Goal: Task Accomplishment & Management: Complete application form

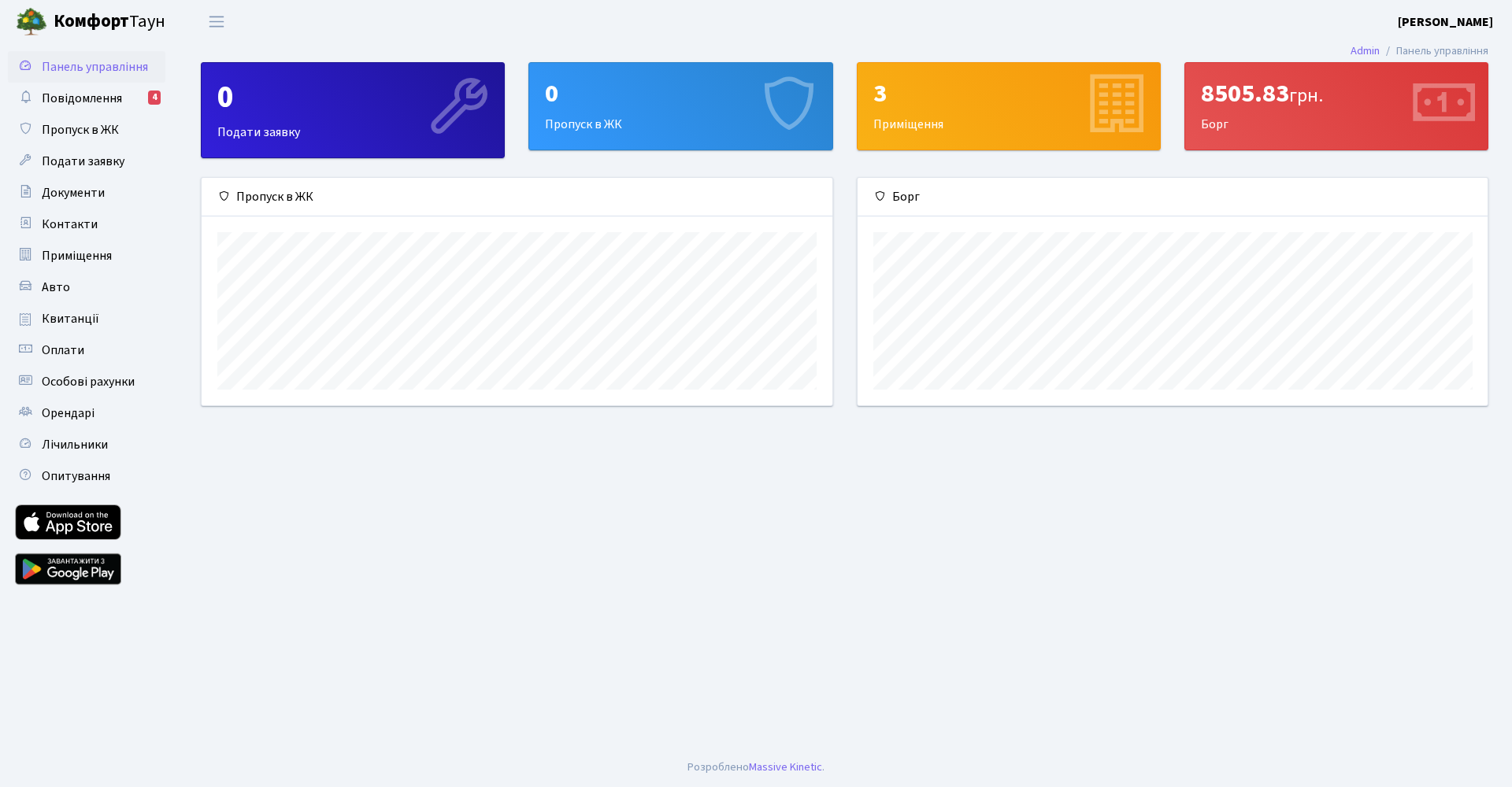
scroll to position [228, 630]
click at [74, 104] on span "Повідомлення" at bounding box center [82, 98] width 80 height 17
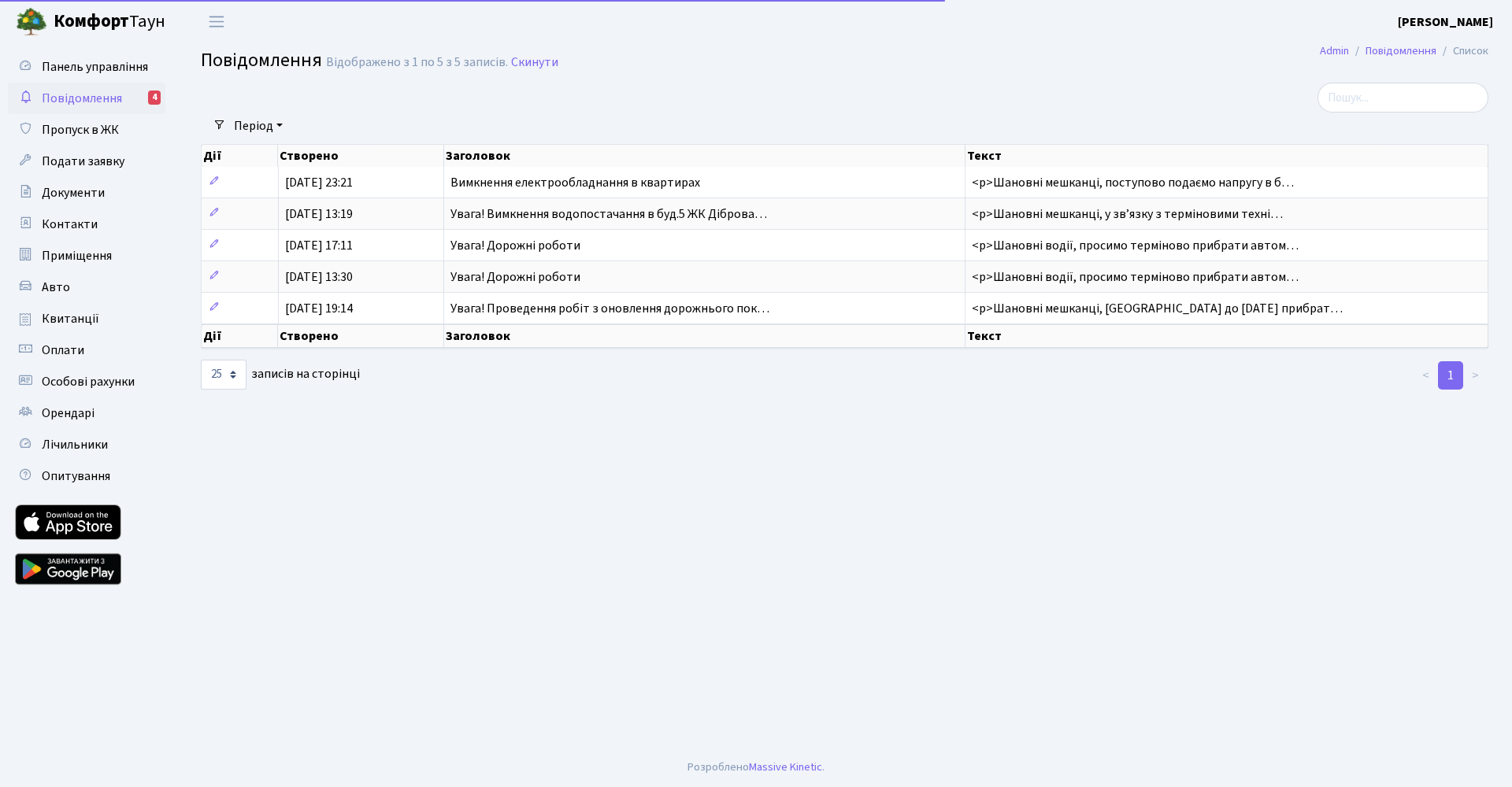
select select "25"
click at [50, 319] on span "Квитанції" at bounding box center [70, 318] width 57 height 17
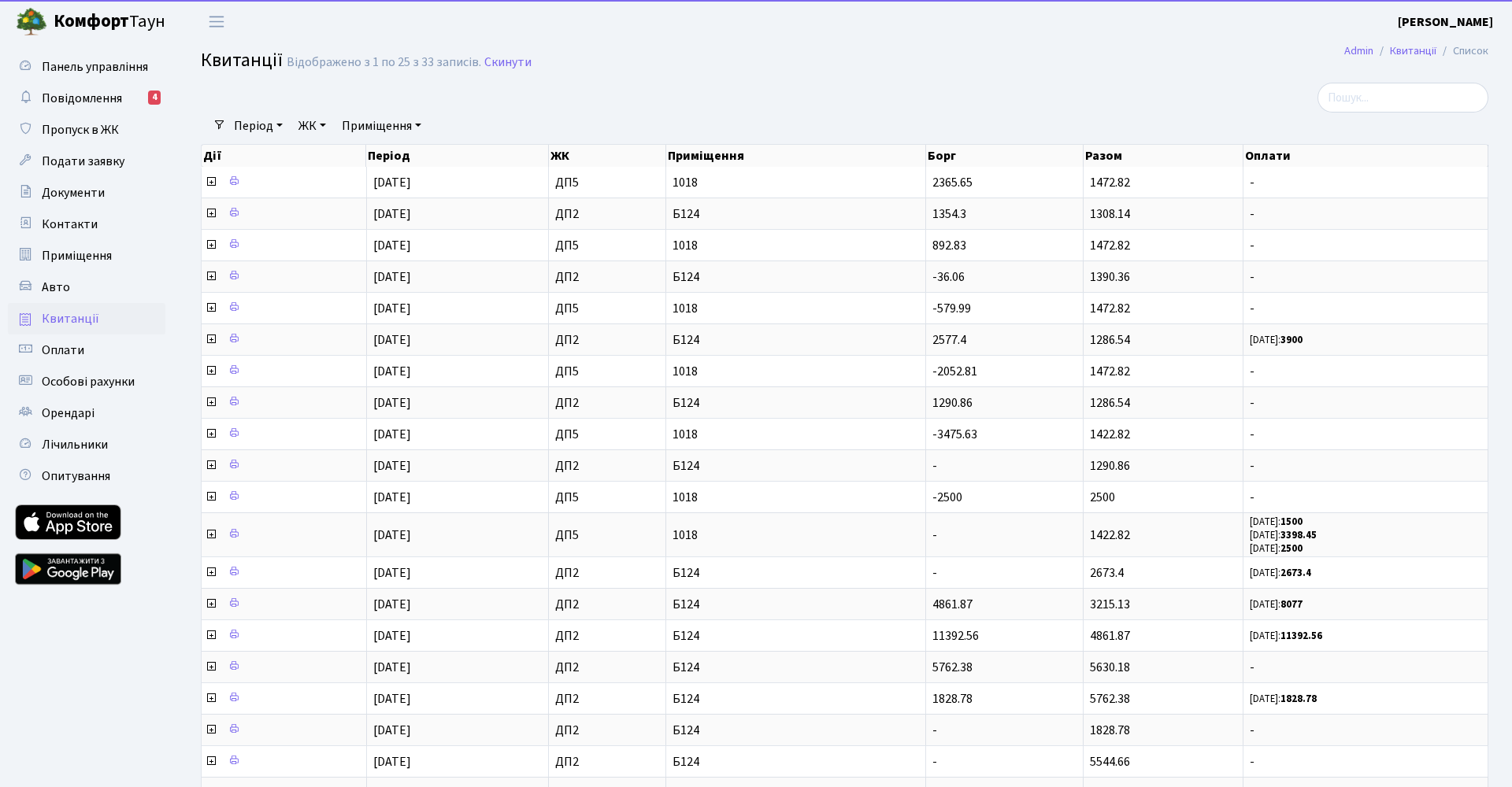
select select "25"
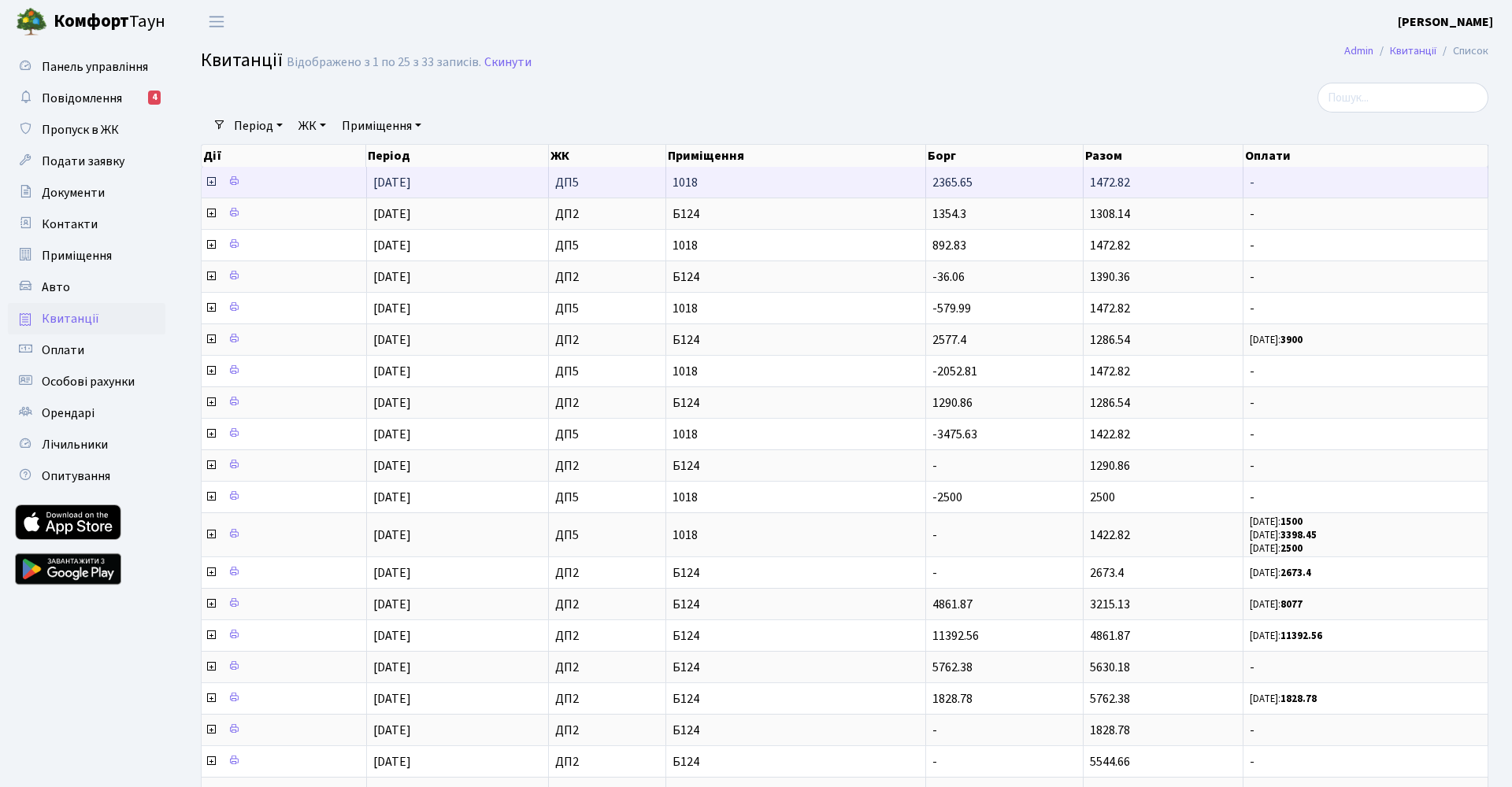
drag, startPoint x: 382, startPoint y: 184, endPoint x: 452, endPoint y: 183, distance: 70.0
click at [452, 184] on td "01.09.2025" at bounding box center [457, 182] width 182 height 31
click at [212, 180] on icon at bounding box center [211, 181] width 12 height 12
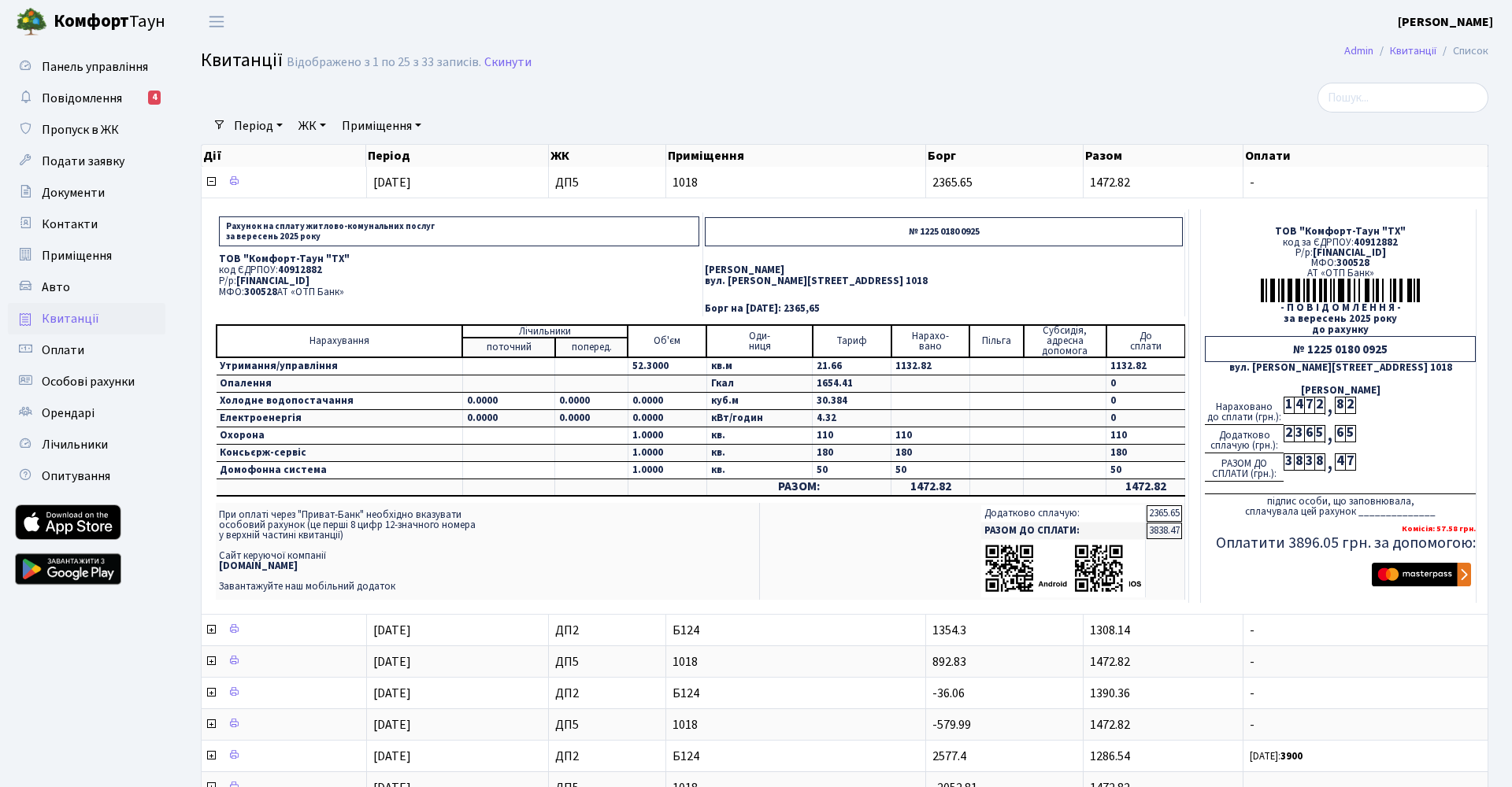
drag, startPoint x: 239, startPoint y: 280, endPoint x: 395, endPoint y: 279, distance: 156.0
click at [310, 279] on span "UA213005280000026002000026448" at bounding box center [273, 280] width 74 height 14
copy p "Р/р: UA213005280000026002000026448"
click at [296, 282] on span "UA213005280000026002000026448" at bounding box center [273, 280] width 74 height 14
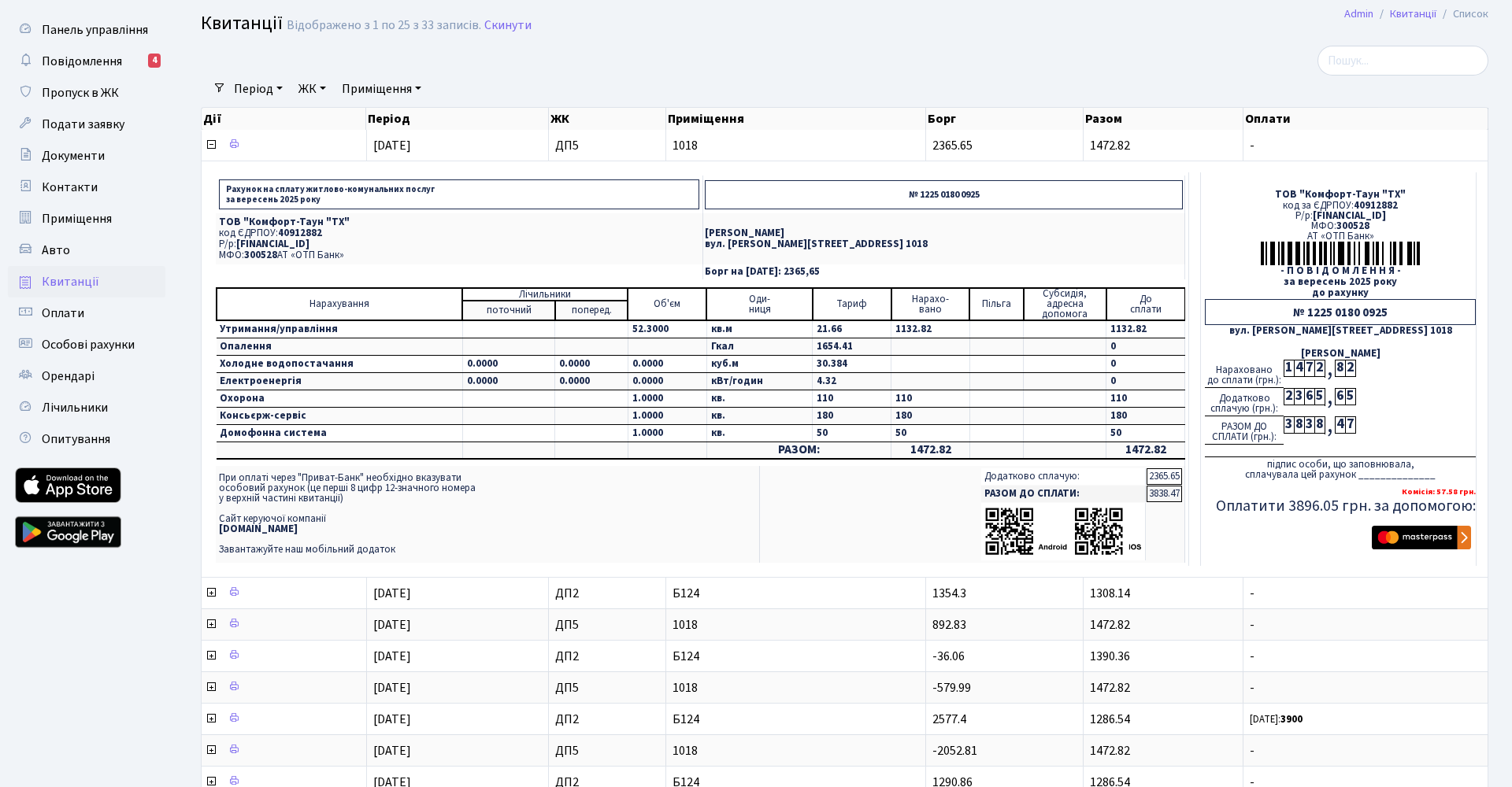
scroll to position [40, 0]
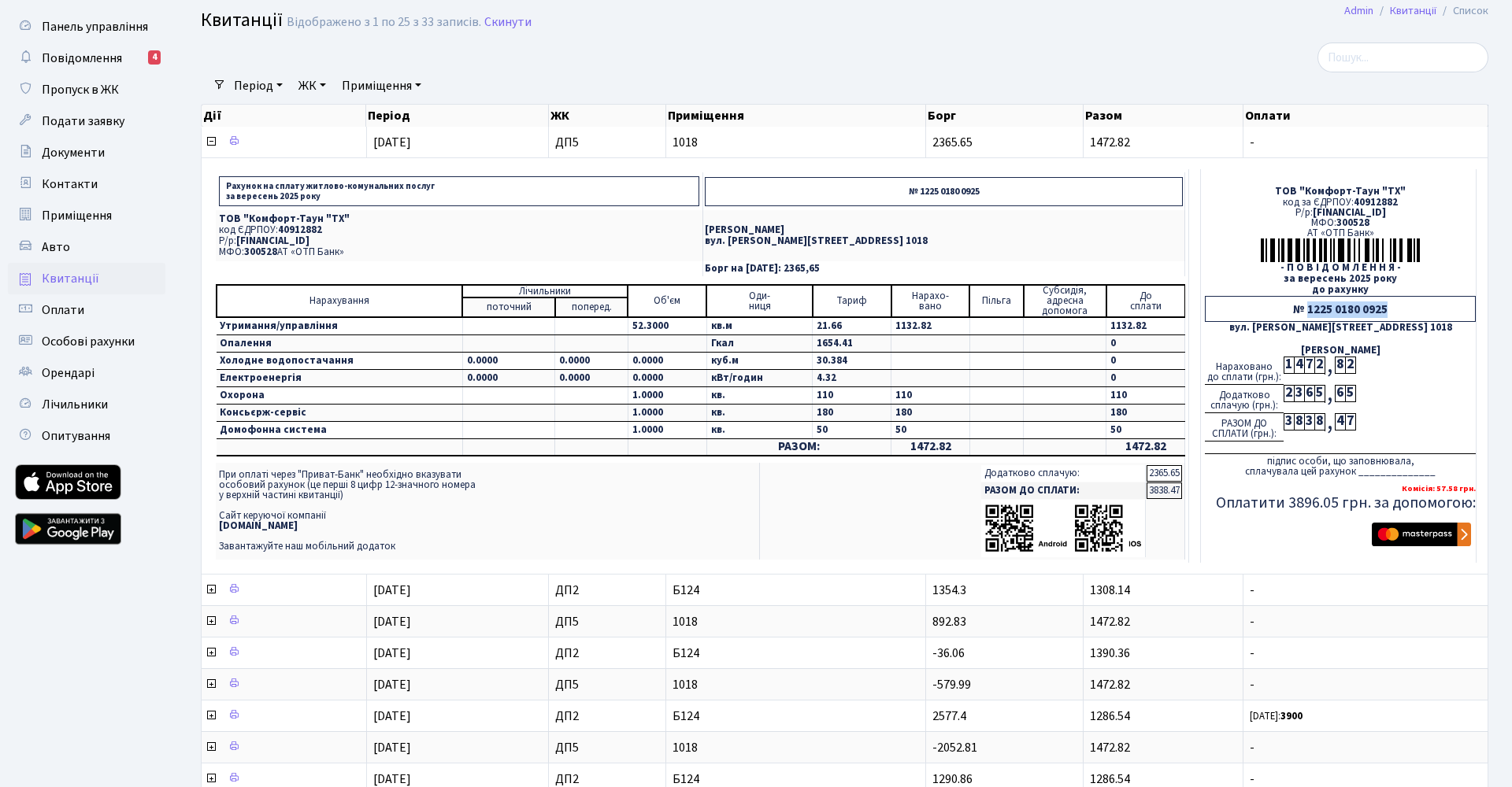
drag, startPoint x: 1309, startPoint y: 307, endPoint x: 1392, endPoint y: 307, distance: 83.0
click at [1392, 307] on div "№ 1225 0180 0925" at bounding box center [1340, 309] width 271 height 26
copy div "1225 0180 0925"
click at [1309, 307] on div "№ 1225 0180 0925" at bounding box center [1340, 309] width 271 height 26
drag, startPoint x: 1305, startPoint y: 308, endPoint x: 1358, endPoint y: 308, distance: 53.0
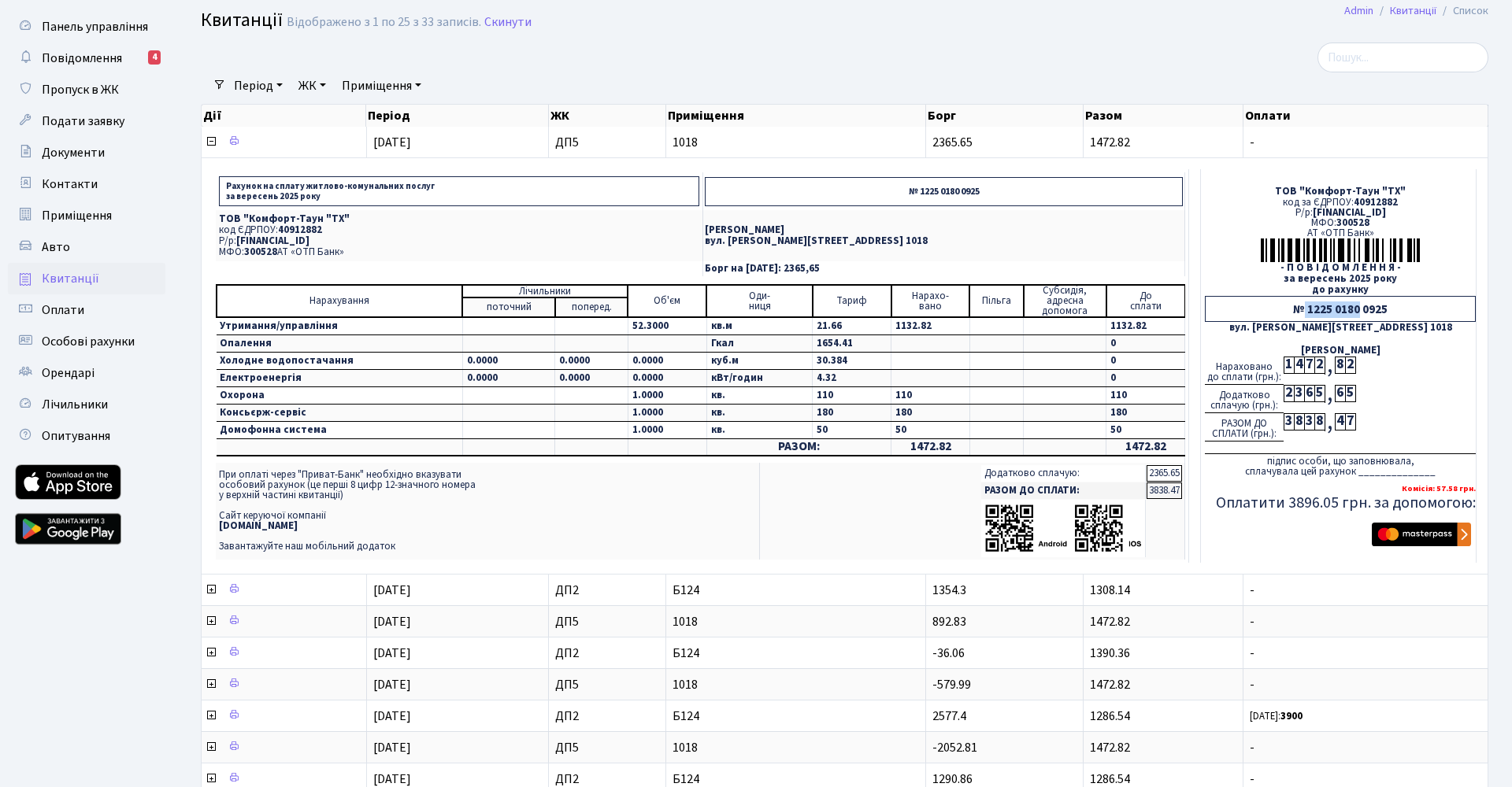
click at [1358, 308] on div "№ 1225 0180 0925" at bounding box center [1340, 309] width 271 height 26
copy div "1225 0180"
click at [1314, 349] on div "Андрієнко Володимир Юрійович" at bounding box center [1340, 350] width 271 height 11
drag, startPoint x: 220, startPoint y: 214, endPoint x: 377, endPoint y: 247, distance: 160.4
click at [377, 247] on td "ТОВ "Комфорт-Таун "ТХ" код ЄДРПОУ: 40912882 Р/р: UA213005280000026002000026448 …" at bounding box center [459, 235] width 488 height 51
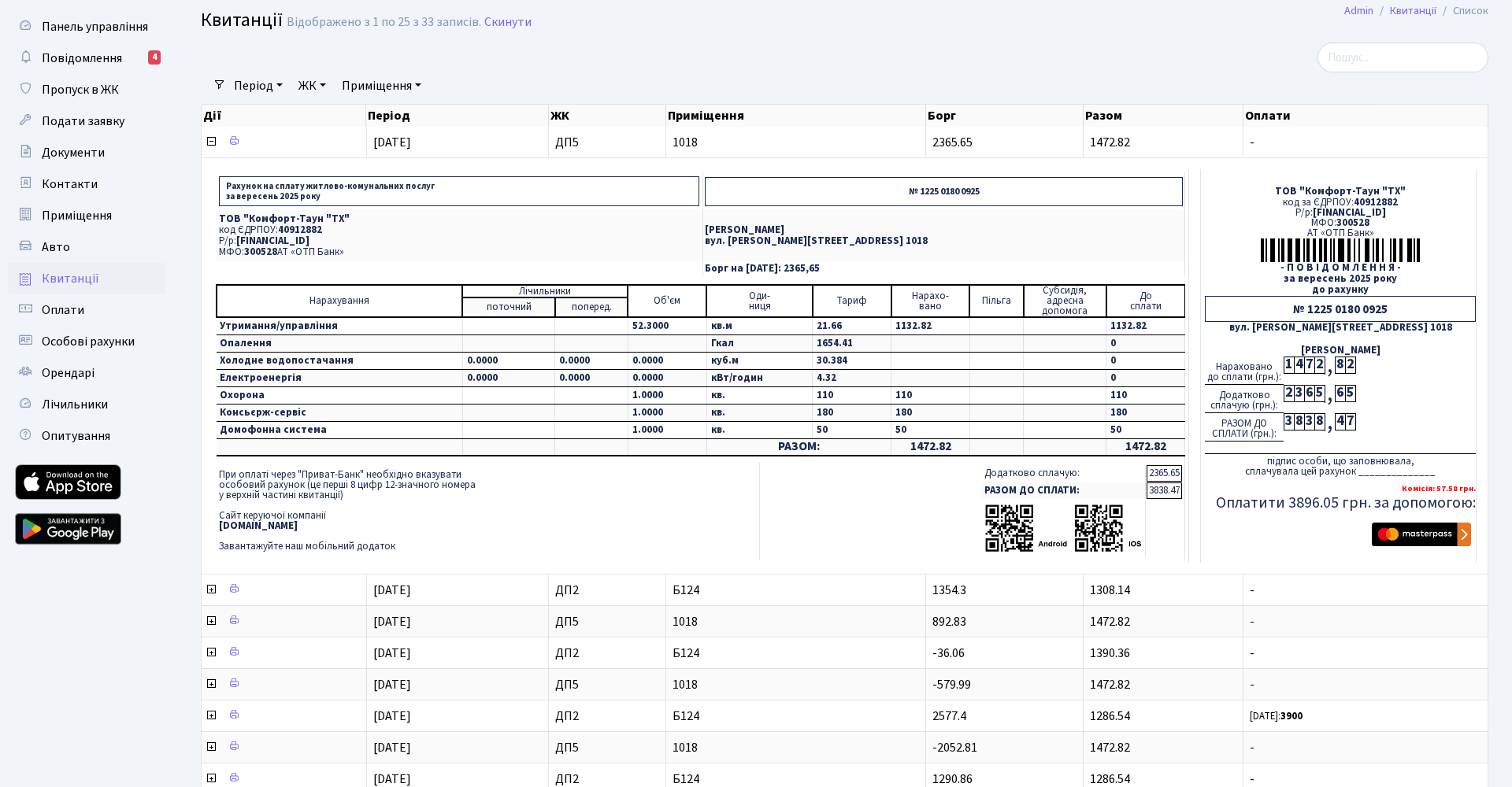
click at [386, 513] on td "При оплаті через "Приват-Банк" необхідно вказувати особовий рахунок (це перші 8…" at bounding box center [487, 511] width 543 height 97
drag, startPoint x: 219, startPoint y: 471, endPoint x: 389, endPoint y: 554, distance: 189.2
click at [389, 554] on td "При оплаті через "Приват-Банк" необхідно вказувати особовий рахунок (це перші 8…" at bounding box center [487, 511] width 543 height 97
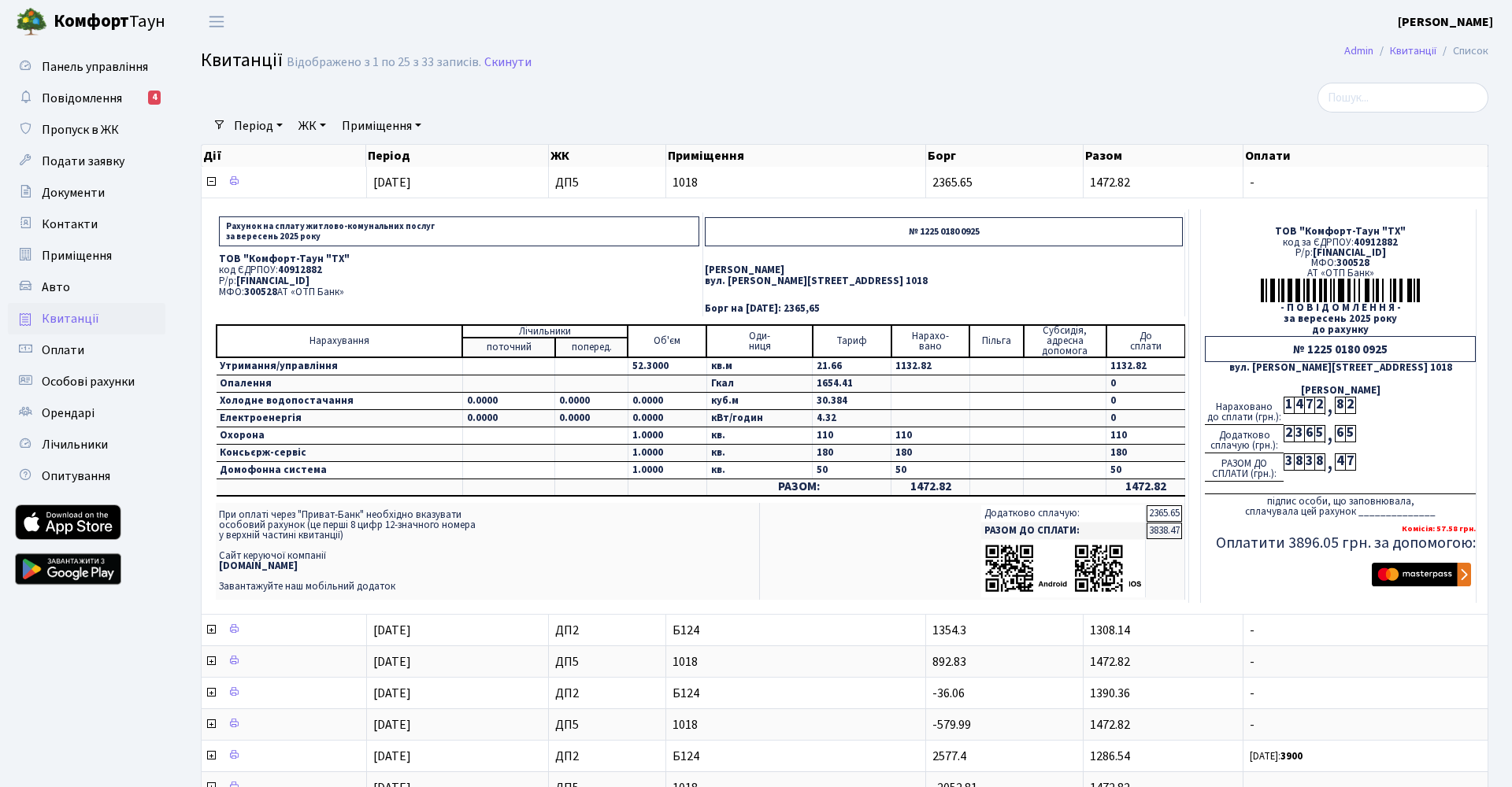
scroll to position [0, 0]
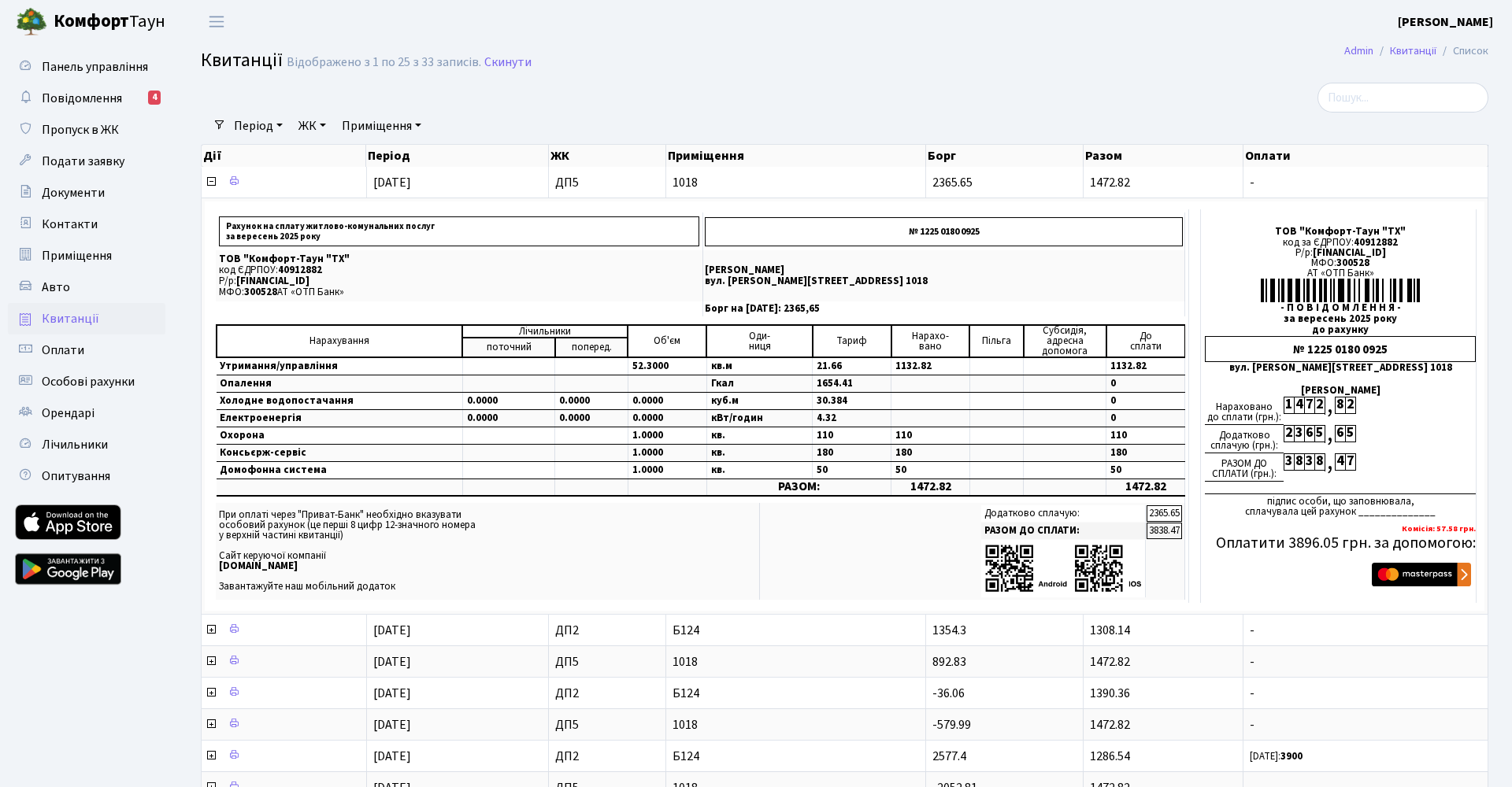
click at [61, 315] on span "Квитанції" at bounding box center [70, 318] width 57 height 17
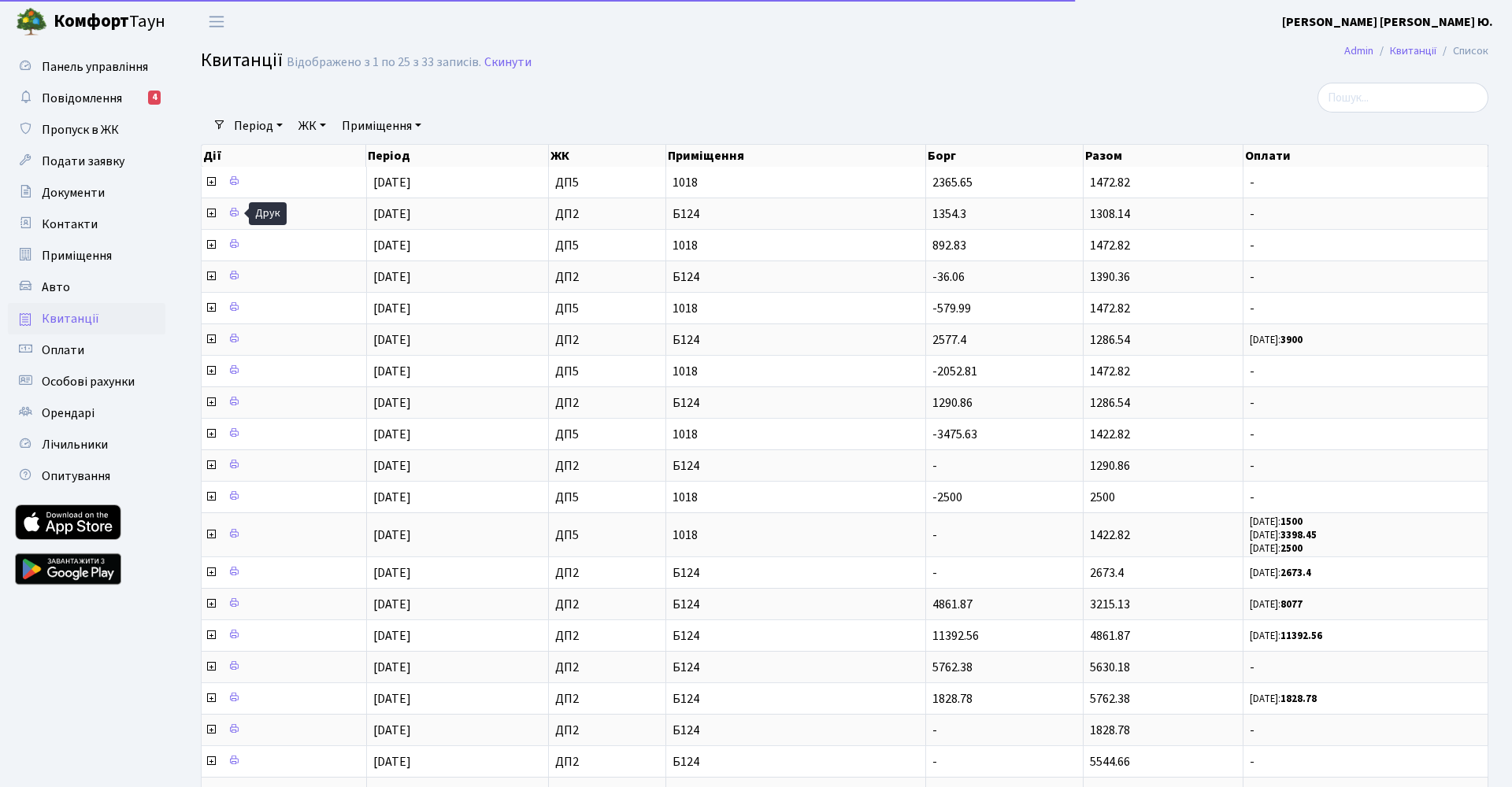
select select "25"
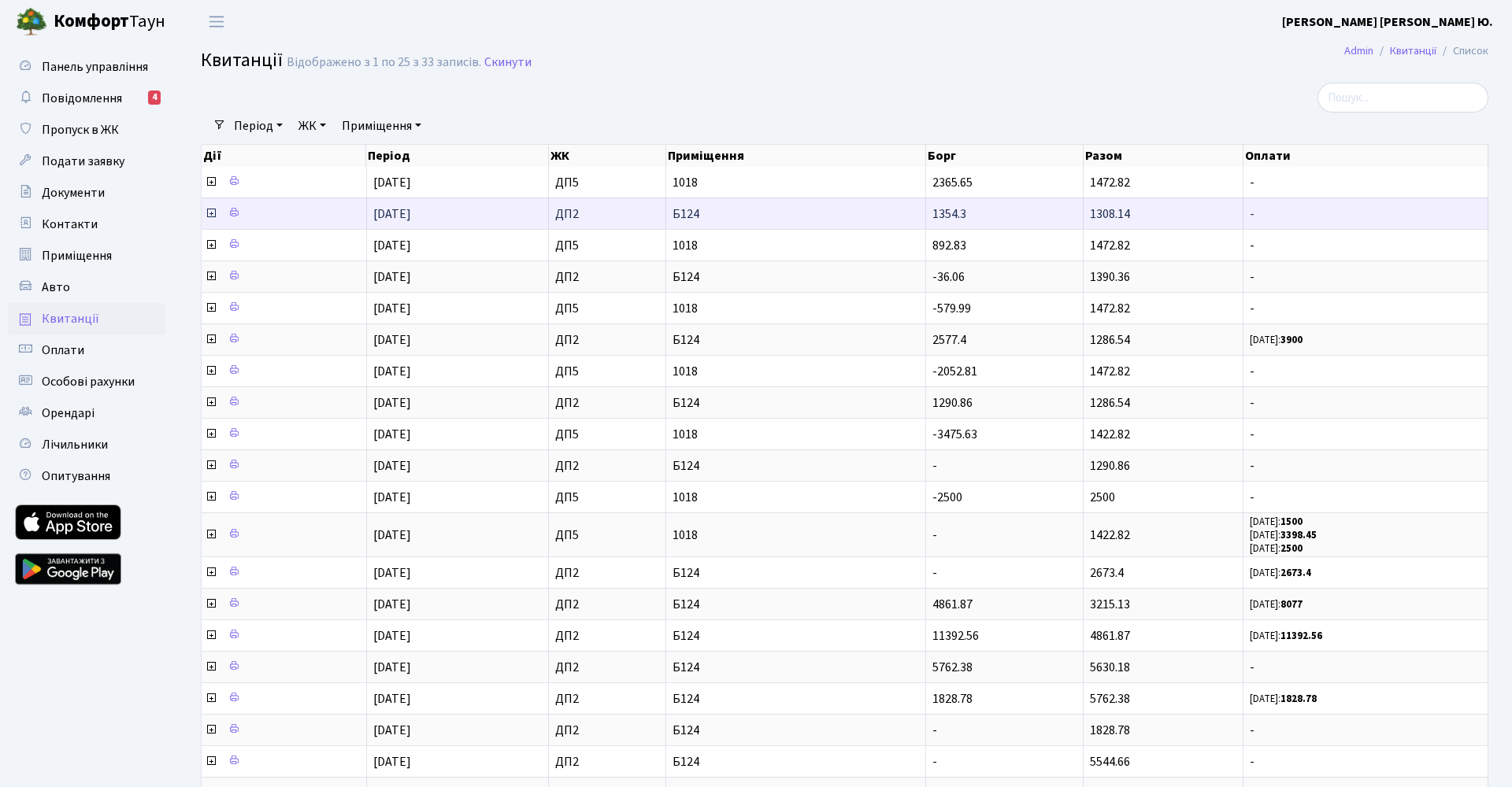
click at [213, 211] on icon at bounding box center [211, 213] width 12 height 12
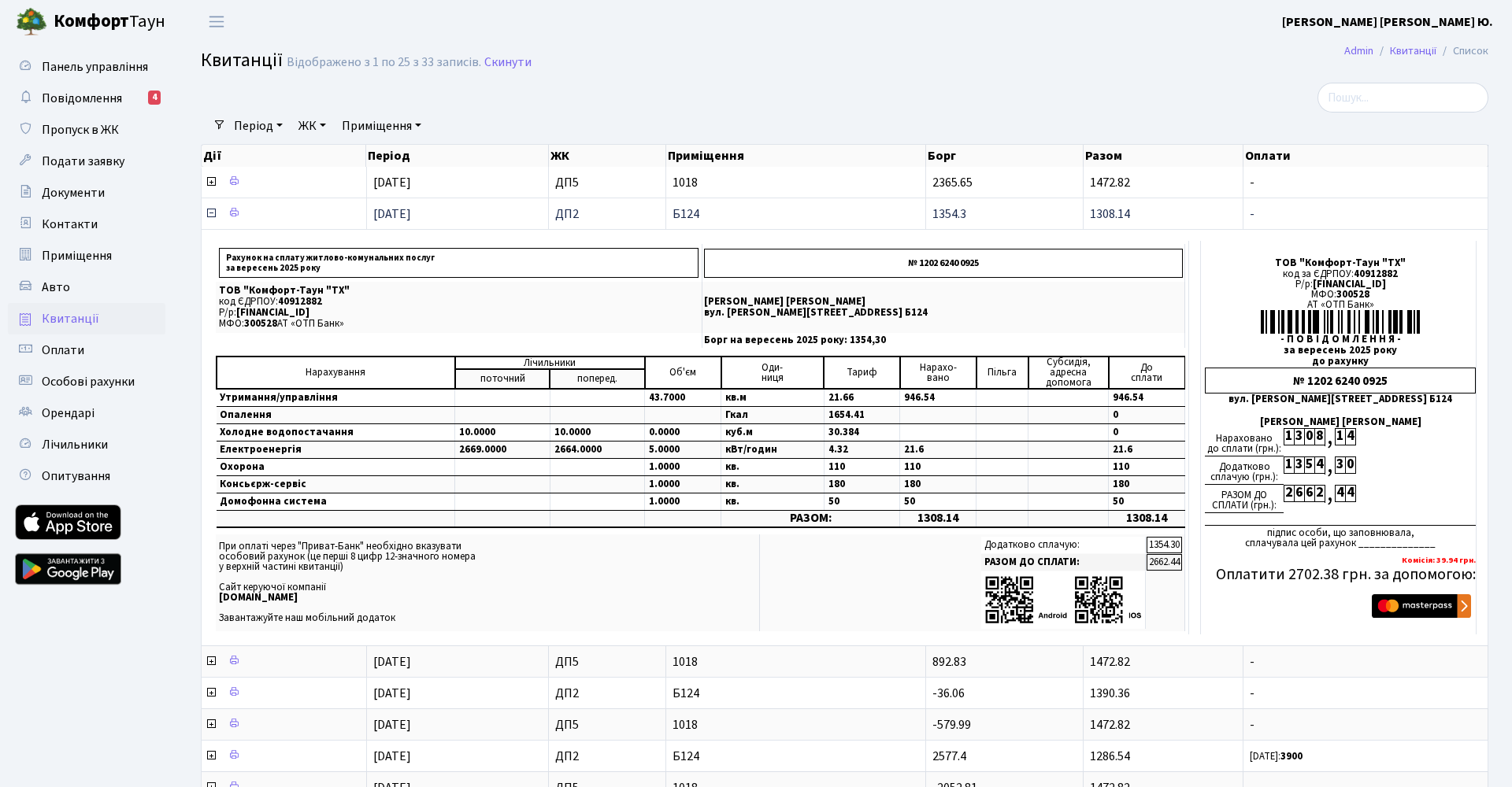
click at [212, 211] on icon at bounding box center [211, 213] width 12 height 12
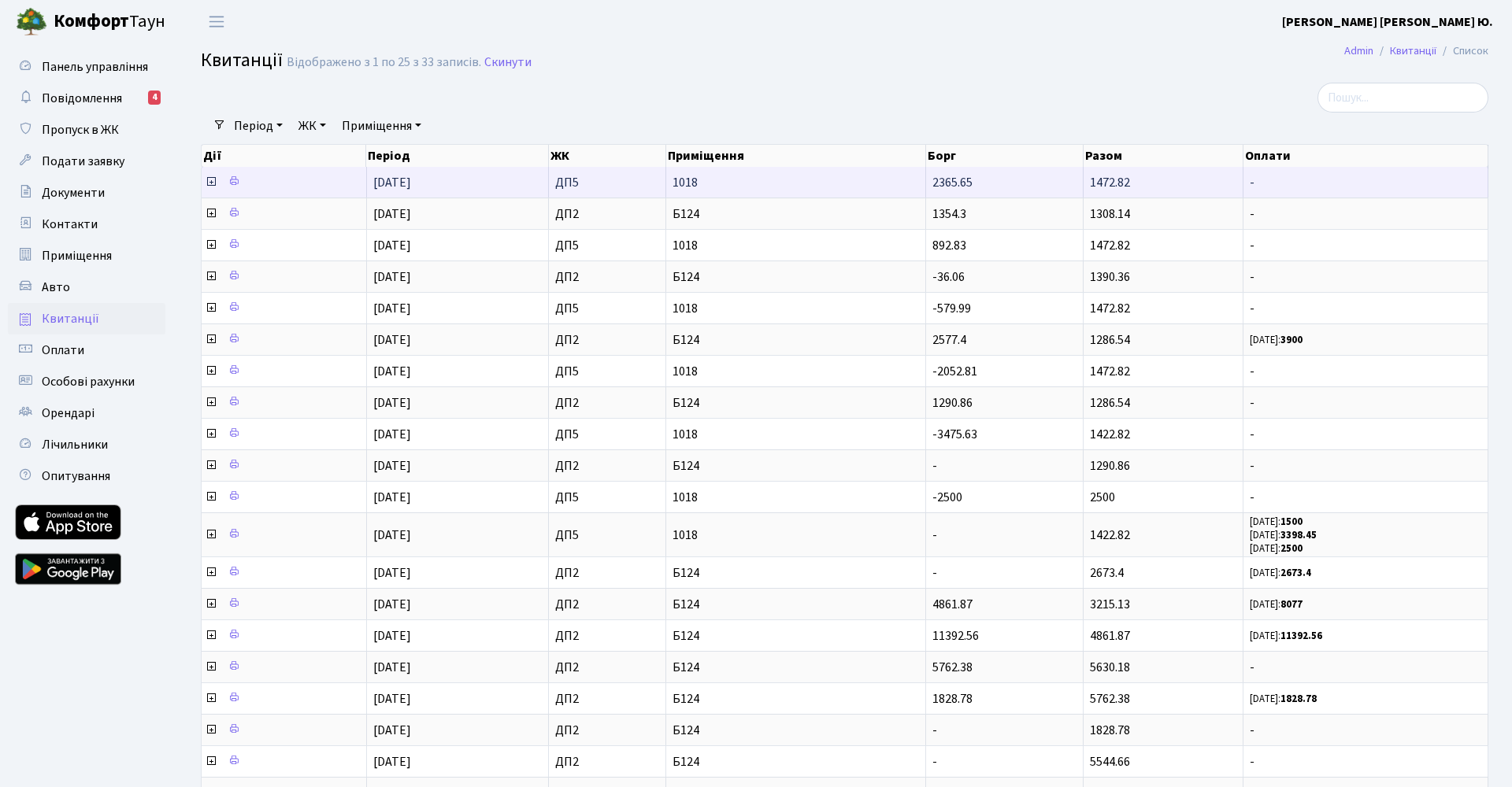
click at [211, 180] on icon at bounding box center [211, 181] width 12 height 12
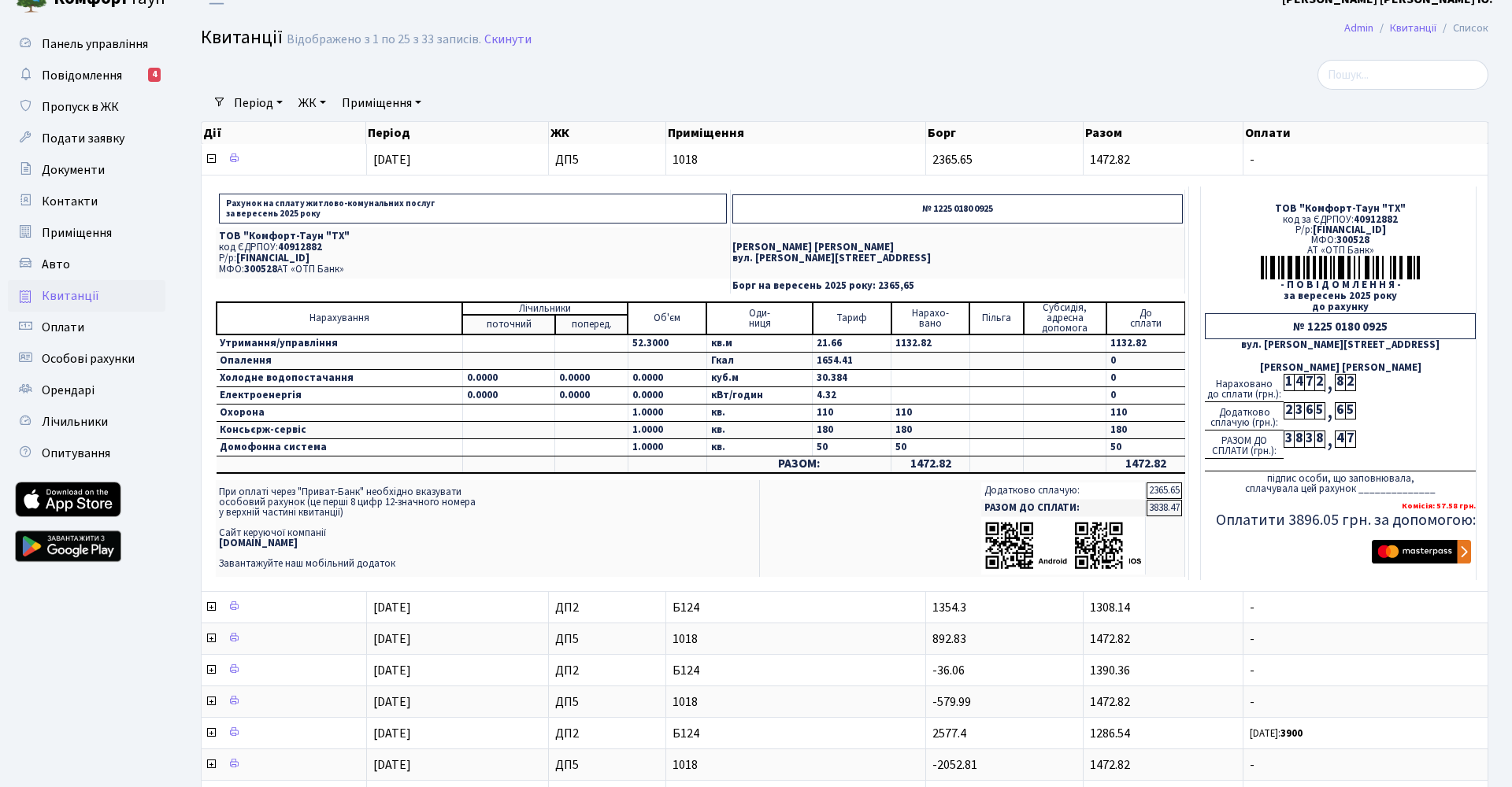
scroll to position [31, 0]
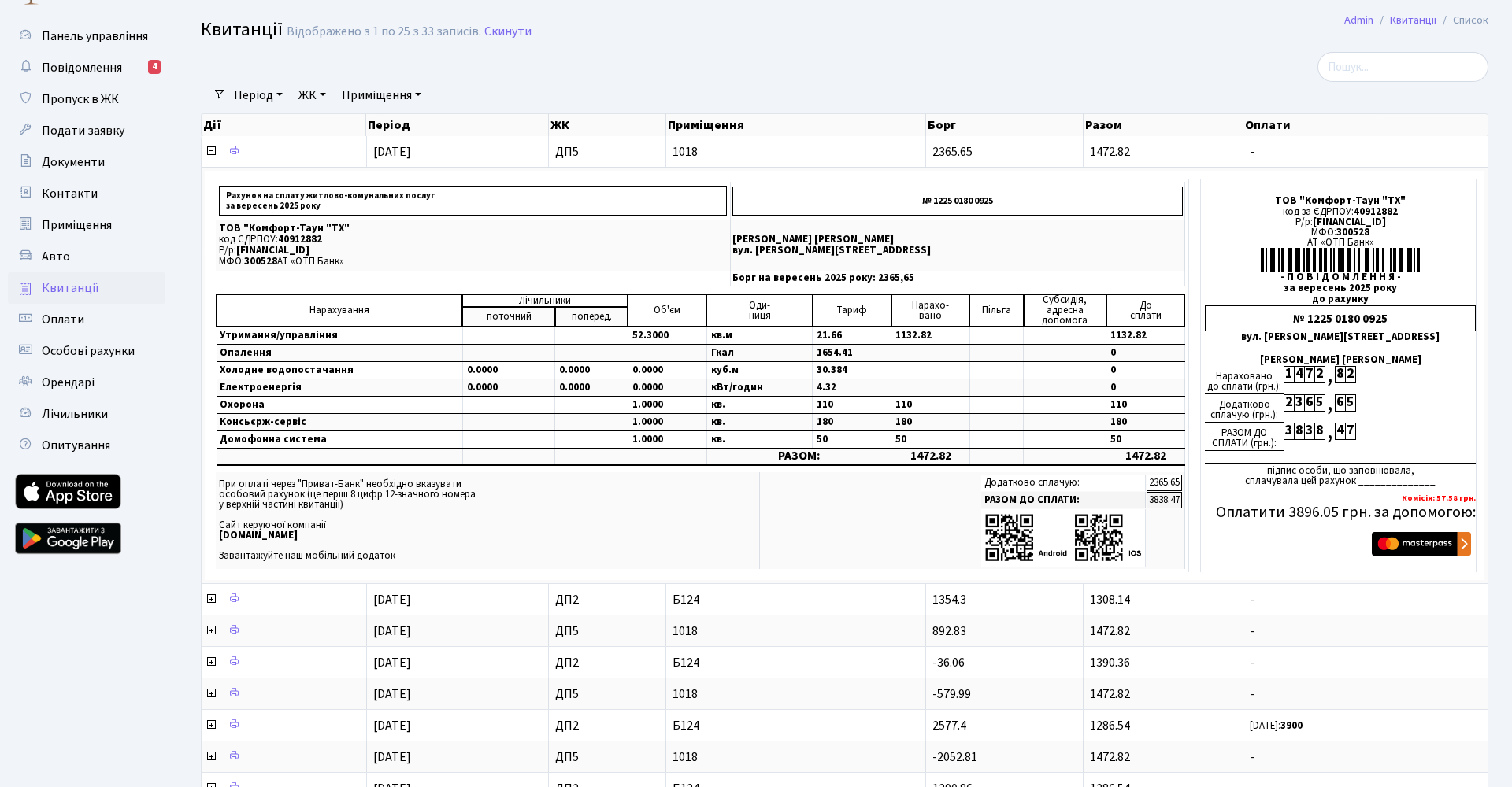
click at [1149, 83] on div "Період 15.10.2025 - 15.10.2025 ЖК - ДП2 ДП5 Приміщення - ДП2 Б124 ДП2 90 ДП5 10…" at bounding box center [851, 95] width 1250 height 27
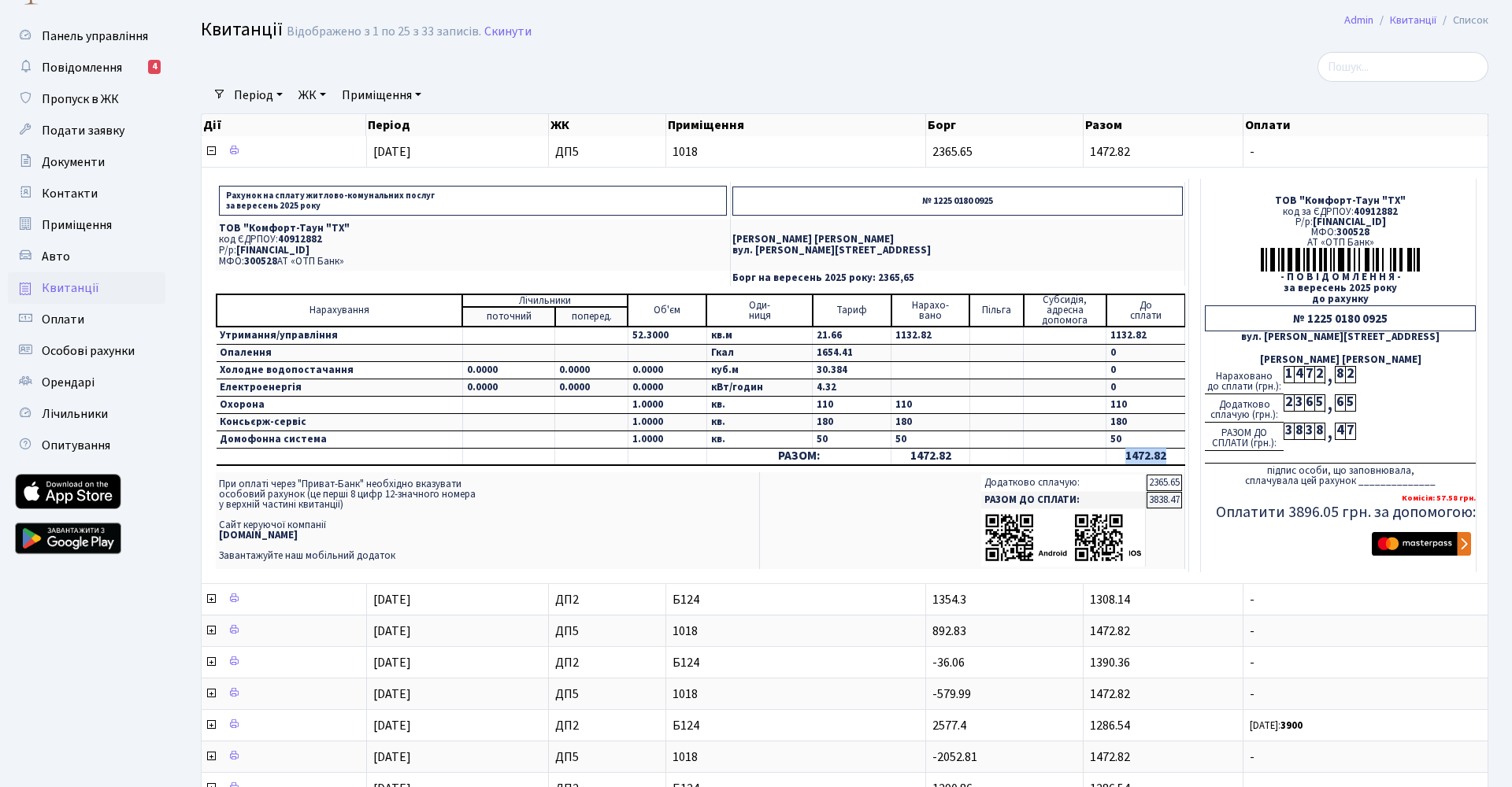
drag, startPoint x: 1119, startPoint y: 455, endPoint x: 1164, endPoint y: 456, distance: 45.0
click at [1164, 456] on td "1472.82" at bounding box center [1145, 456] width 78 height 16
copy td "1472.82"
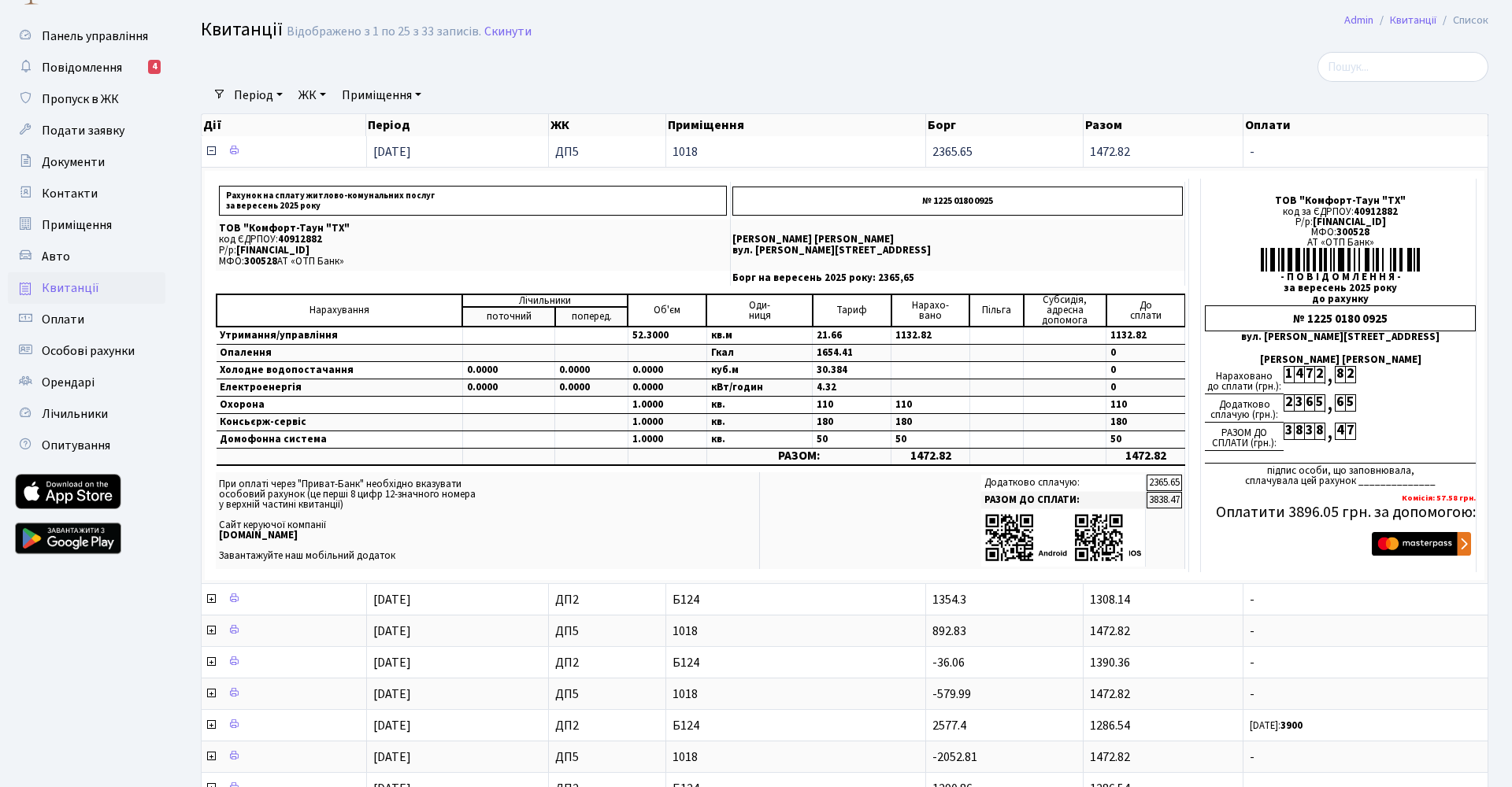
click at [208, 151] on icon at bounding box center [211, 150] width 12 height 12
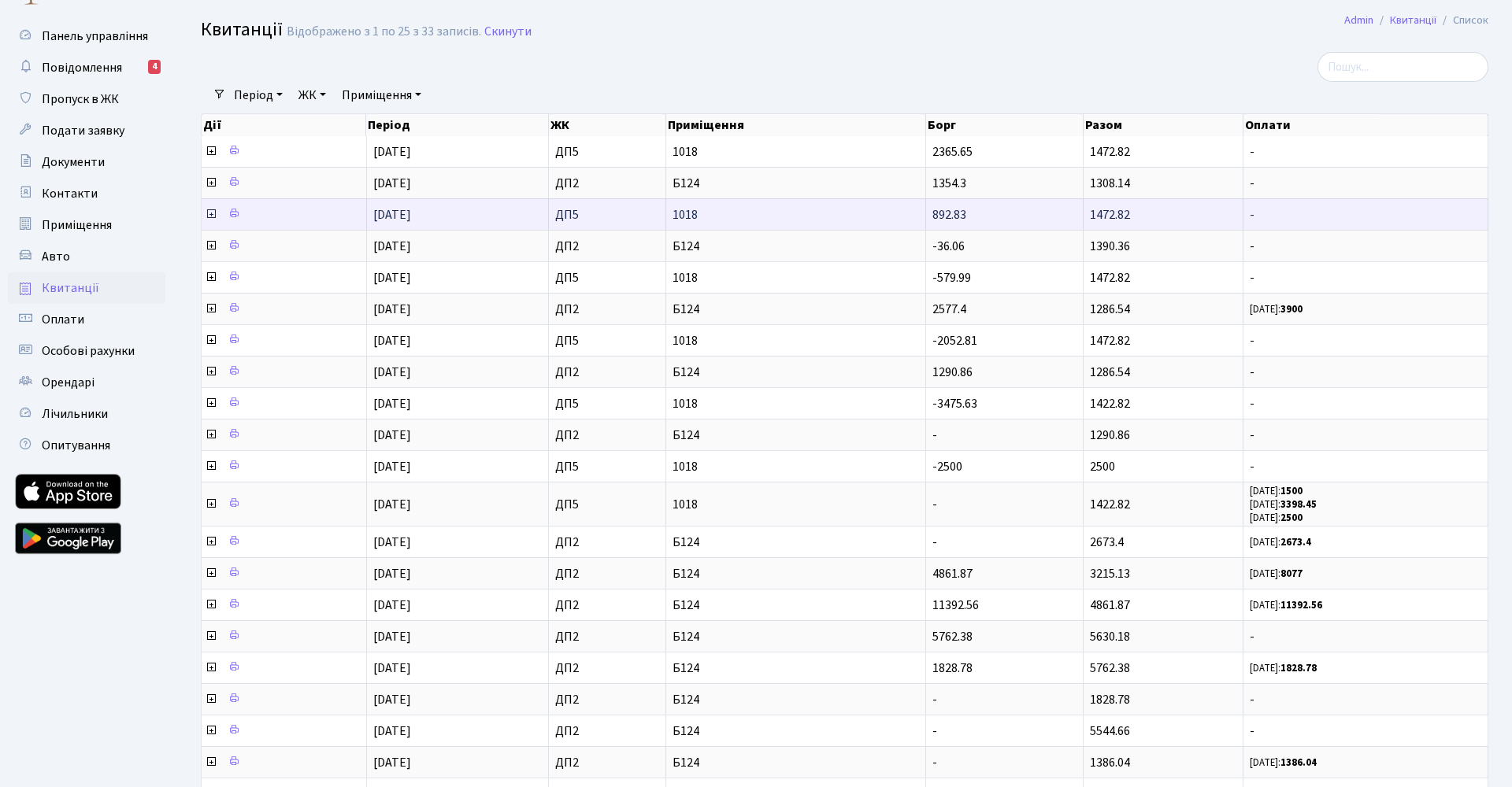
click at [210, 215] on icon at bounding box center [211, 213] width 12 height 12
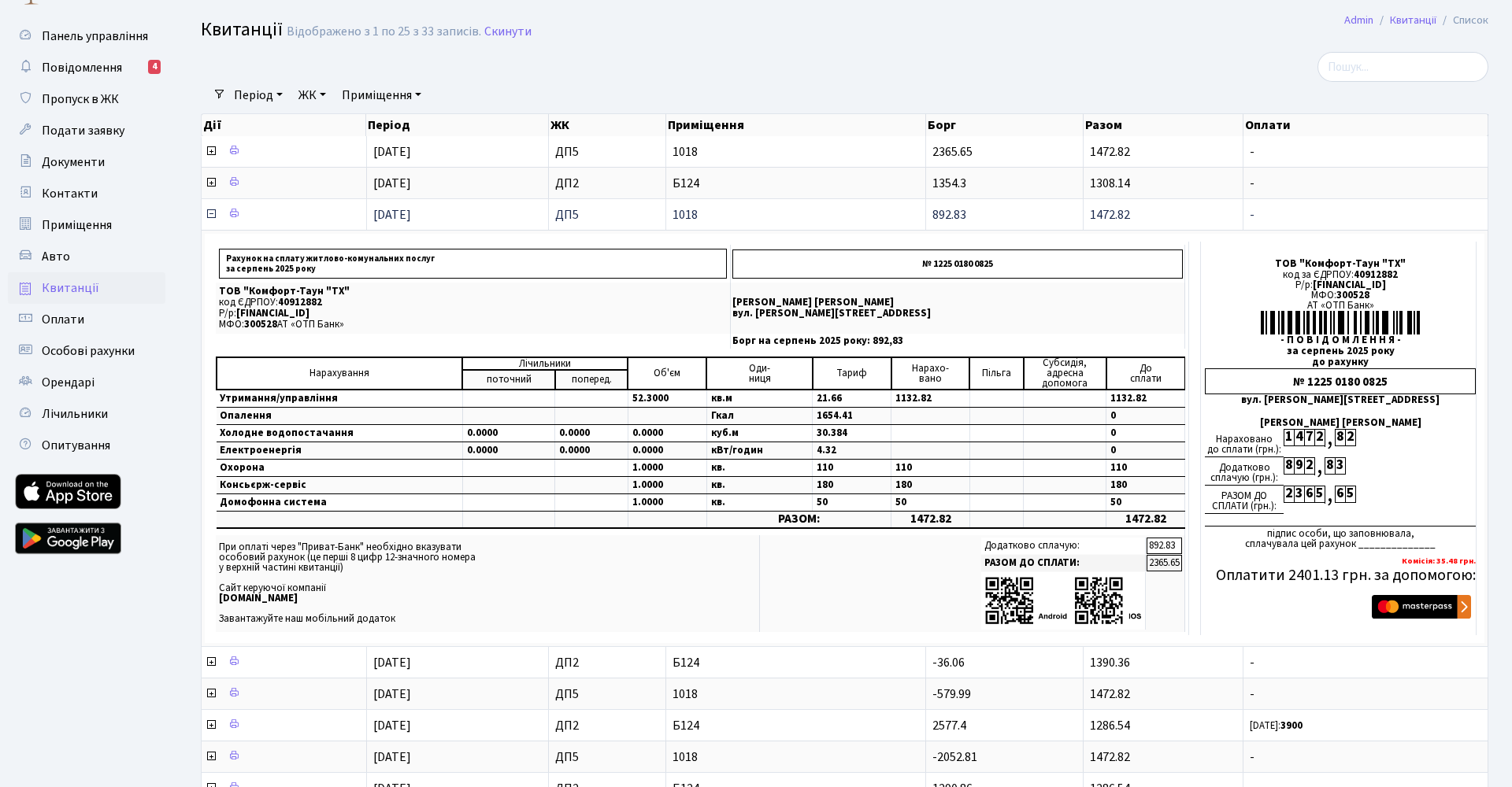
click at [216, 213] on icon at bounding box center [211, 213] width 12 height 12
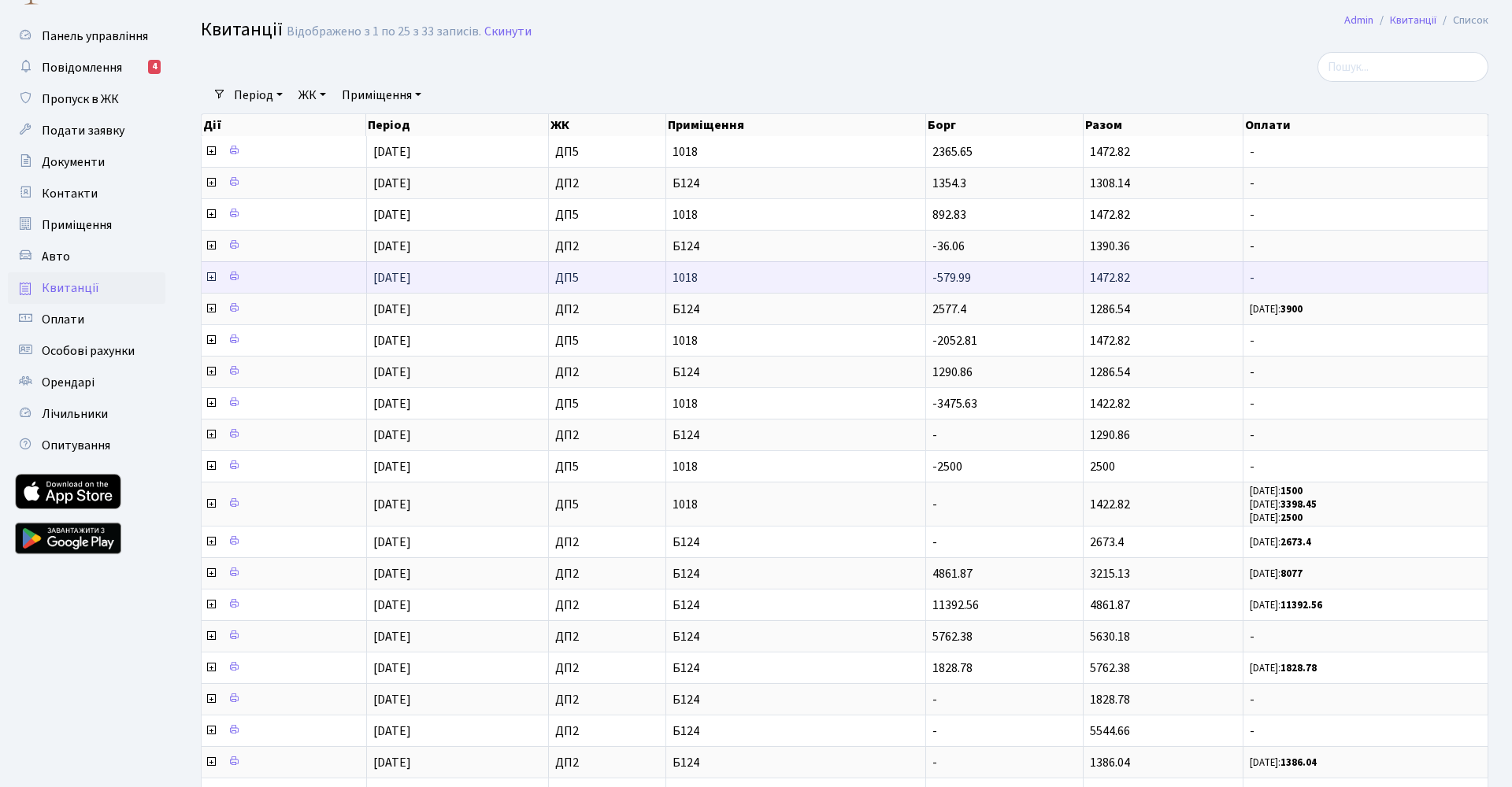
click at [209, 276] on icon at bounding box center [211, 277] width 12 height 12
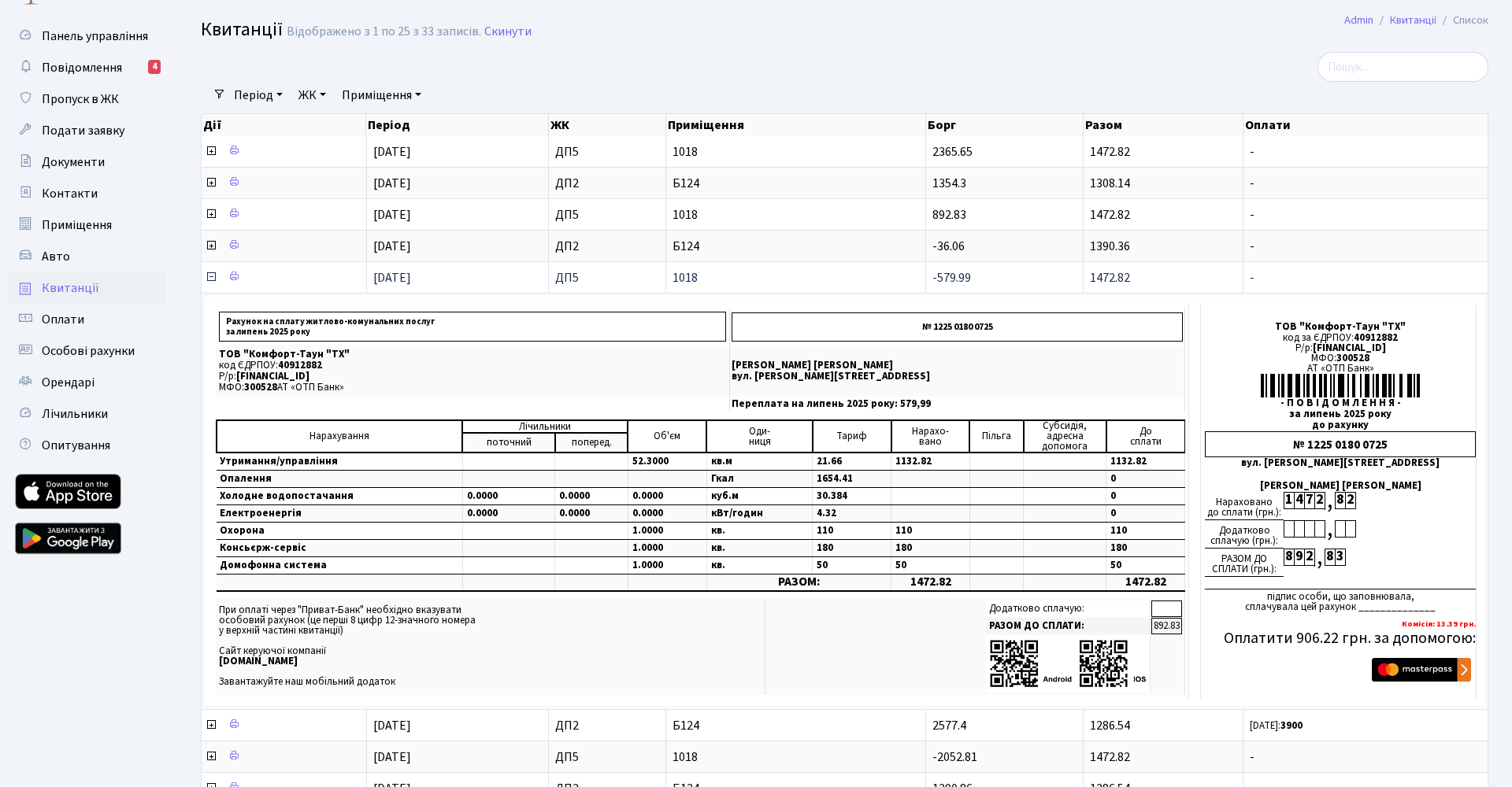
click at [212, 278] on icon at bounding box center [211, 277] width 12 height 12
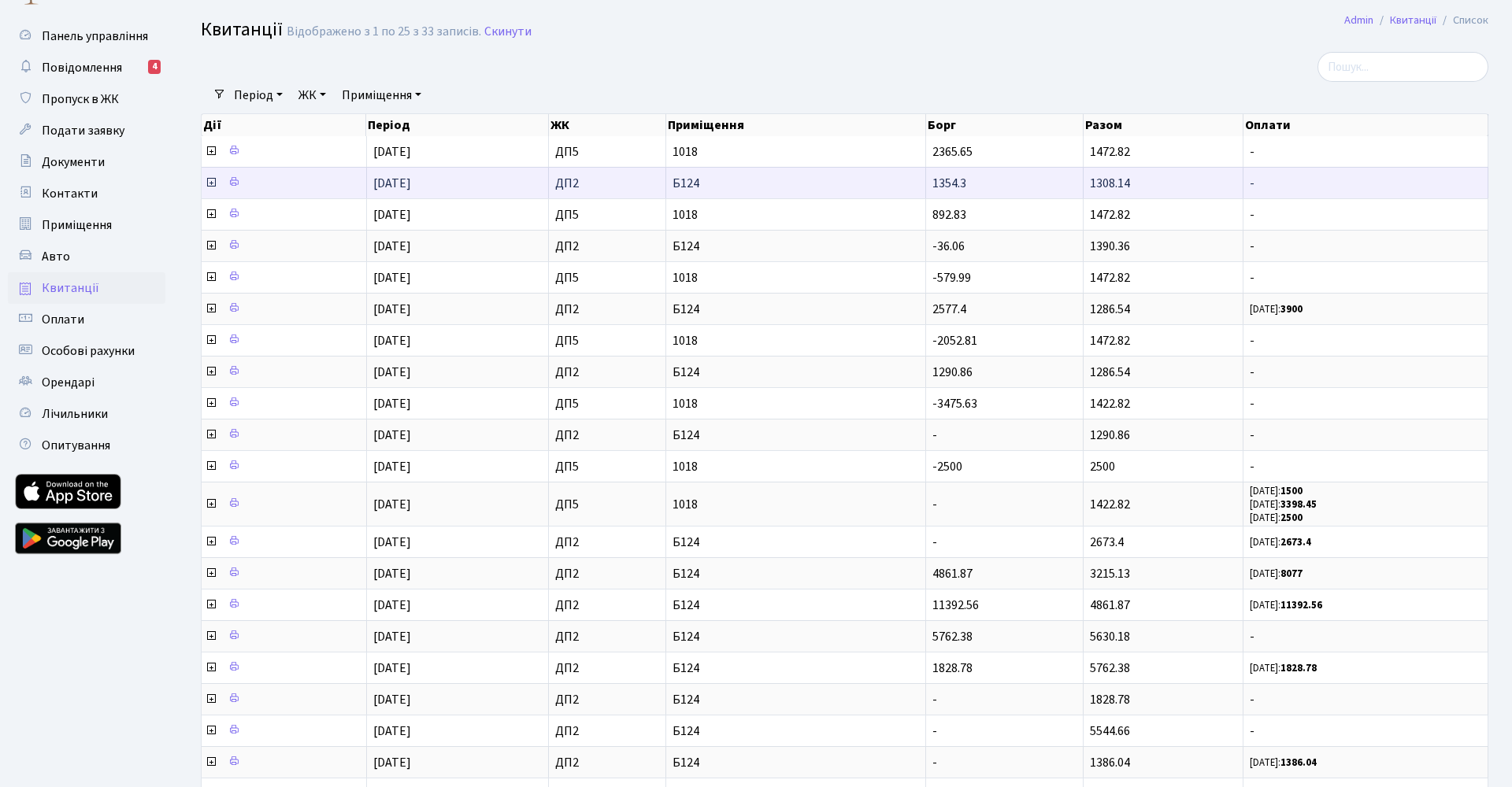
click at [207, 182] on icon at bounding box center [211, 182] width 12 height 12
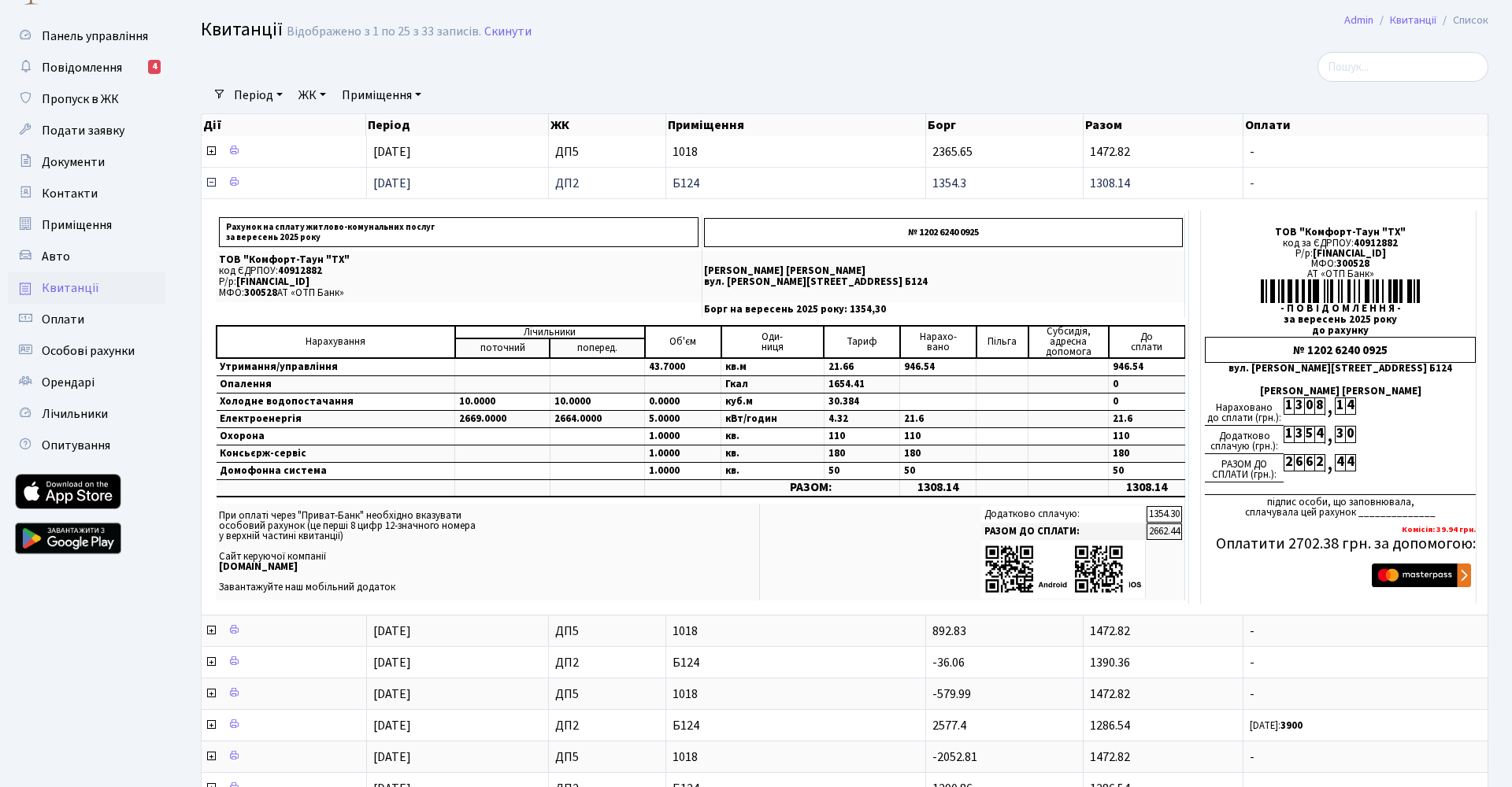
click at [207, 182] on icon at bounding box center [211, 182] width 12 height 12
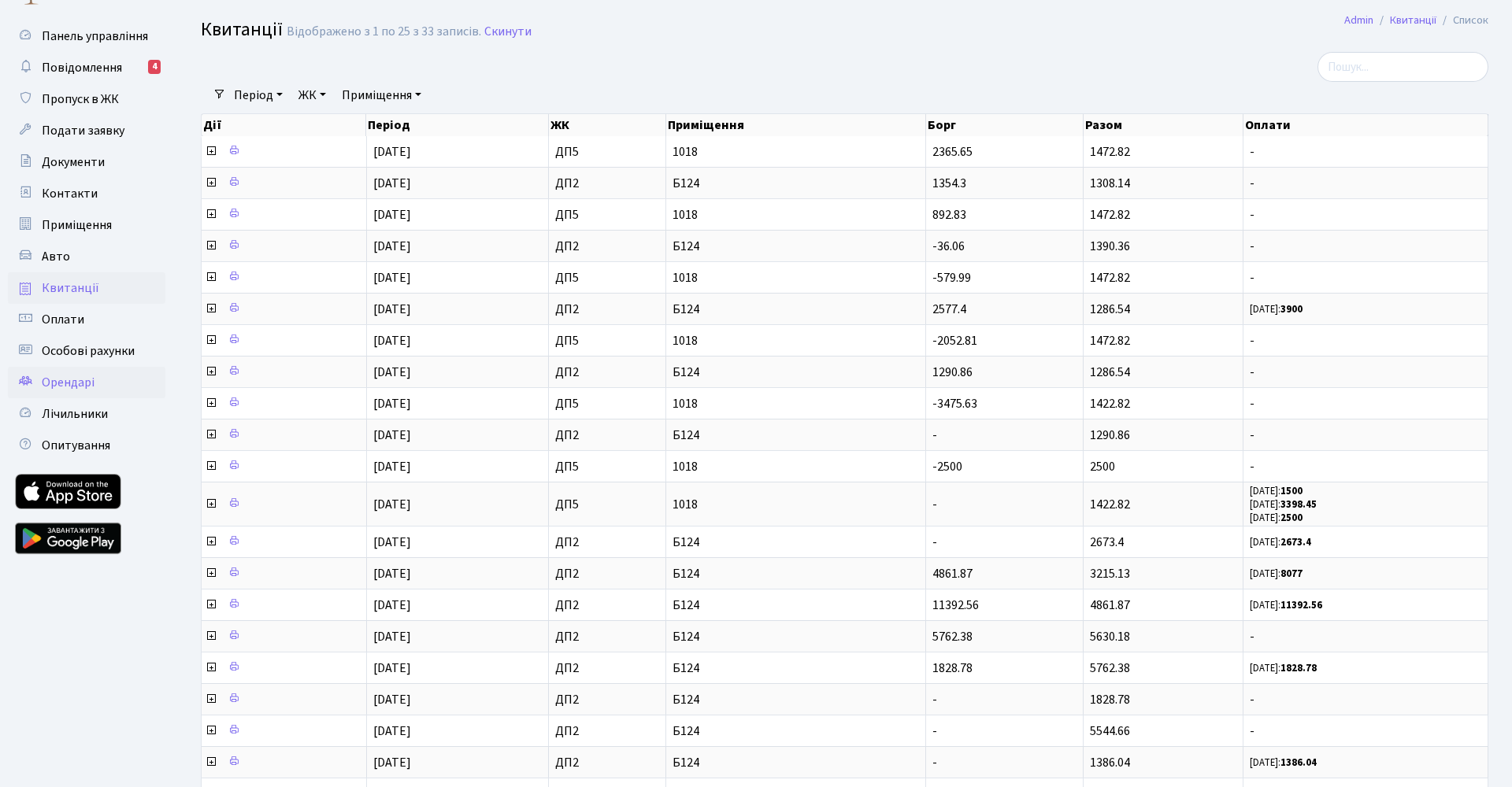
click at [83, 389] on span "Орендарі" at bounding box center [68, 382] width 53 height 17
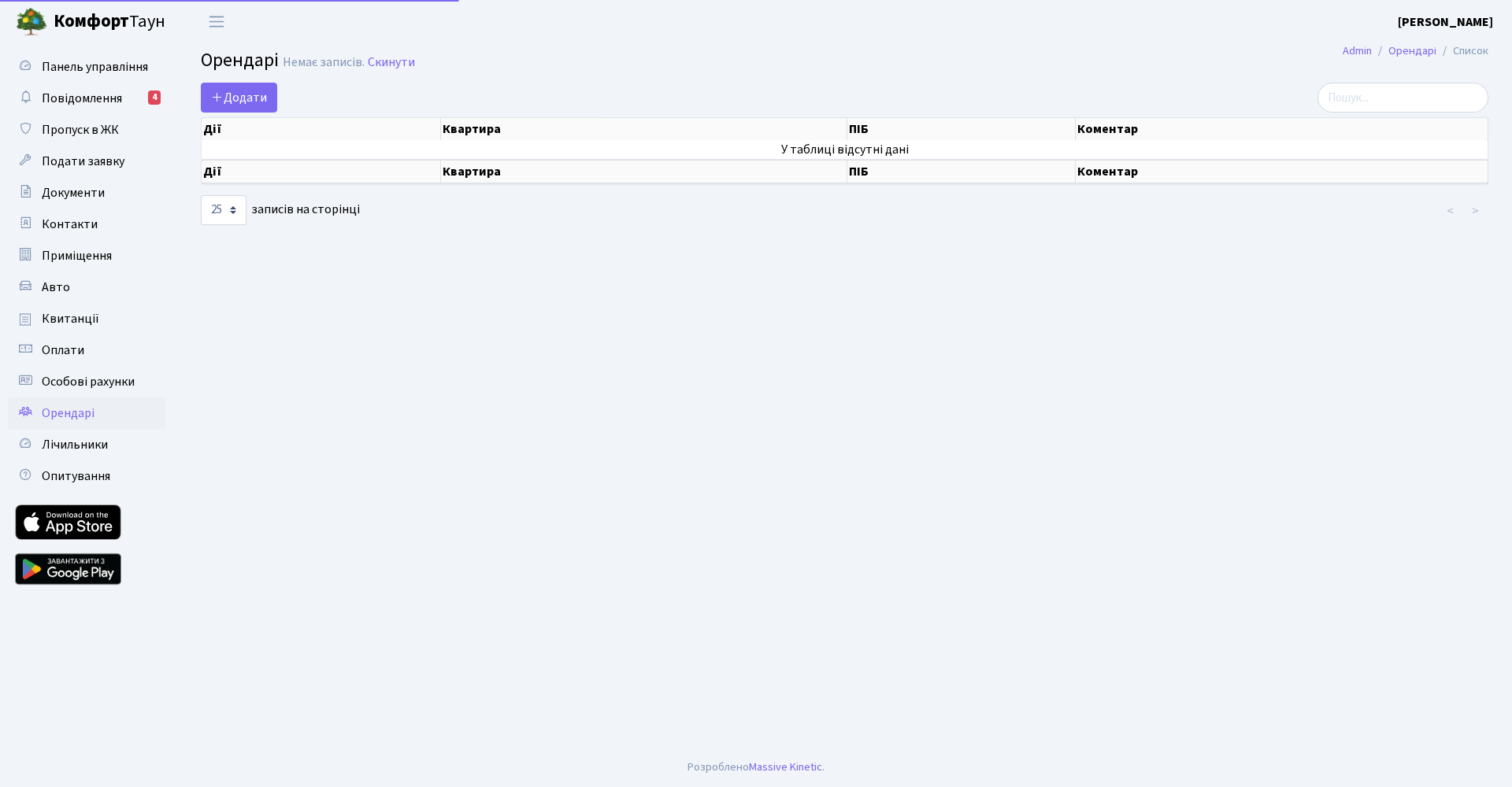
select select "25"
click at [766, 313] on main "Admin Орендарі Список Орендарі Немає записів. Скинути Додати Дії Квартира ПІБ К…" at bounding box center [845, 395] width 1335 height 705
click at [253, 99] on span "Додати" at bounding box center [239, 97] width 56 height 17
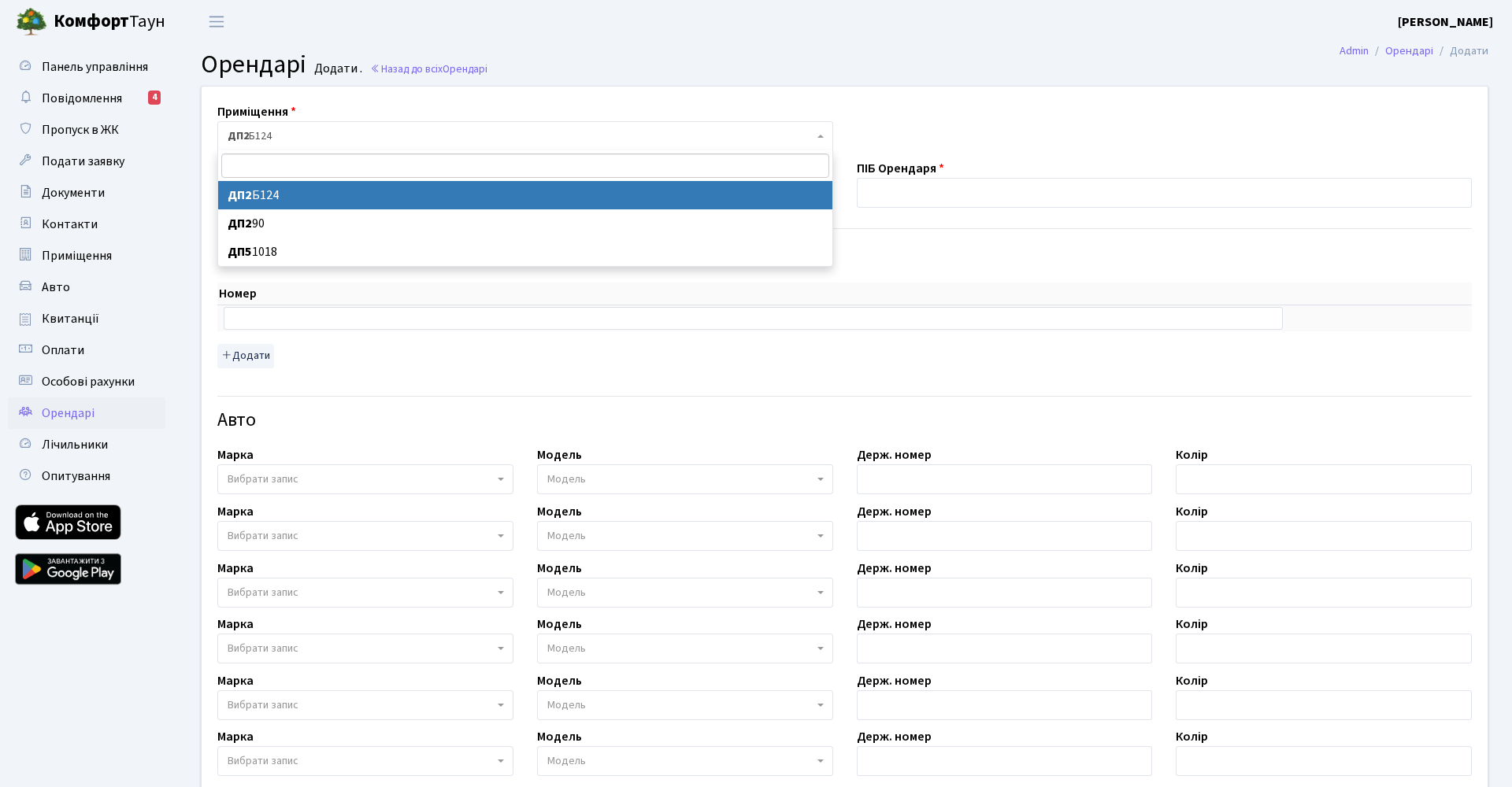
click at [282, 135] on span "ДП2 Б124" at bounding box center [520, 136] width 586 height 16
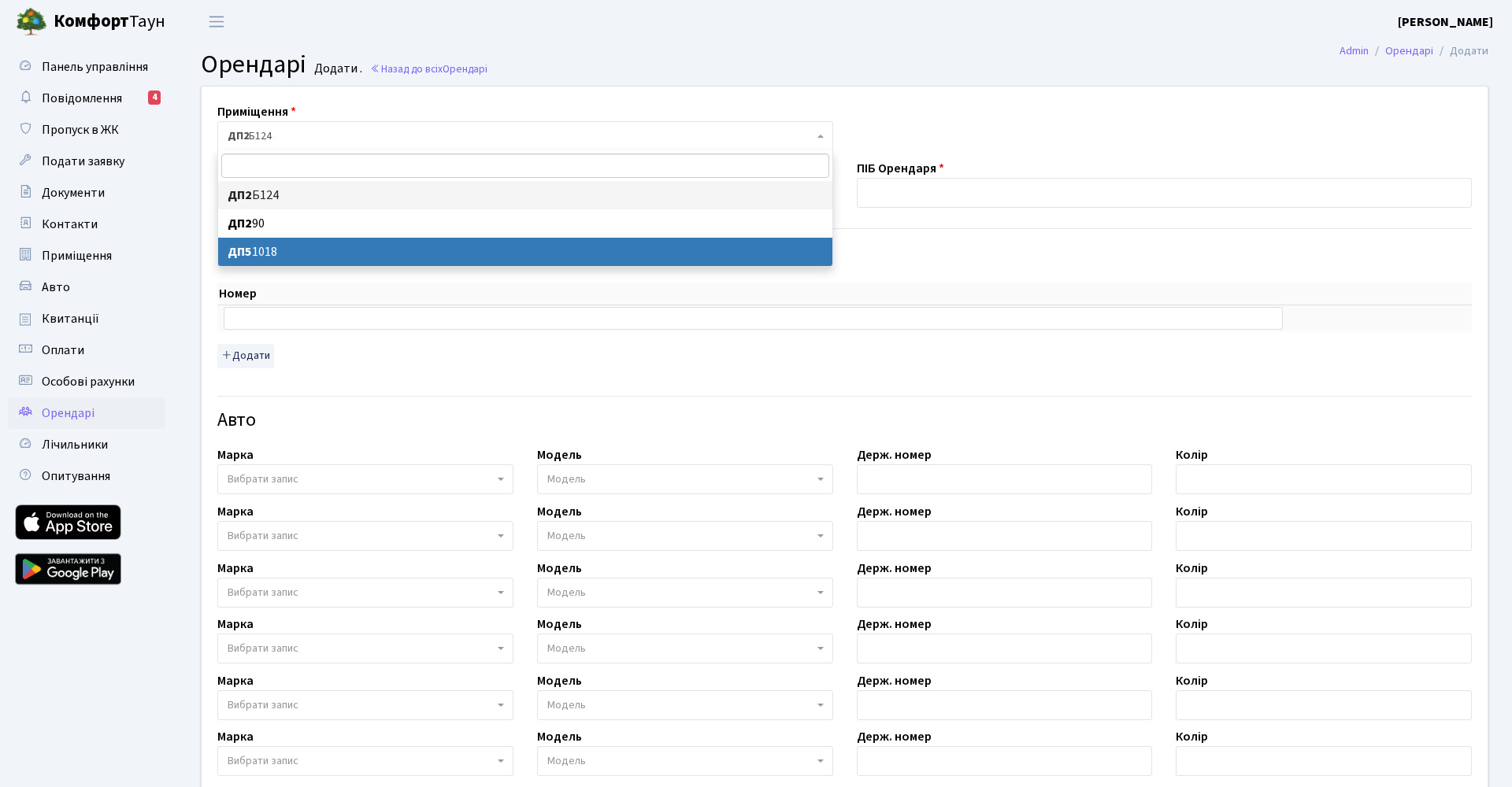
select select "46131"
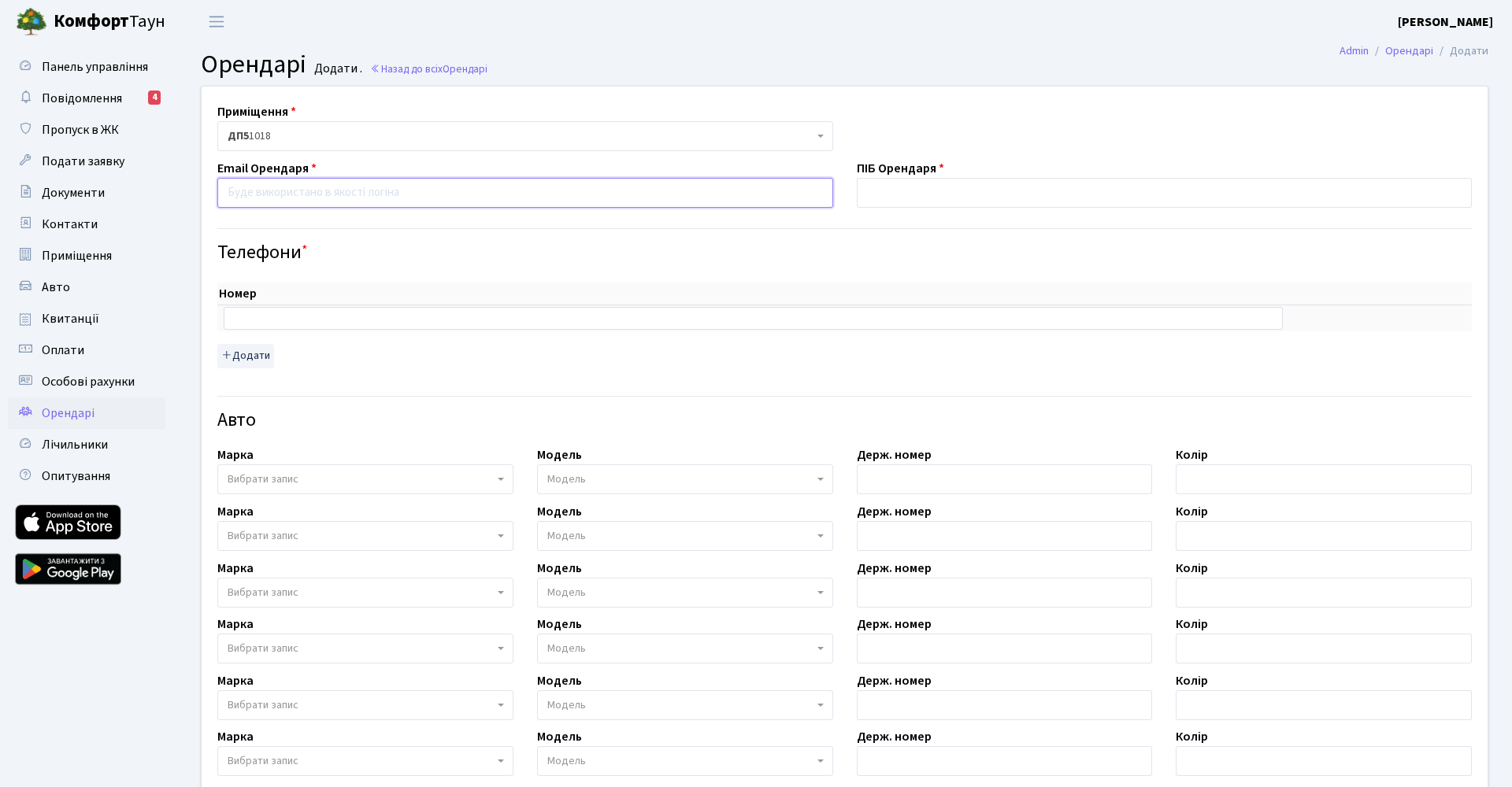
paste input "Kate.vladimirovna333@gmail.com"
type input "Kate.vladimirovna333@gmail.com"
click at [491, 331] on div "Номер sort item delete item sort item delete item Додати" at bounding box center [845, 325] width 1255 height 85
click at [471, 320] on input "text" at bounding box center [753, 318] width 1059 height 22
paste input "+380637952505"
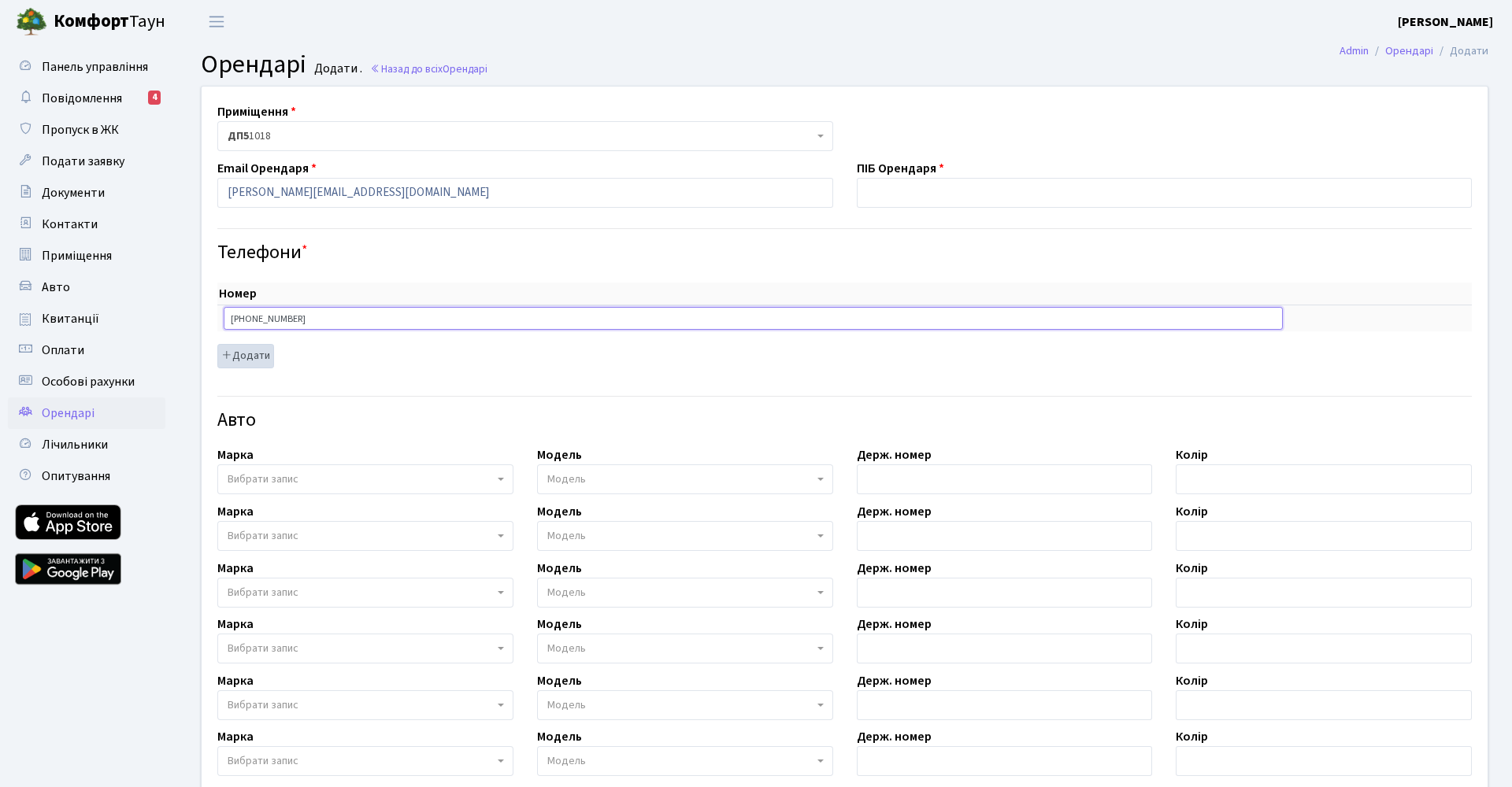
type input "+380637952505"
click at [243, 358] on button "Додати" at bounding box center [245, 356] width 56 height 24
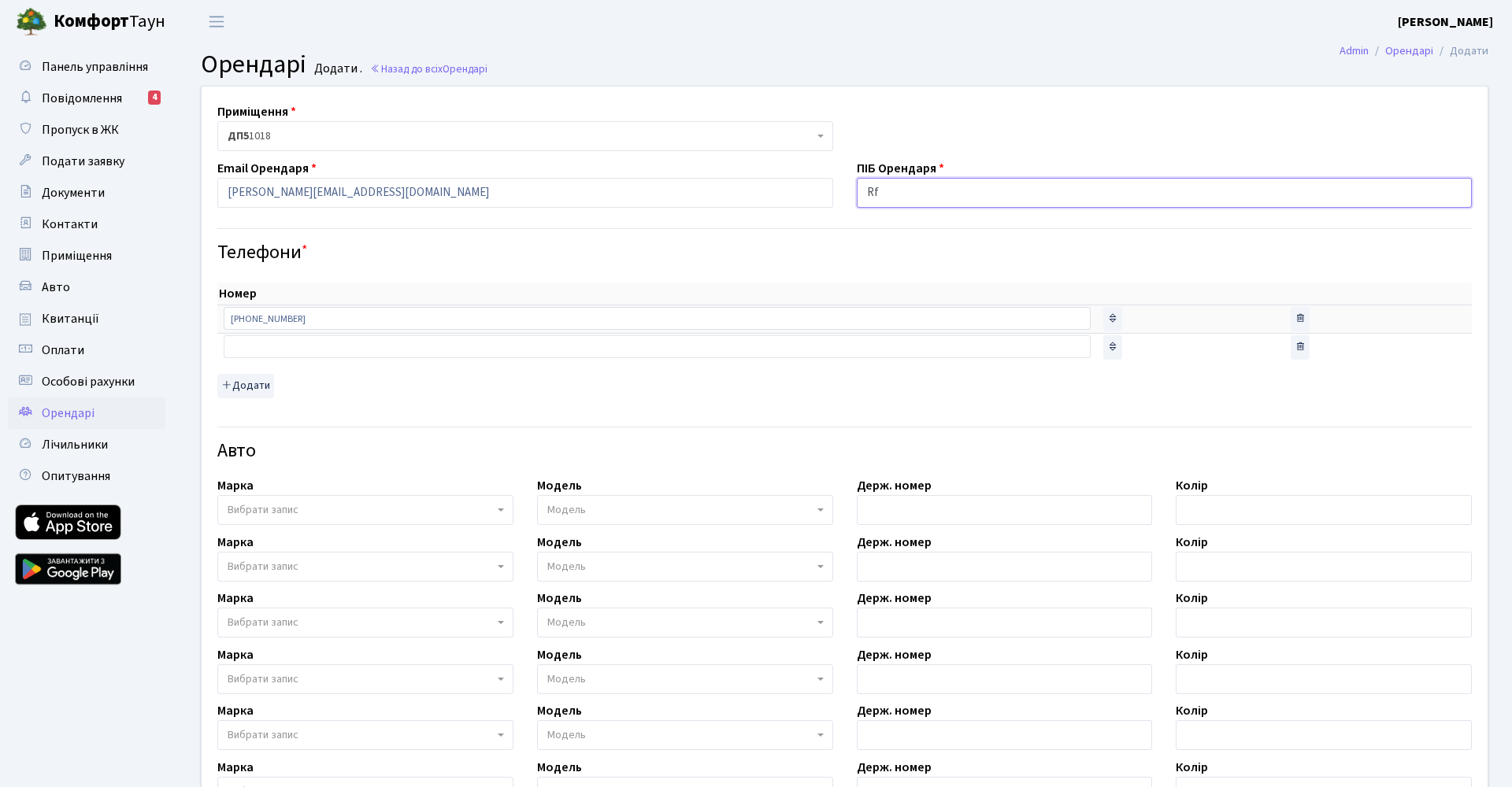
type input "R"
type input "[PERSON_NAME]"
click at [943, 260] on h4 "Телефони *" at bounding box center [845, 253] width 1255 height 23
click at [941, 430] on div "Авто" at bounding box center [845, 441] width 1278 height 55
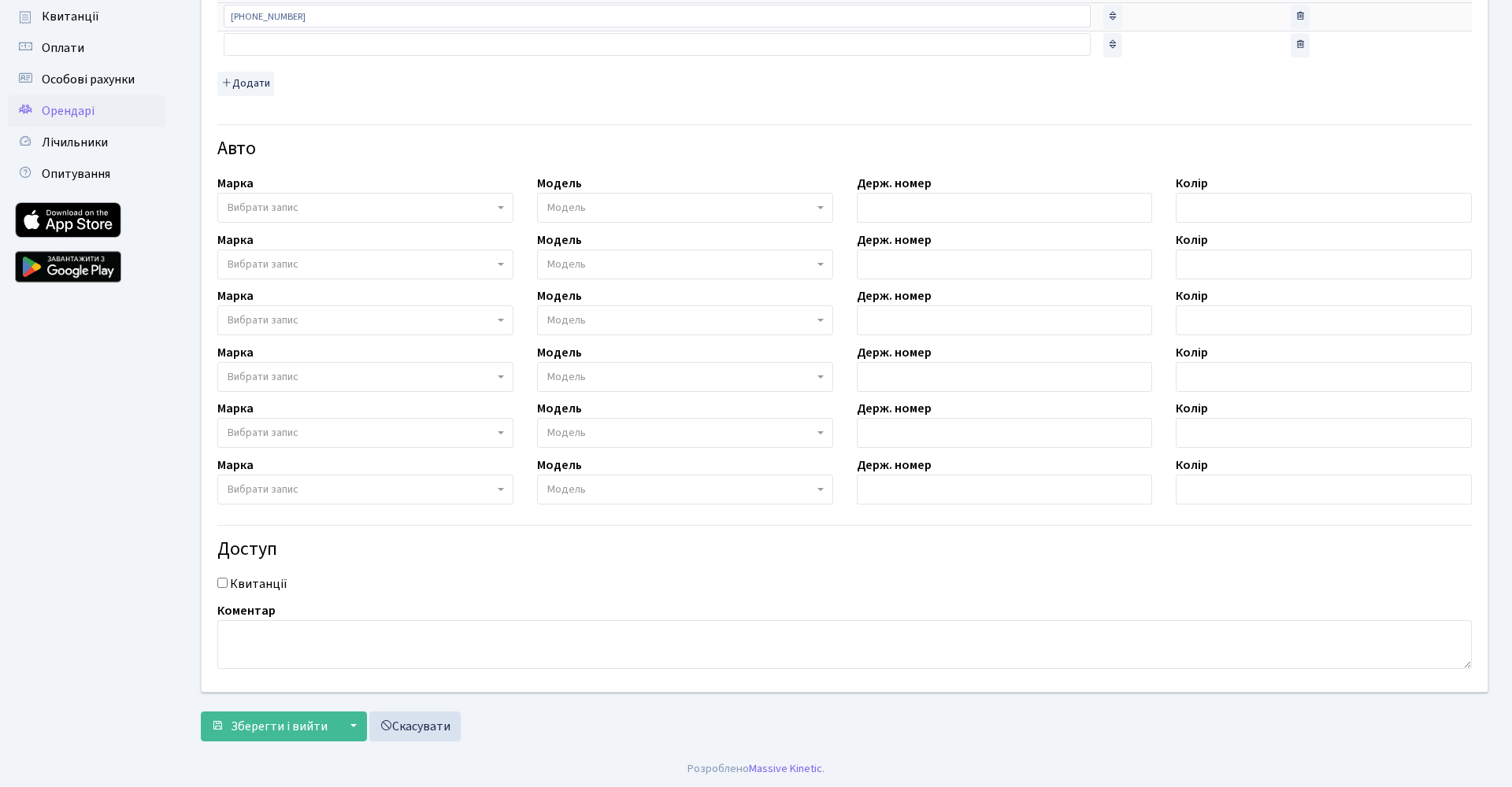
scroll to position [301, 0]
click at [217, 585] on input "Квитанції" at bounding box center [222, 583] width 11 height 11
checkbox input "true"
click at [261, 640] on textarea at bounding box center [845, 646] width 1255 height 49
type textarea "Орендар приміщення Катерина"
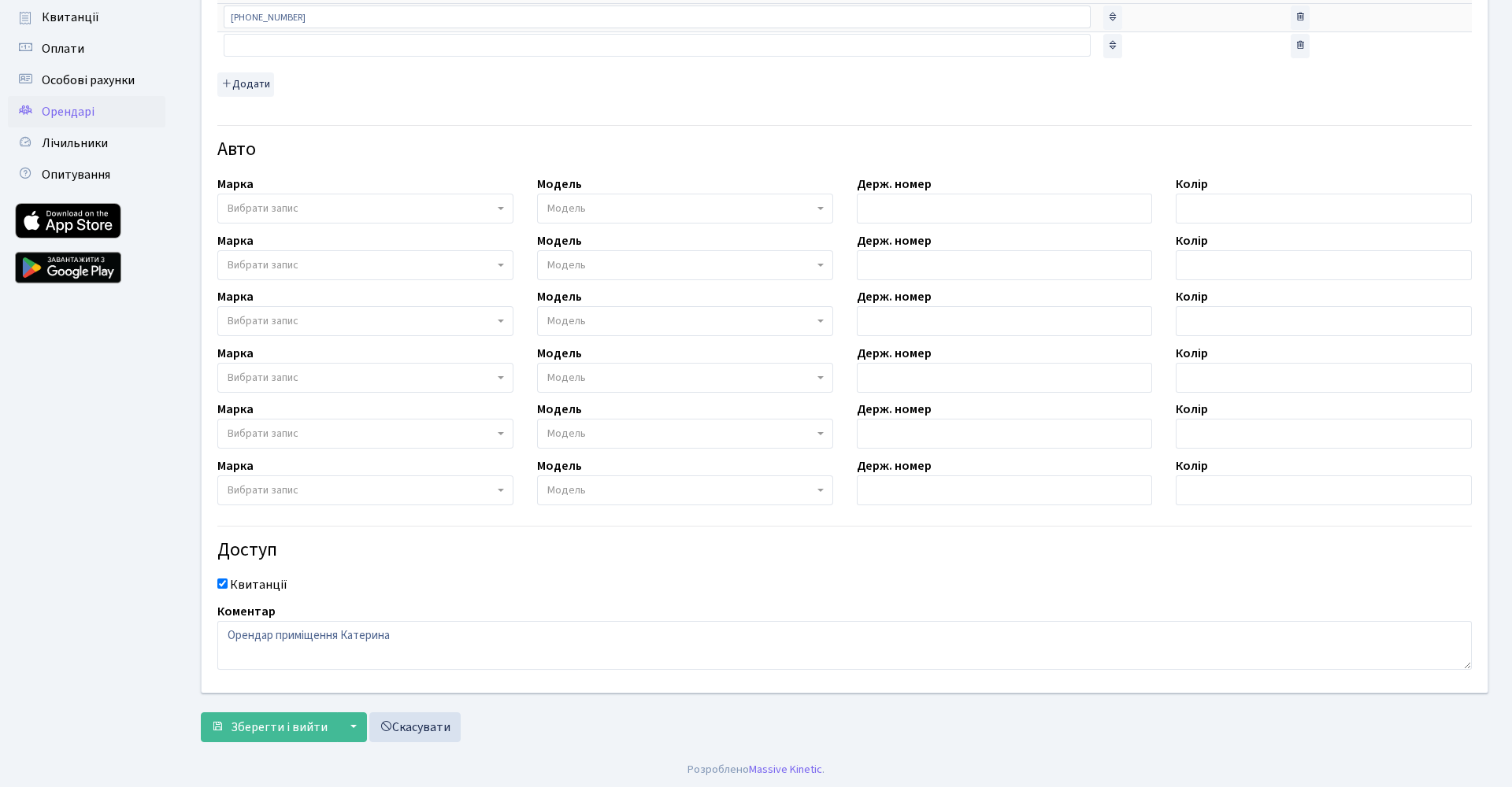
click at [649, 707] on form "Приміщення <b>ДП2</b>&nbsp;&nbsp;&nbsp;Б124 <b>ДП2</b>&nbsp;&nbsp;&nbsp;90 <b>Д…" at bounding box center [845, 263] width 1287 height 958
click at [246, 724] on span "Зберегти і вийти" at bounding box center [279, 727] width 97 height 17
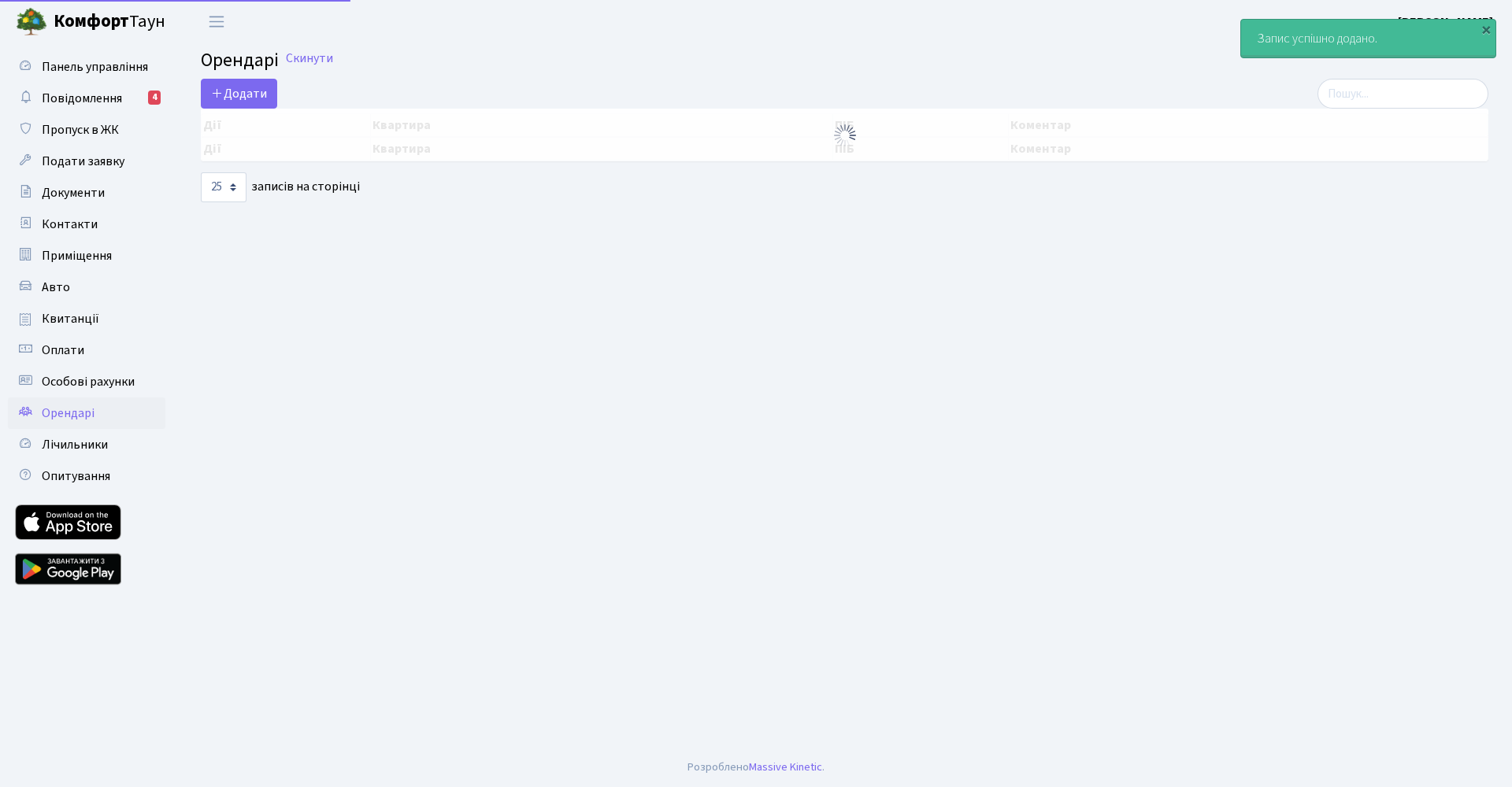
select select "25"
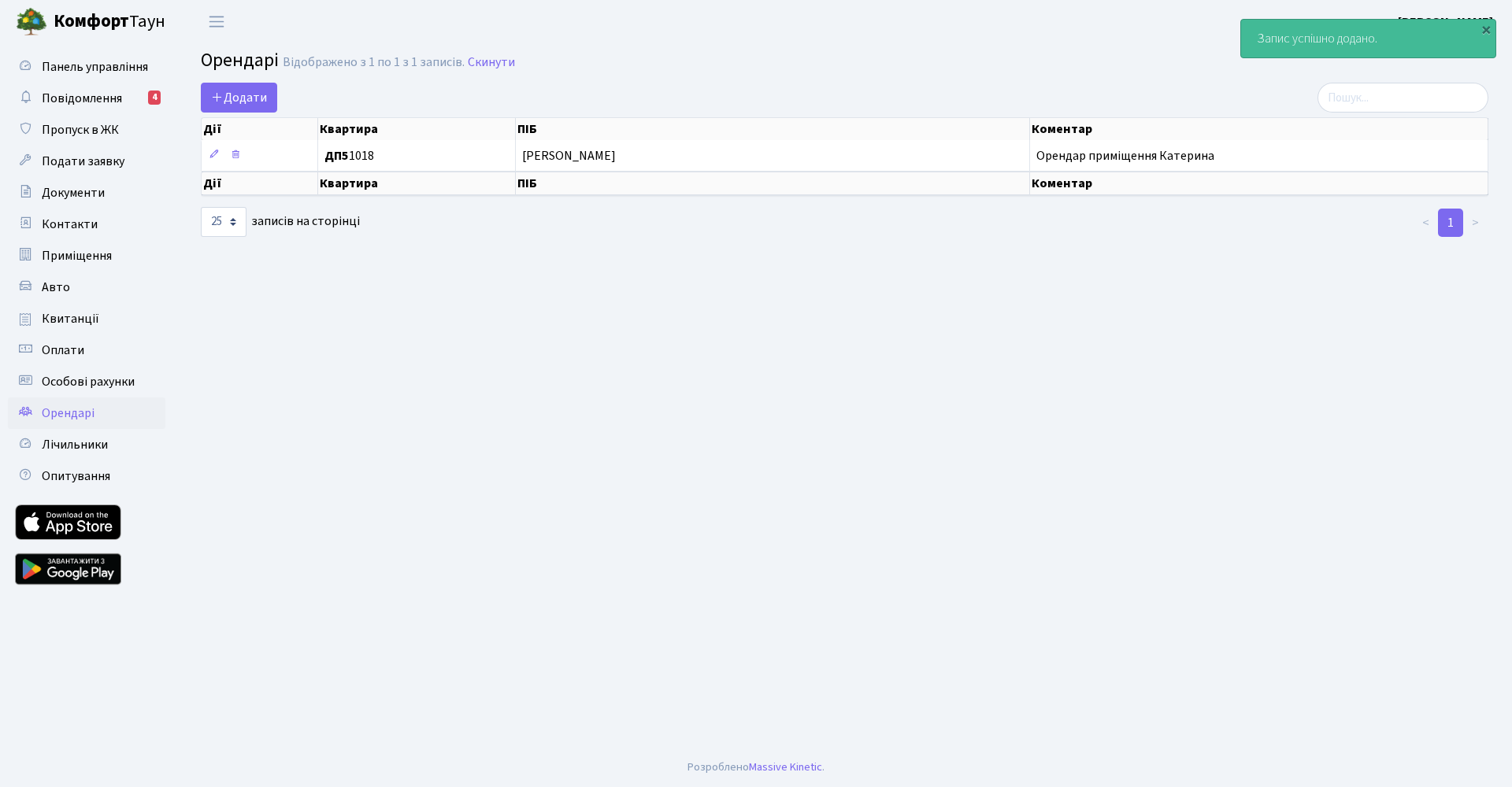
click at [458, 391] on main "Admin Орендарі Список Орендарі Відображено з 1 по 1 з 1 записів. Скинути Додати…" at bounding box center [845, 395] width 1335 height 705
click at [738, 353] on main "Admin Орендарі Список Орендарі Відображено з 1 по 1 з 1 записів. Скинути Додати…" at bounding box center [845, 395] width 1335 height 705
click at [912, 375] on main "Admin Орендарі Список Орендарі Відображено з 1 по 1 з 1 записів. Скинути Додати…" at bounding box center [845, 395] width 1335 height 705
click at [613, 360] on main "Admin Орендарі Список Орендарі Відображено з 1 по 1 з 1 записів. Скинути Додати…" at bounding box center [845, 395] width 1335 height 705
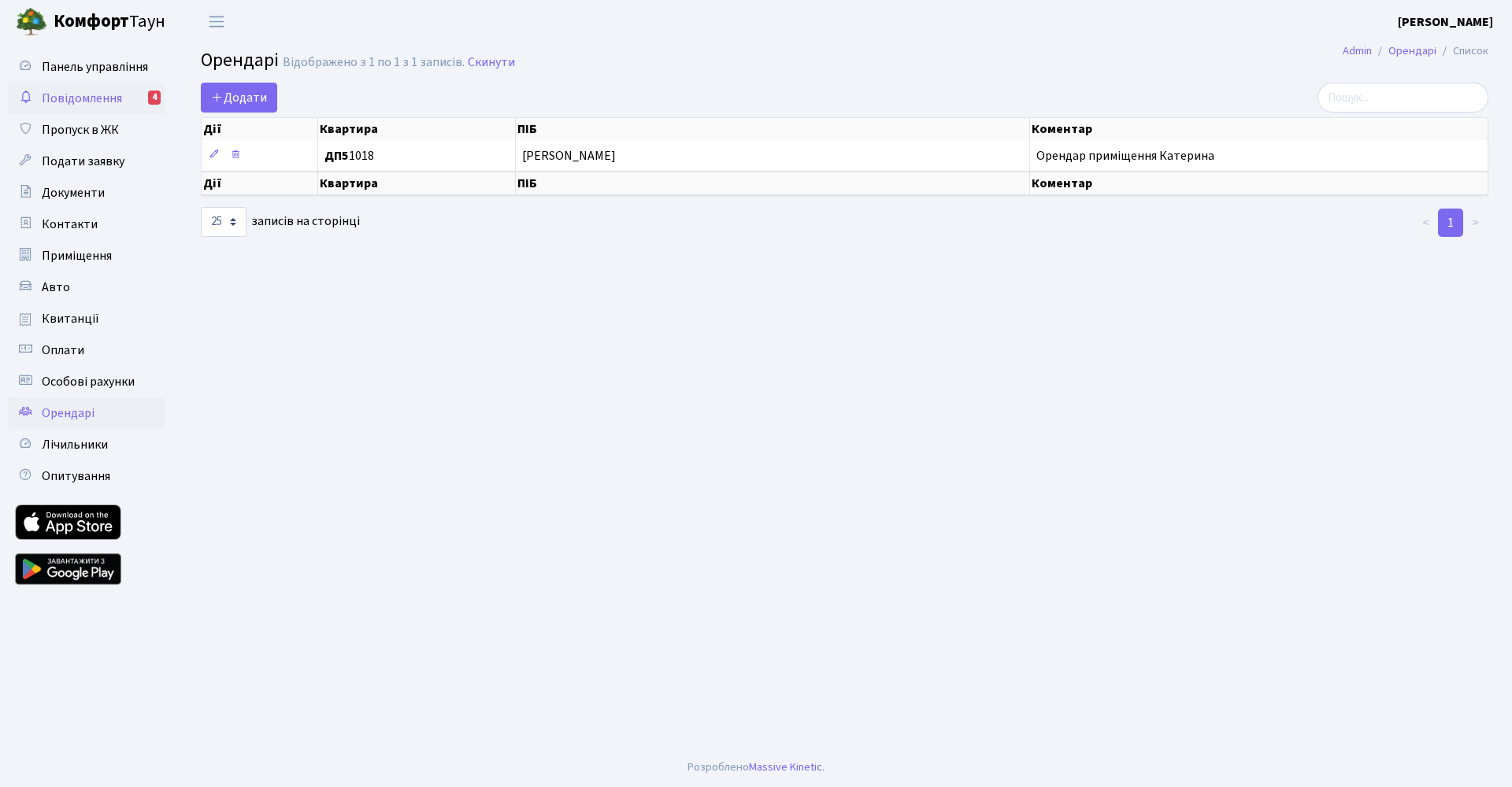
click at [73, 104] on span "Повідомлення" at bounding box center [82, 98] width 80 height 17
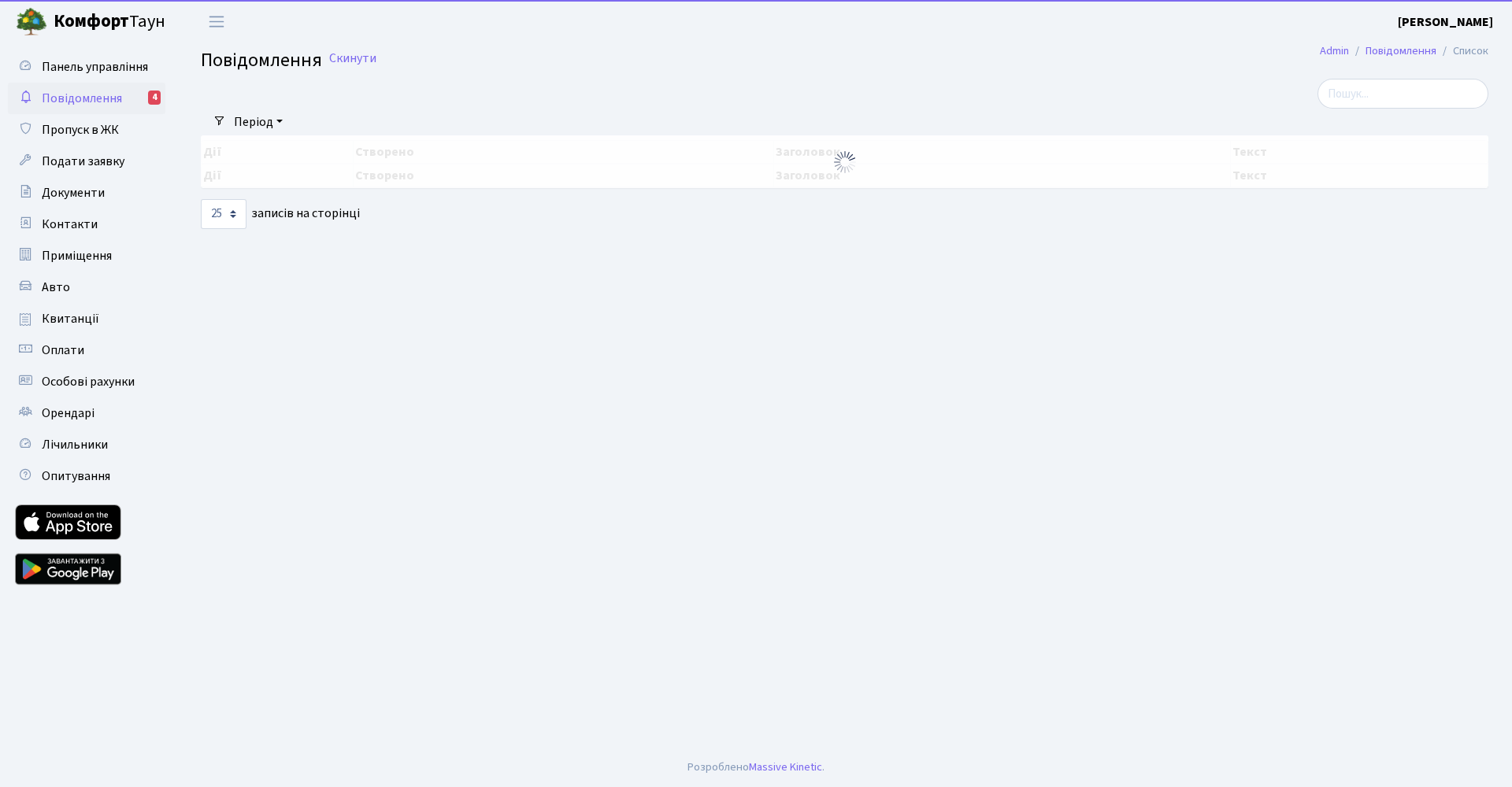
select select "25"
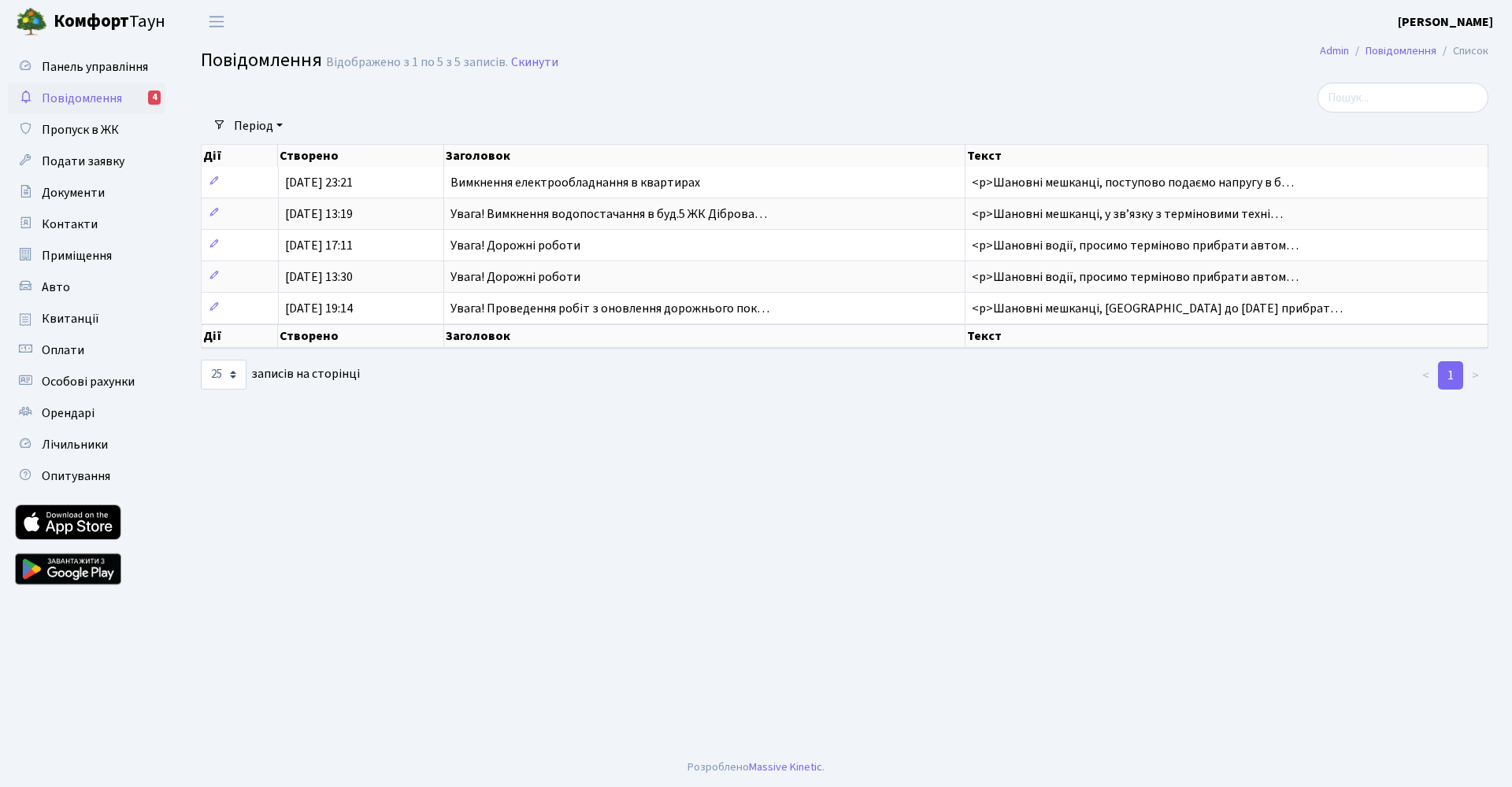
click at [647, 425] on main "Admin Повідомлення Список Повідомлення Відображено з 1 по 5 з 5 записів. Скинут…" at bounding box center [845, 395] width 1335 height 705
click at [47, 256] on span "Приміщення" at bounding box center [77, 256] width 70 height 17
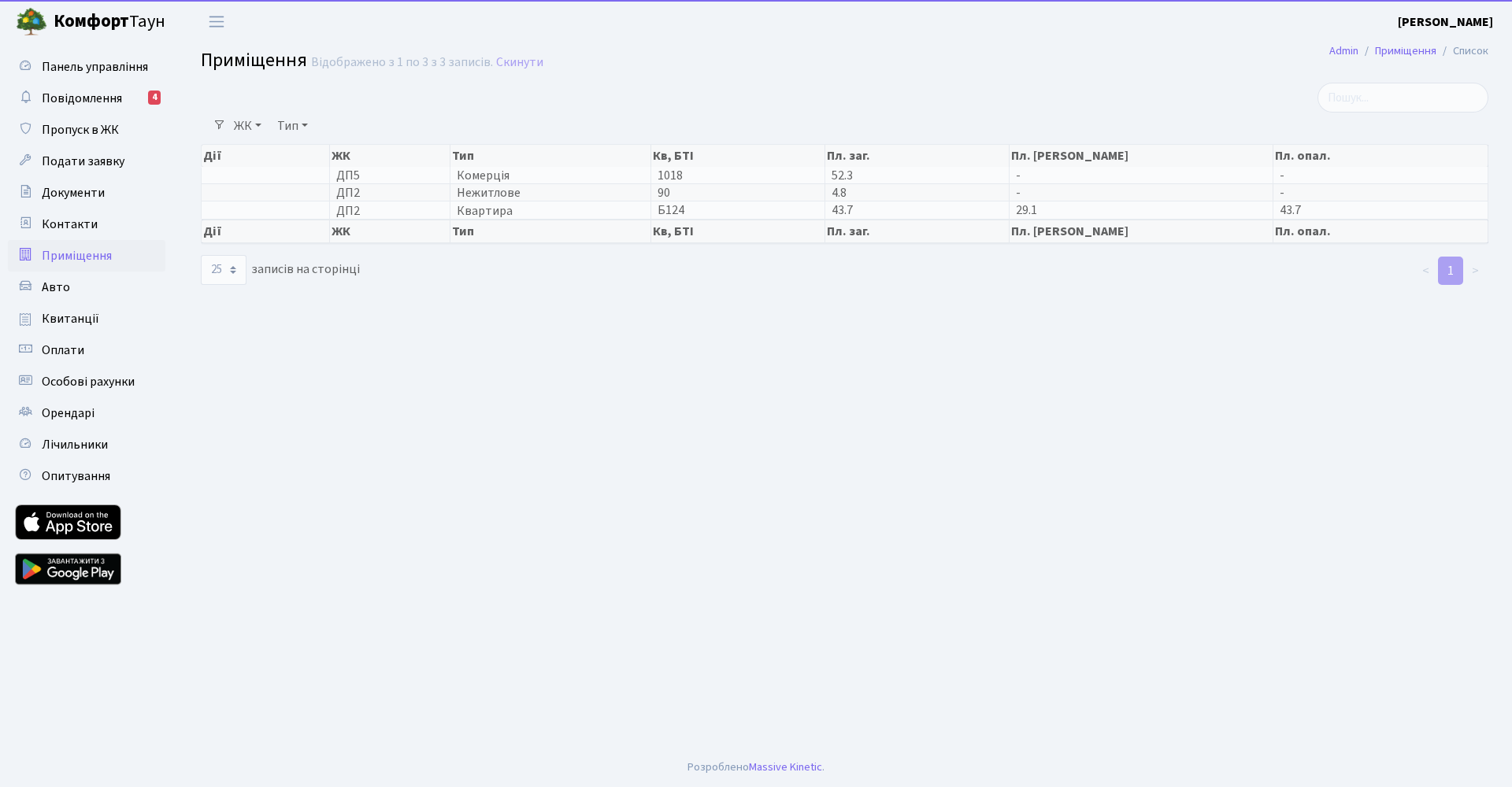
select select "25"
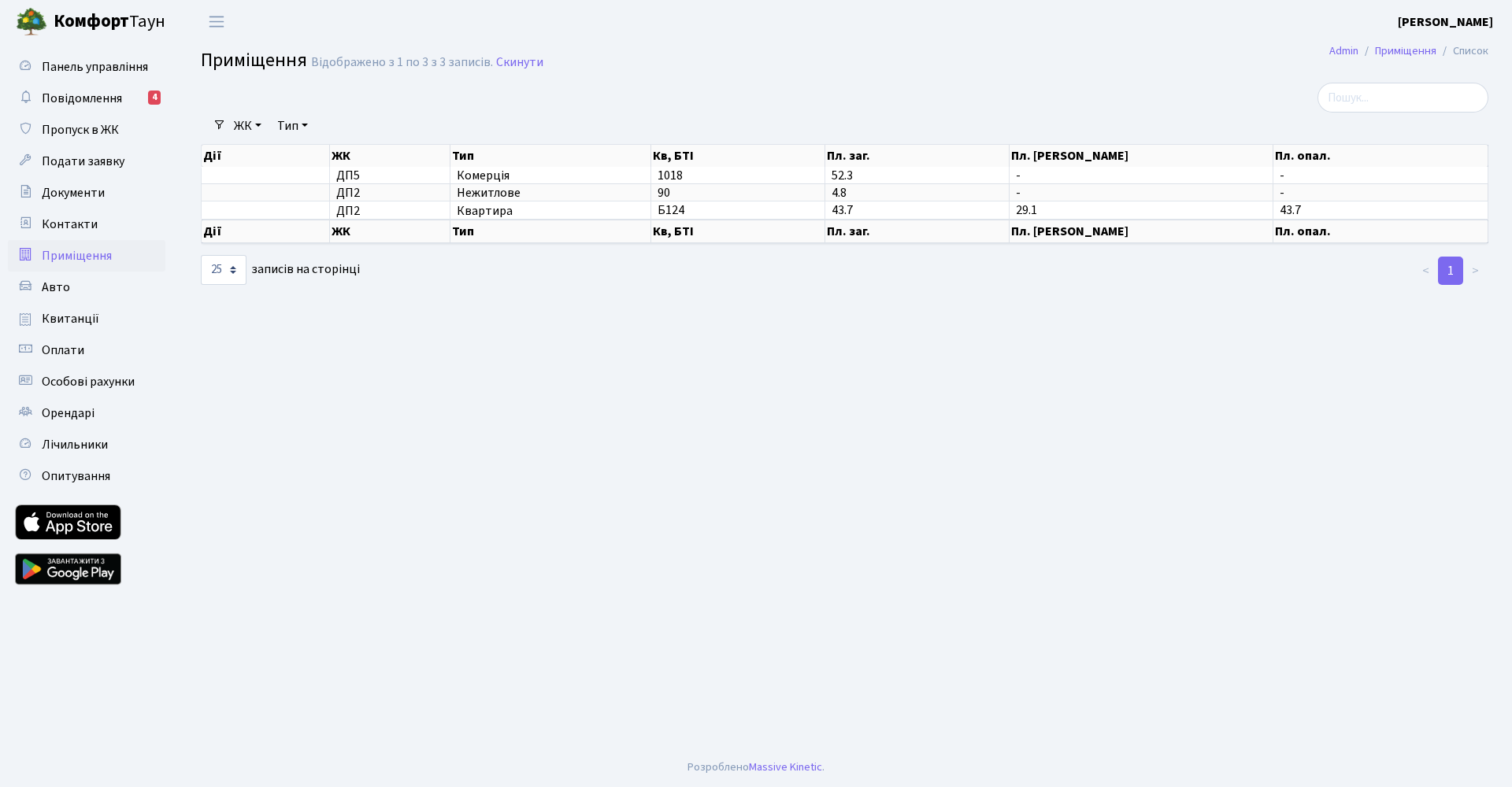
click at [639, 405] on main "Admin Приміщення Список Приміщення Відображено з 1 по 3 з 3 записів. Скинути Фі…" at bounding box center [845, 395] width 1335 height 705
click at [215, 20] on span "Переключити навігацію" at bounding box center [216, 21] width 24 height 18
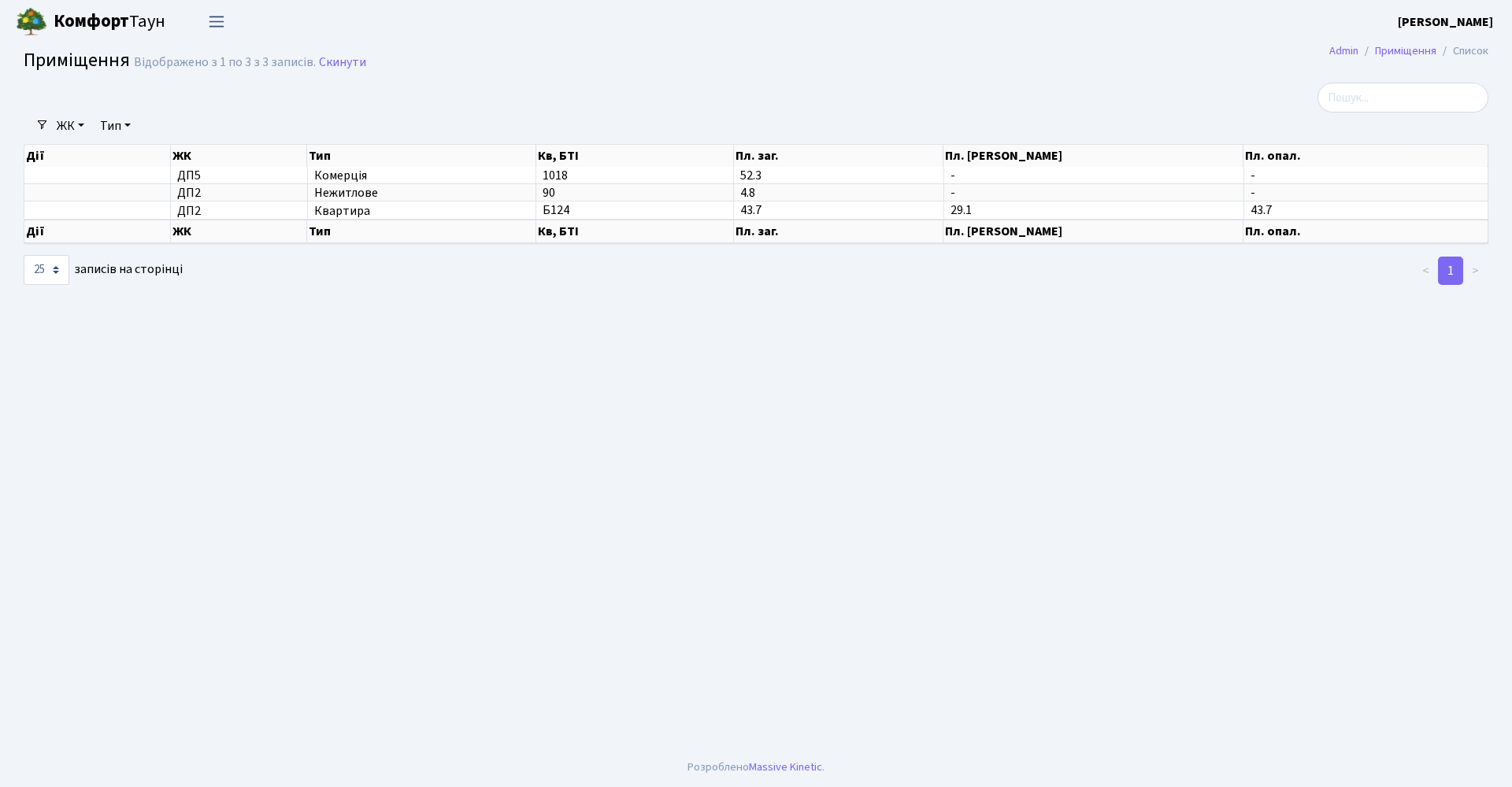
click at [215, 20] on span "Переключити навігацію" at bounding box center [216, 21] width 24 height 18
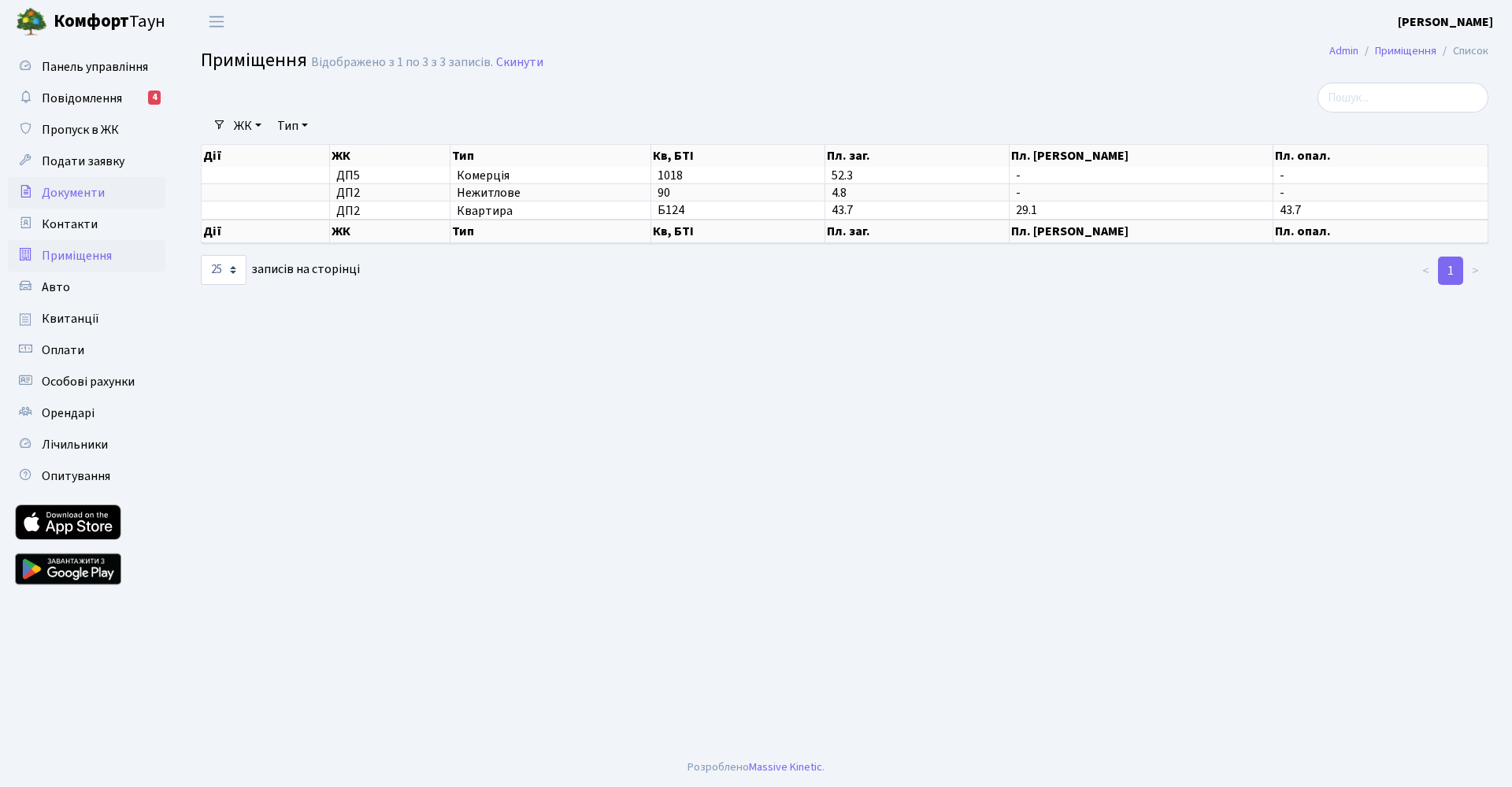
click at [74, 199] on span "Документи" at bounding box center [73, 193] width 63 height 17
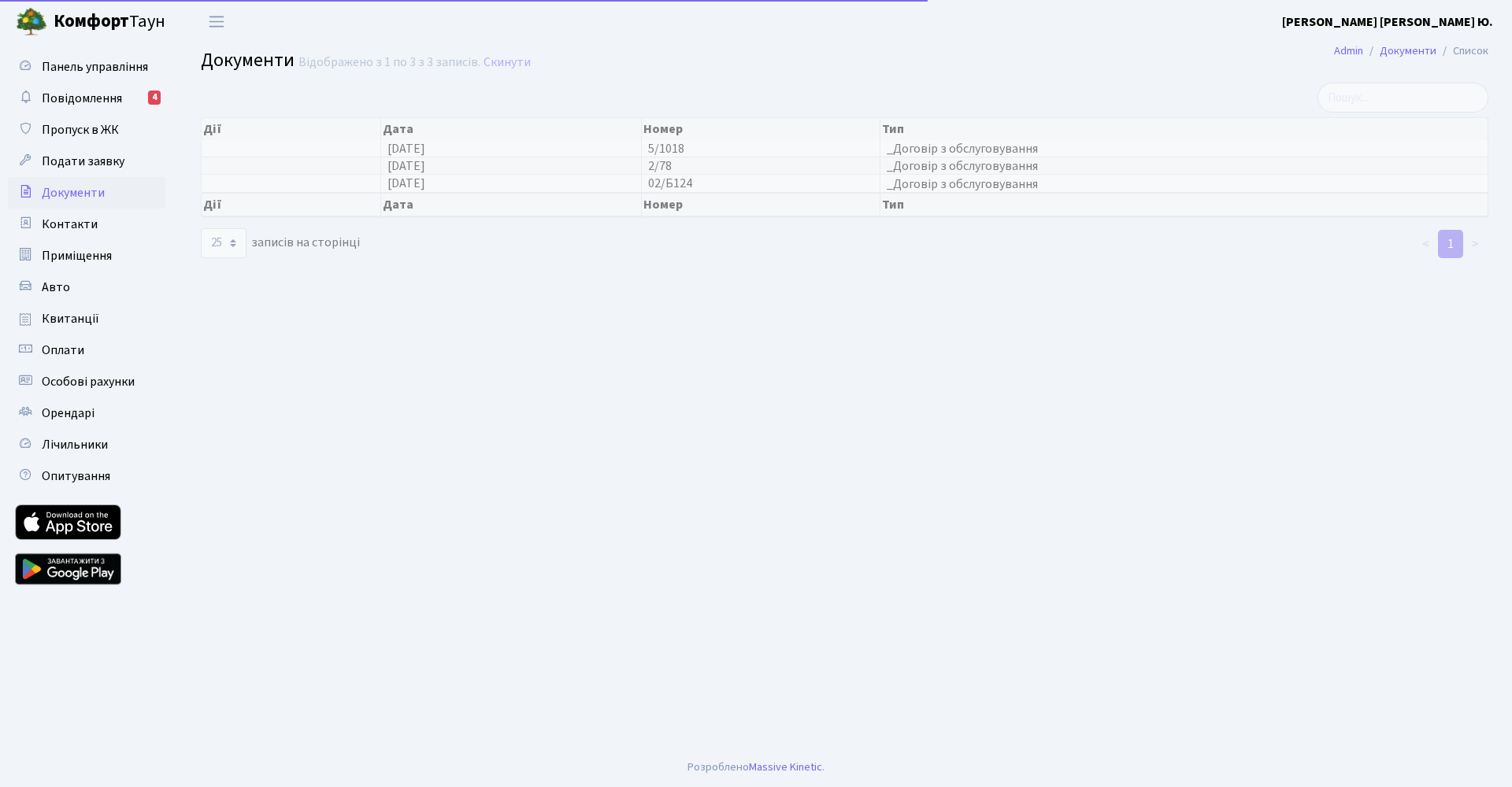
select select "25"
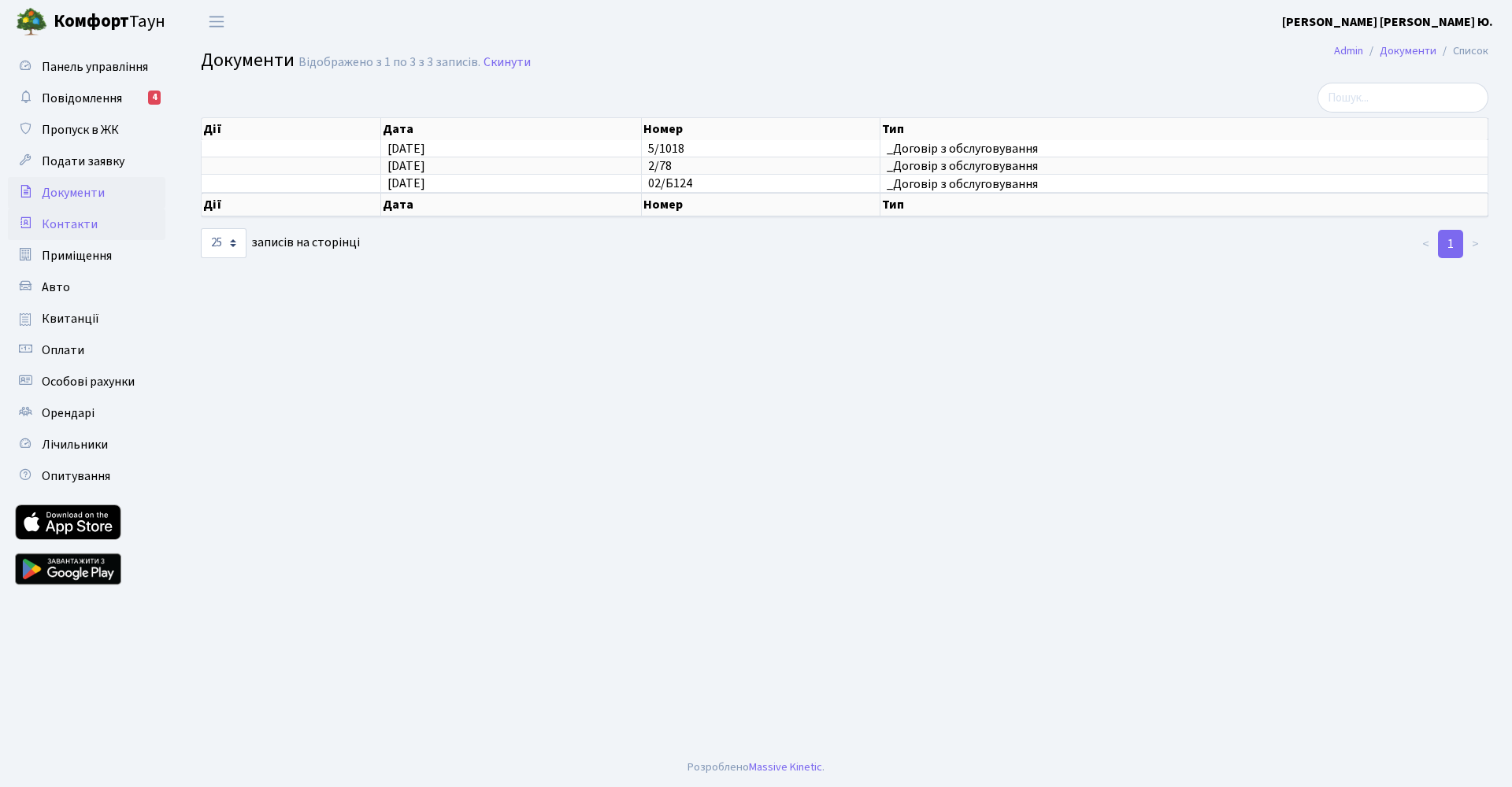
click at [64, 237] on link "Контакти" at bounding box center [87, 224] width 158 height 32
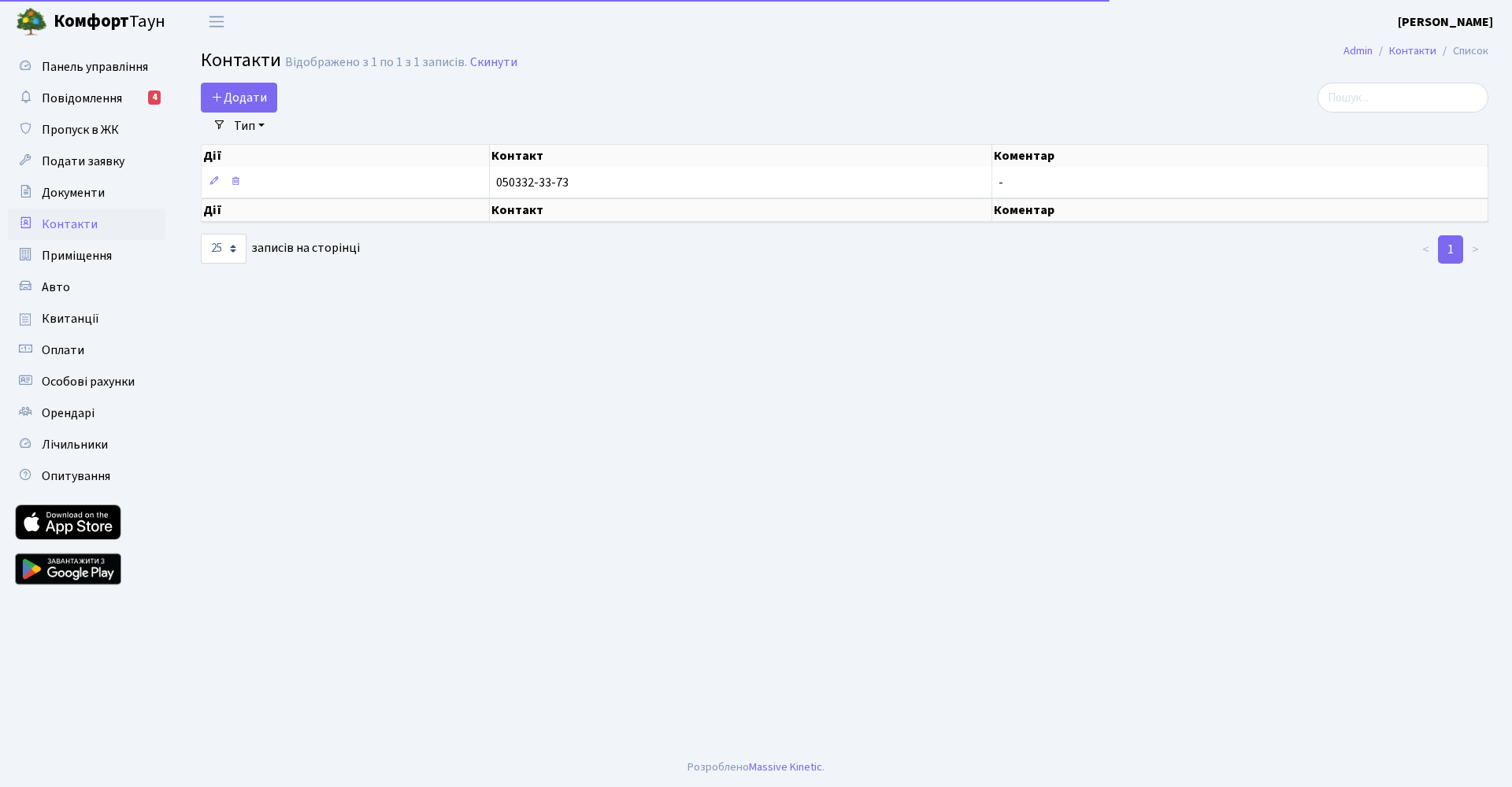
select select "25"
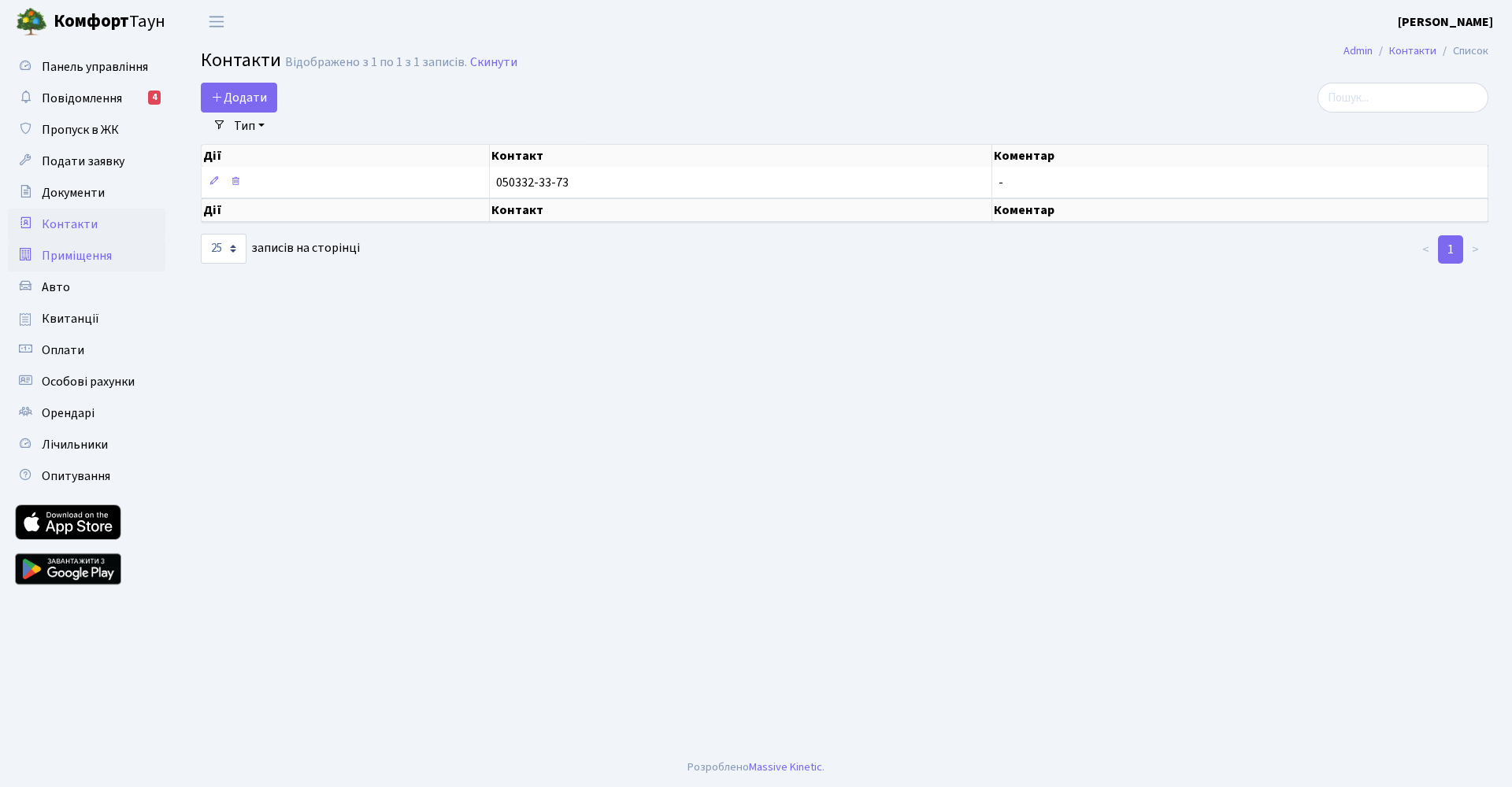
click at [77, 258] on span "Приміщення" at bounding box center [77, 256] width 70 height 17
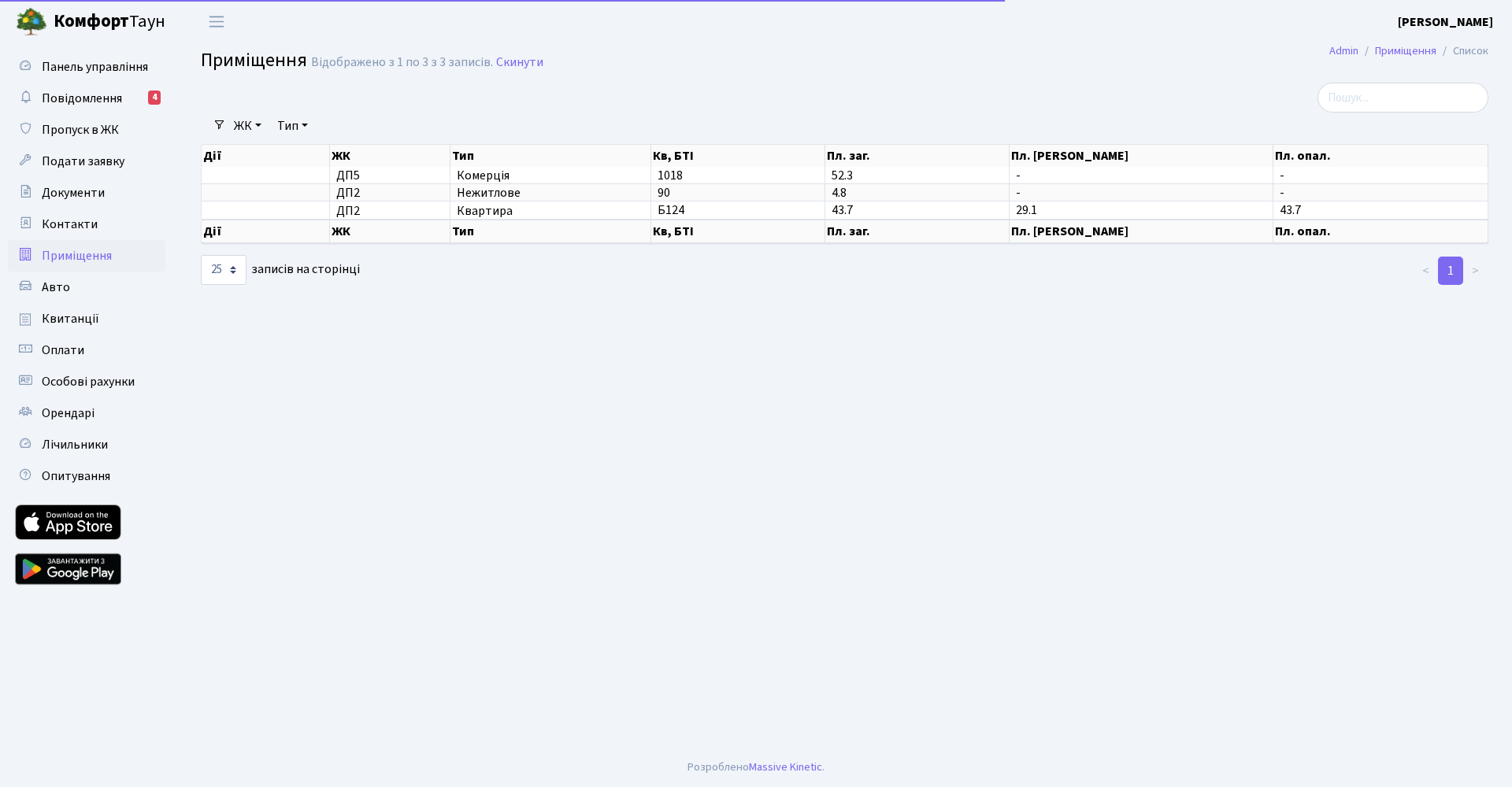
select select "25"
click at [60, 313] on span "Квитанції" at bounding box center [70, 318] width 57 height 17
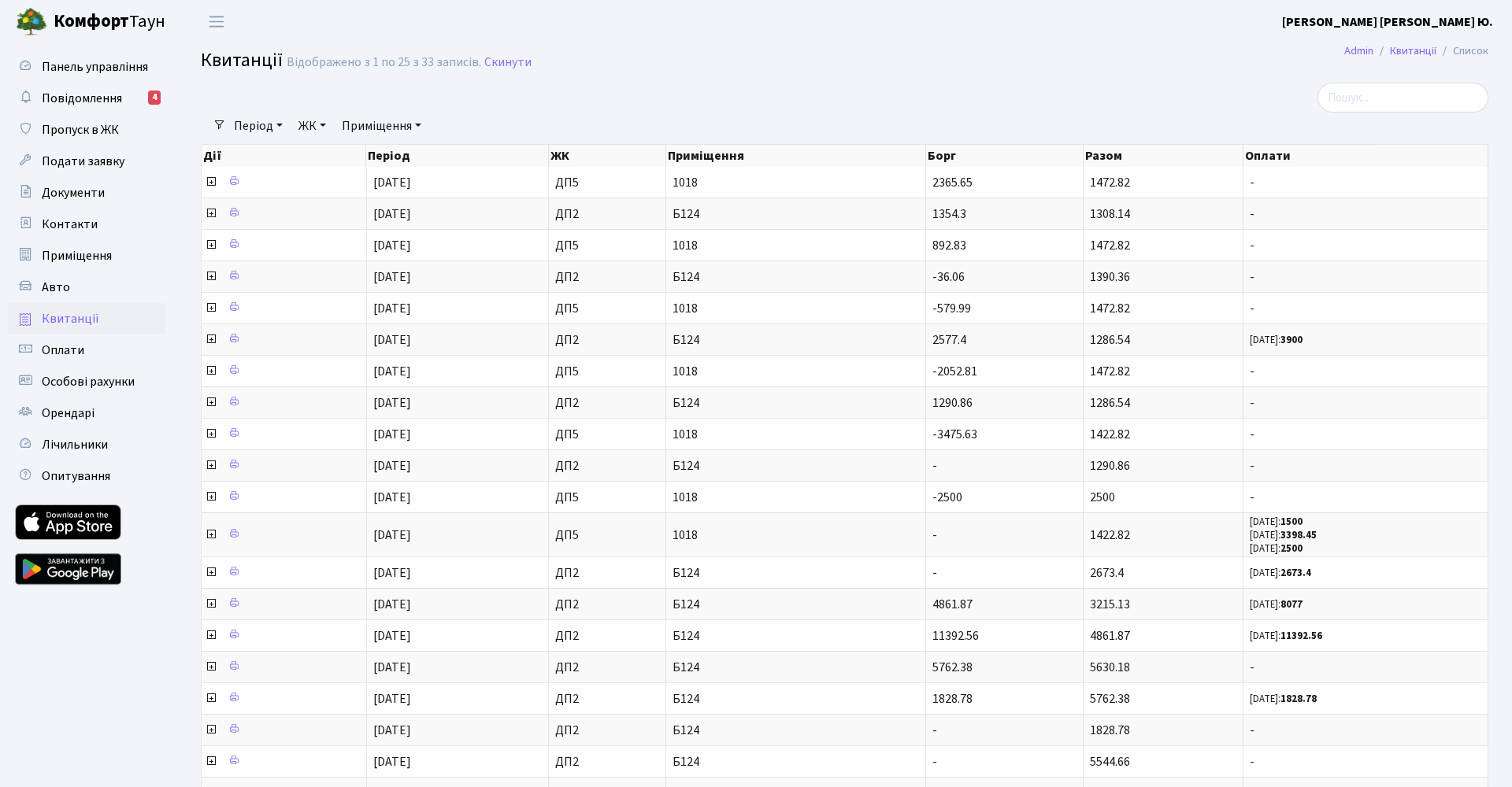
select select "25"
click at [61, 347] on span "Оплати" at bounding box center [63, 349] width 42 height 17
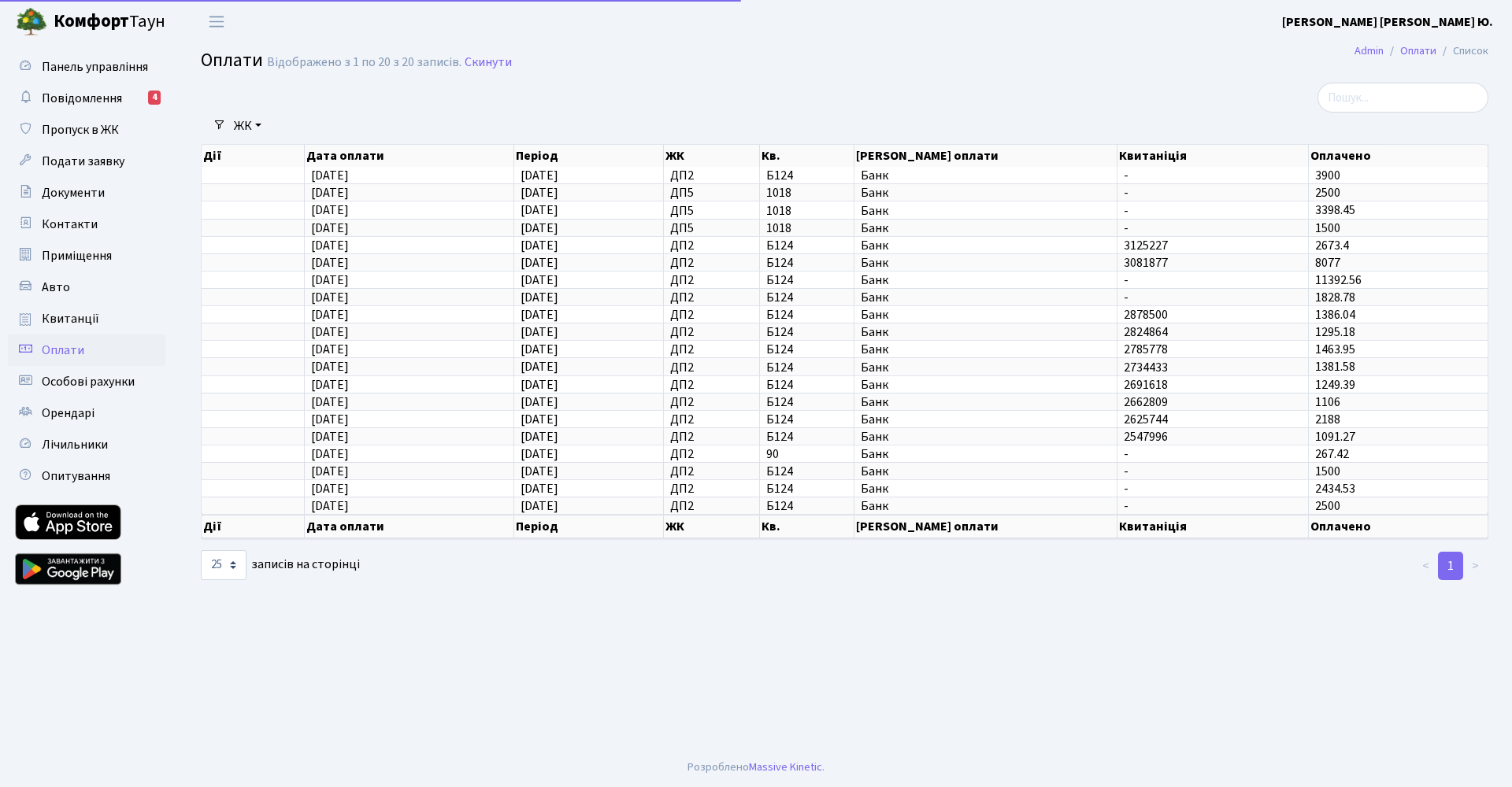
select select "25"
click at [63, 380] on span "Особові рахунки" at bounding box center [88, 381] width 93 height 17
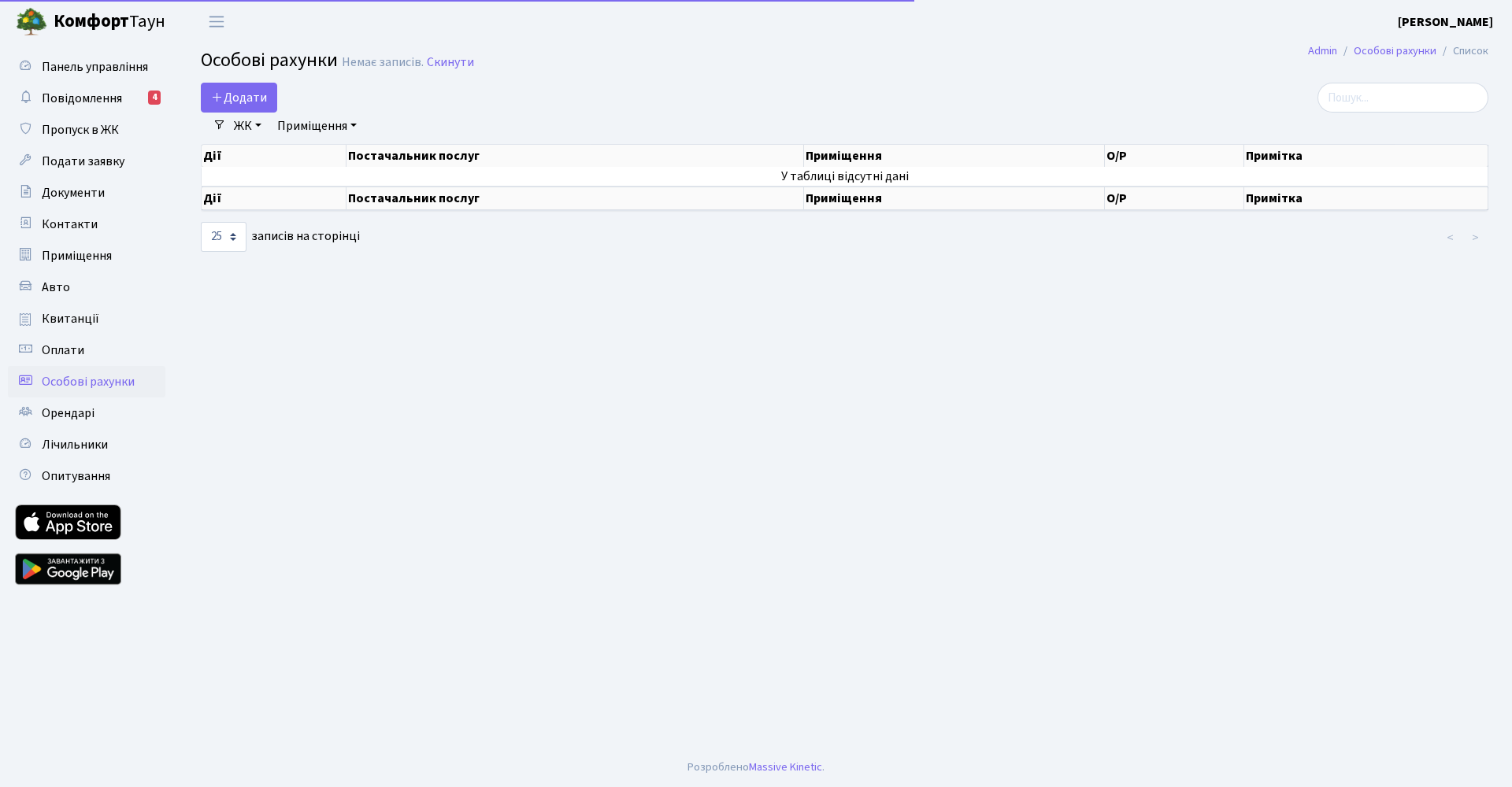
select select "25"
click at [58, 405] on span "Орендарі" at bounding box center [68, 412] width 53 height 17
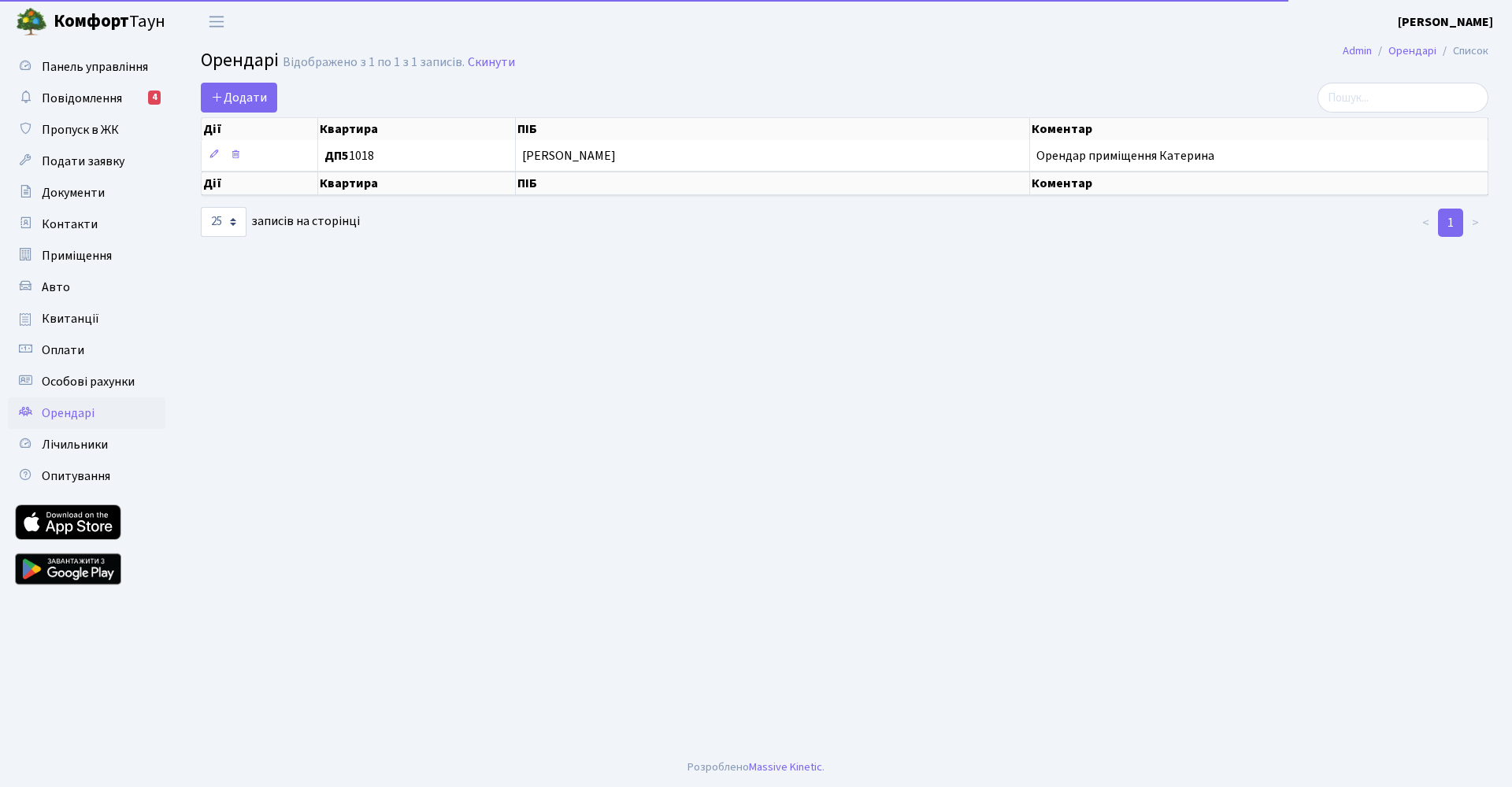
select select "25"
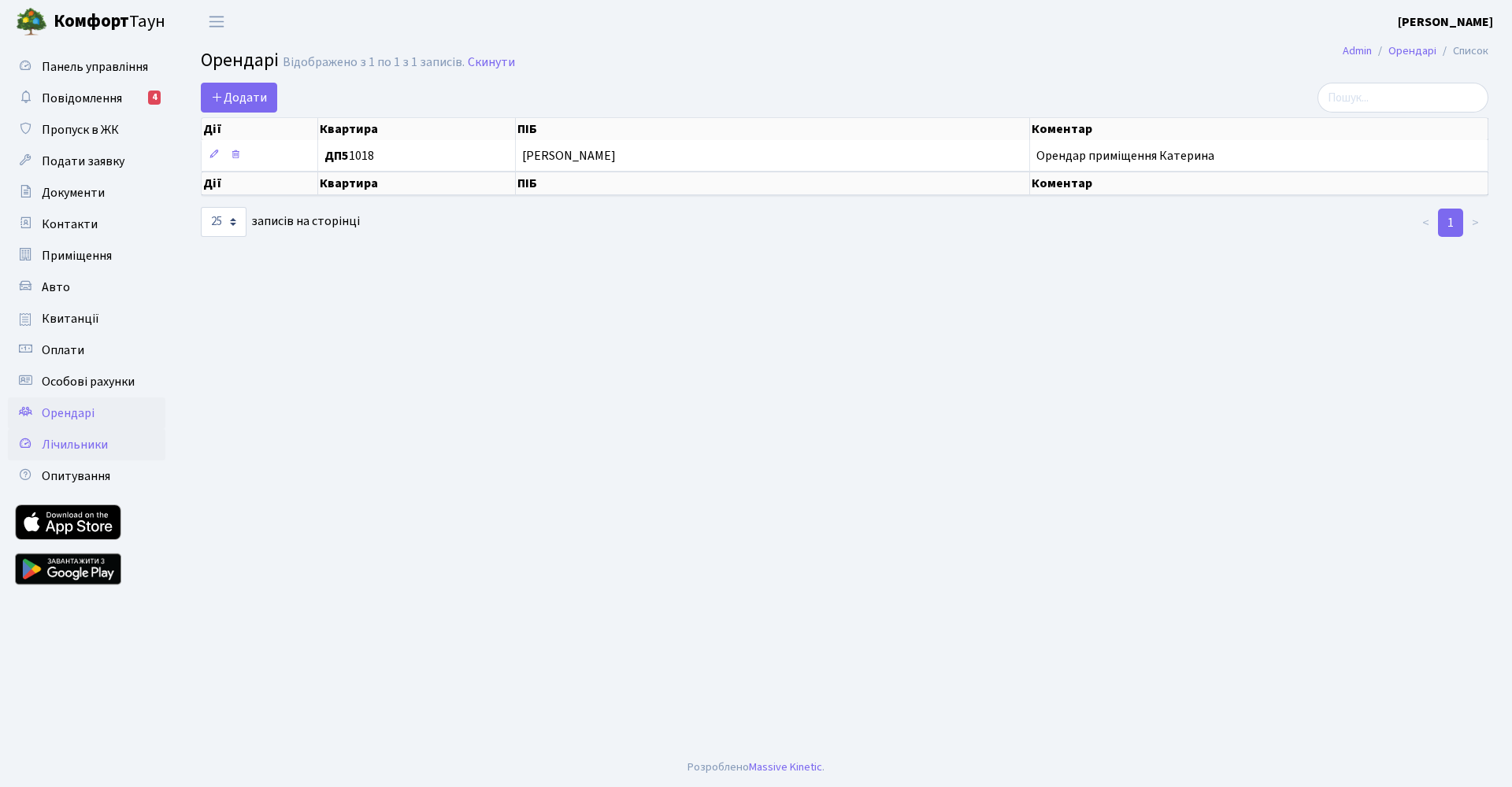
click at [62, 448] on span "Лічильники" at bounding box center [74, 444] width 66 height 17
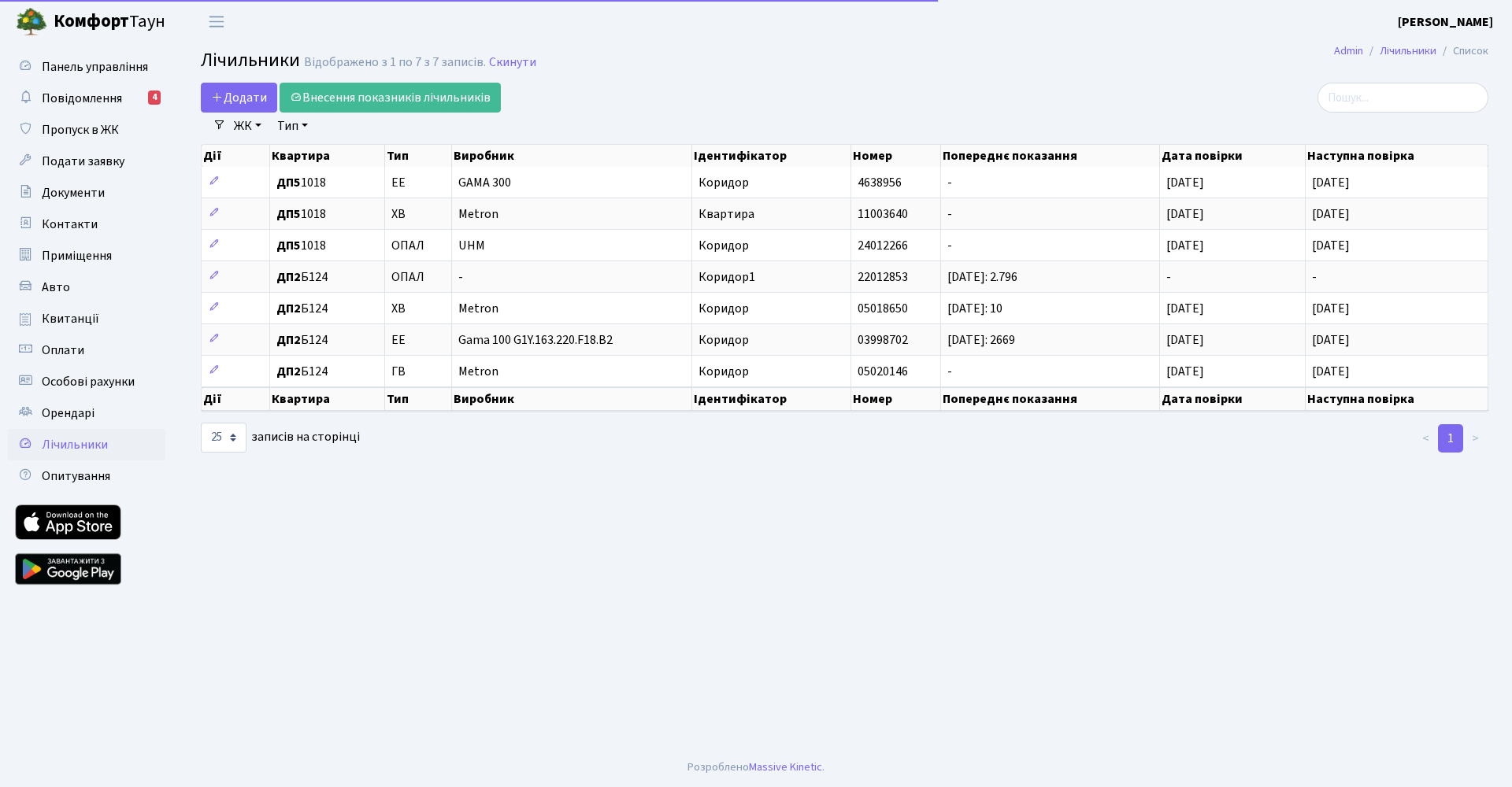
select select "25"
click at [75, 476] on span "Опитування" at bounding box center [76, 476] width 69 height 17
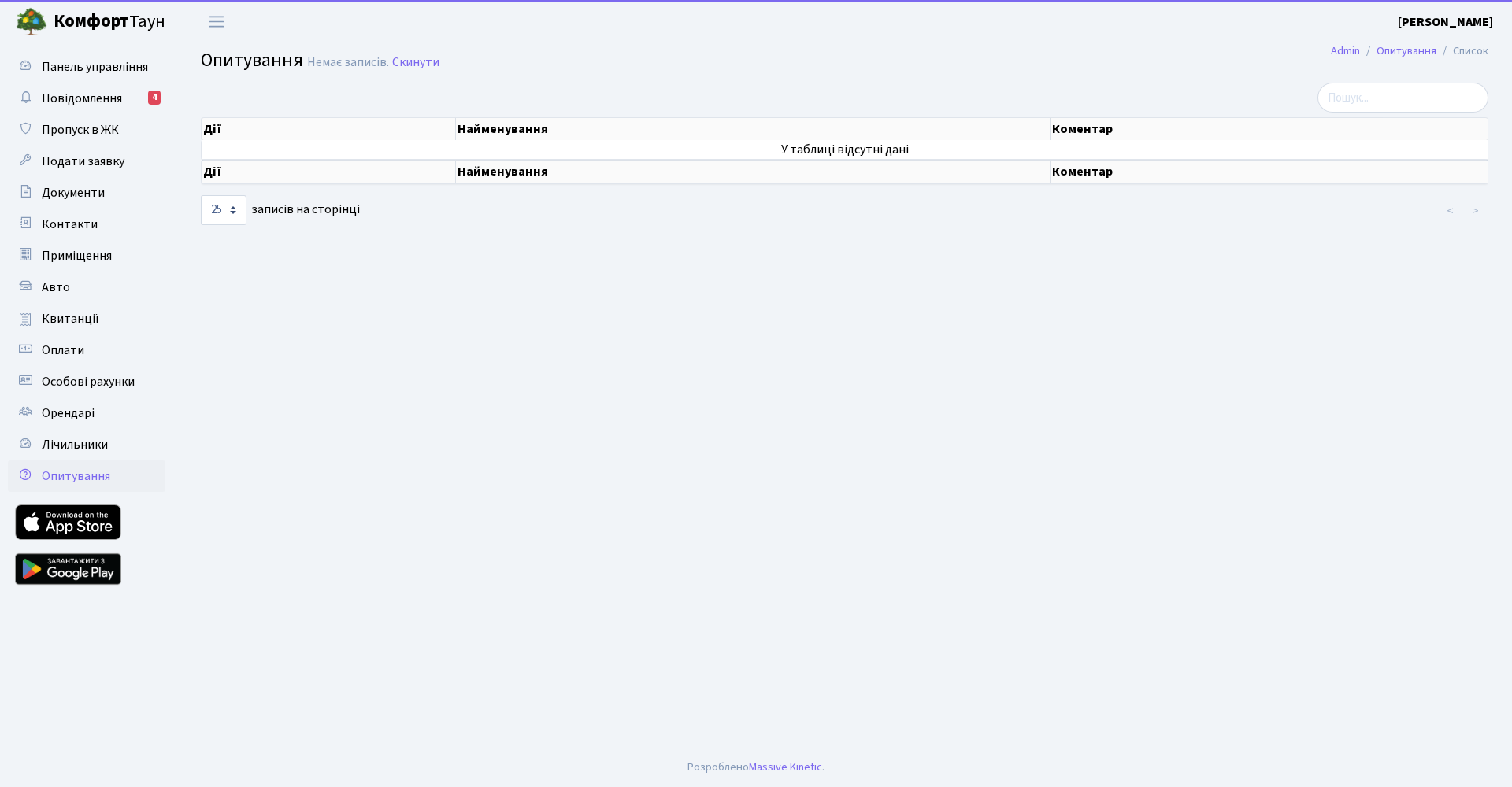
select select "25"
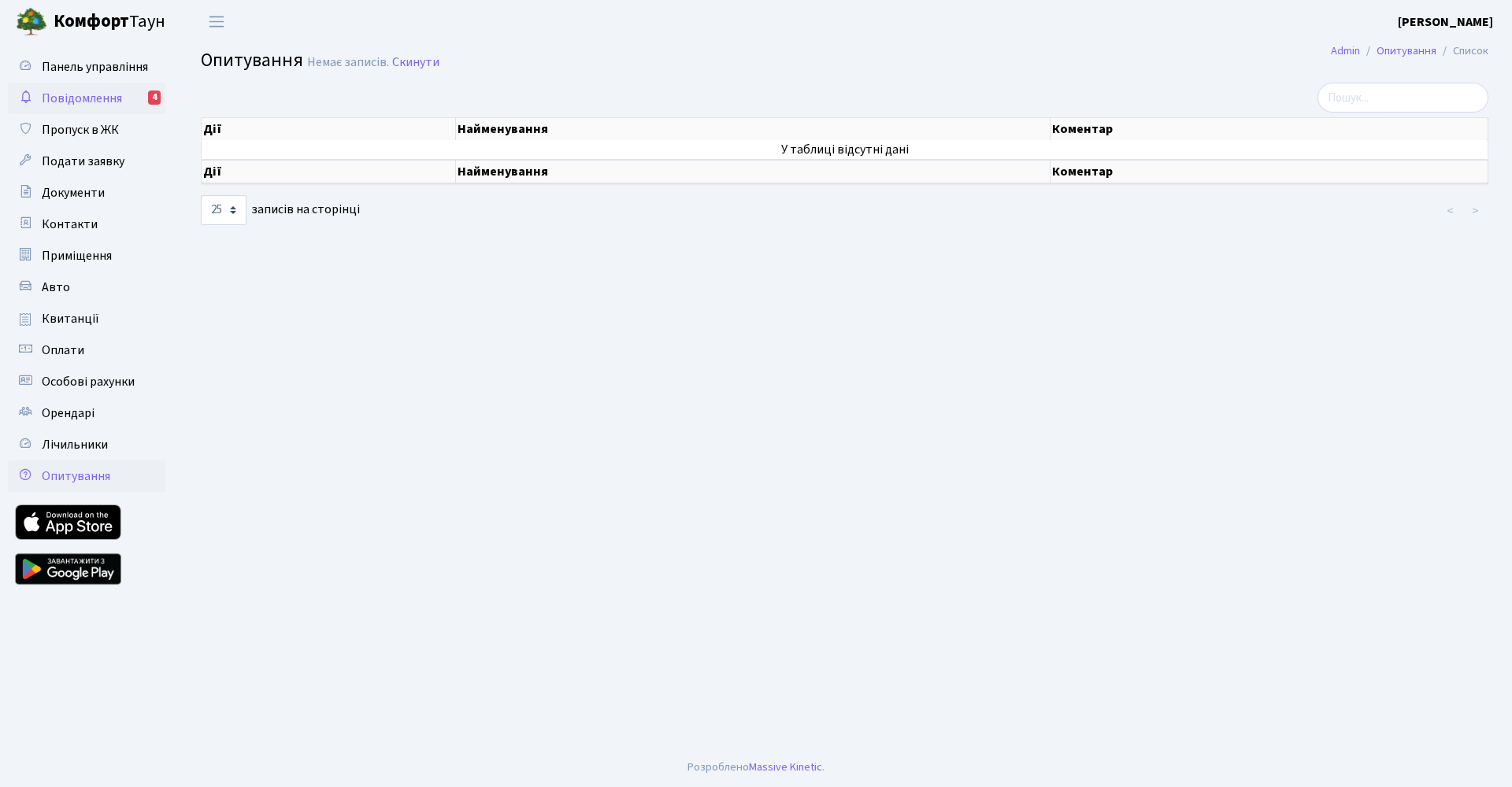
click at [49, 101] on span "Повідомлення" at bounding box center [82, 98] width 80 height 17
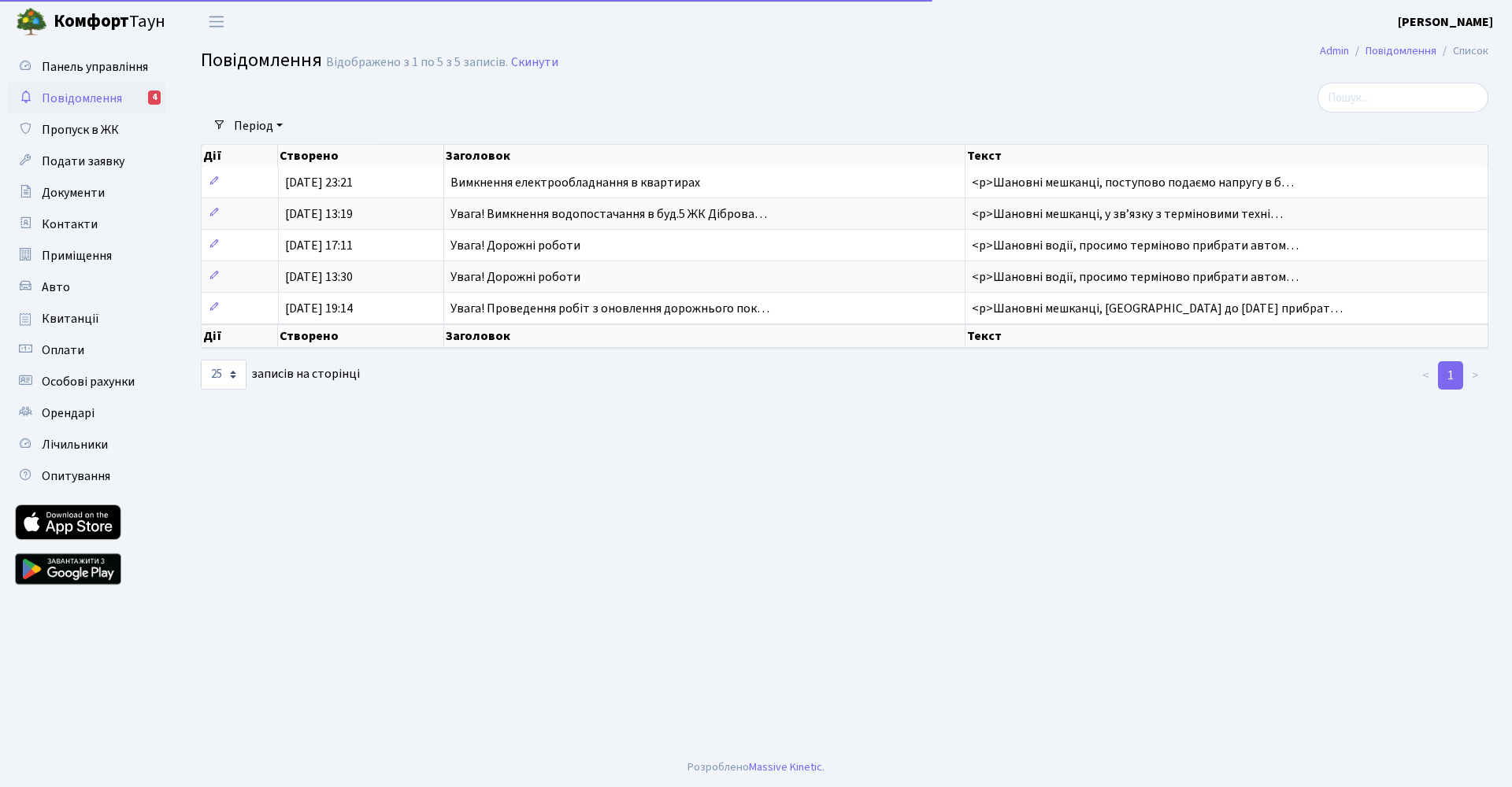
select select "25"
click at [64, 158] on span "Подати заявку" at bounding box center [83, 161] width 83 height 17
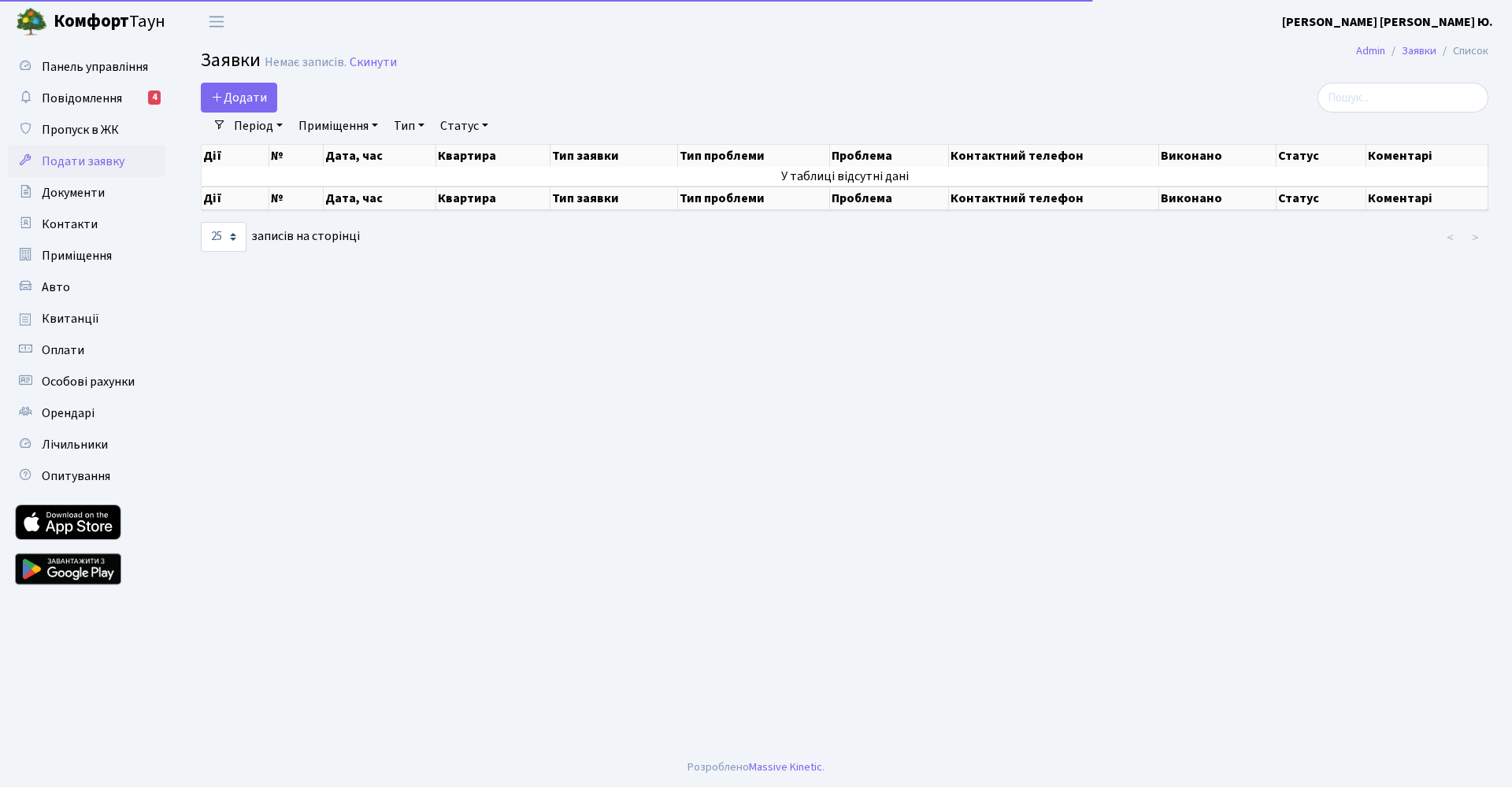
select select "25"
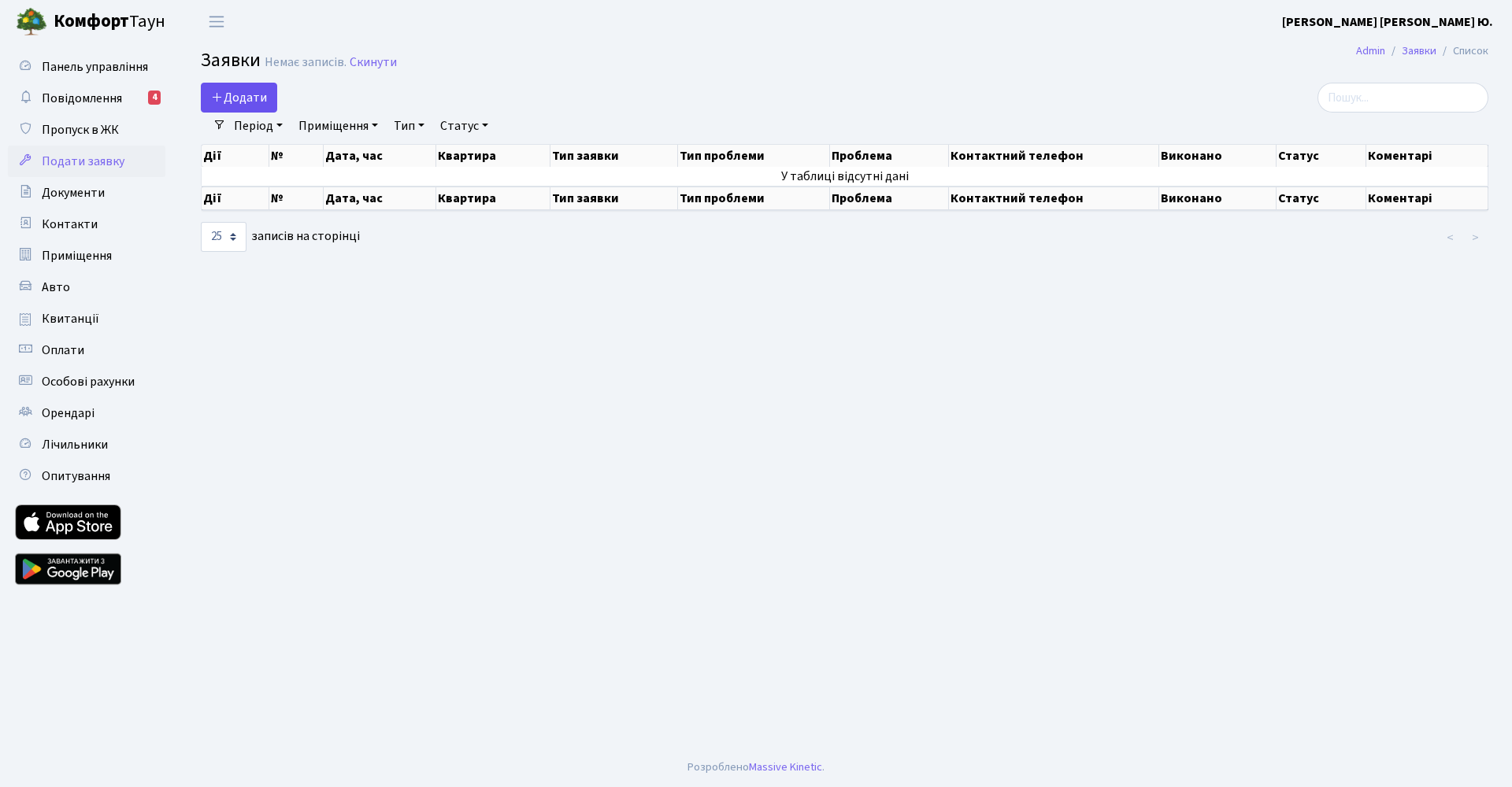
click at [244, 92] on span "Додати" at bounding box center [239, 97] width 56 height 17
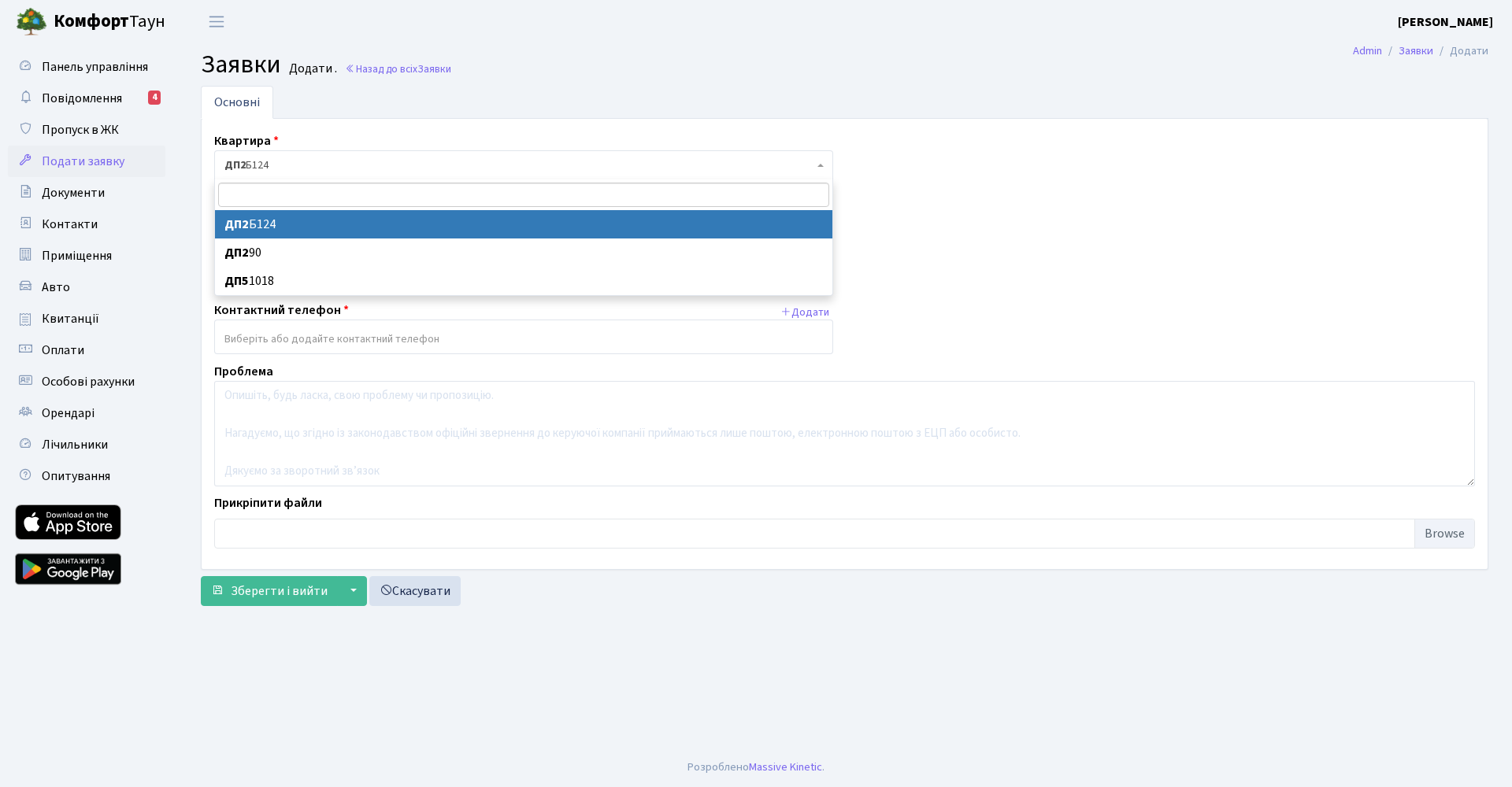
click at [285, 167] on span "ДП2 Б124" at bounding box center [519, 165] width 589 height 16
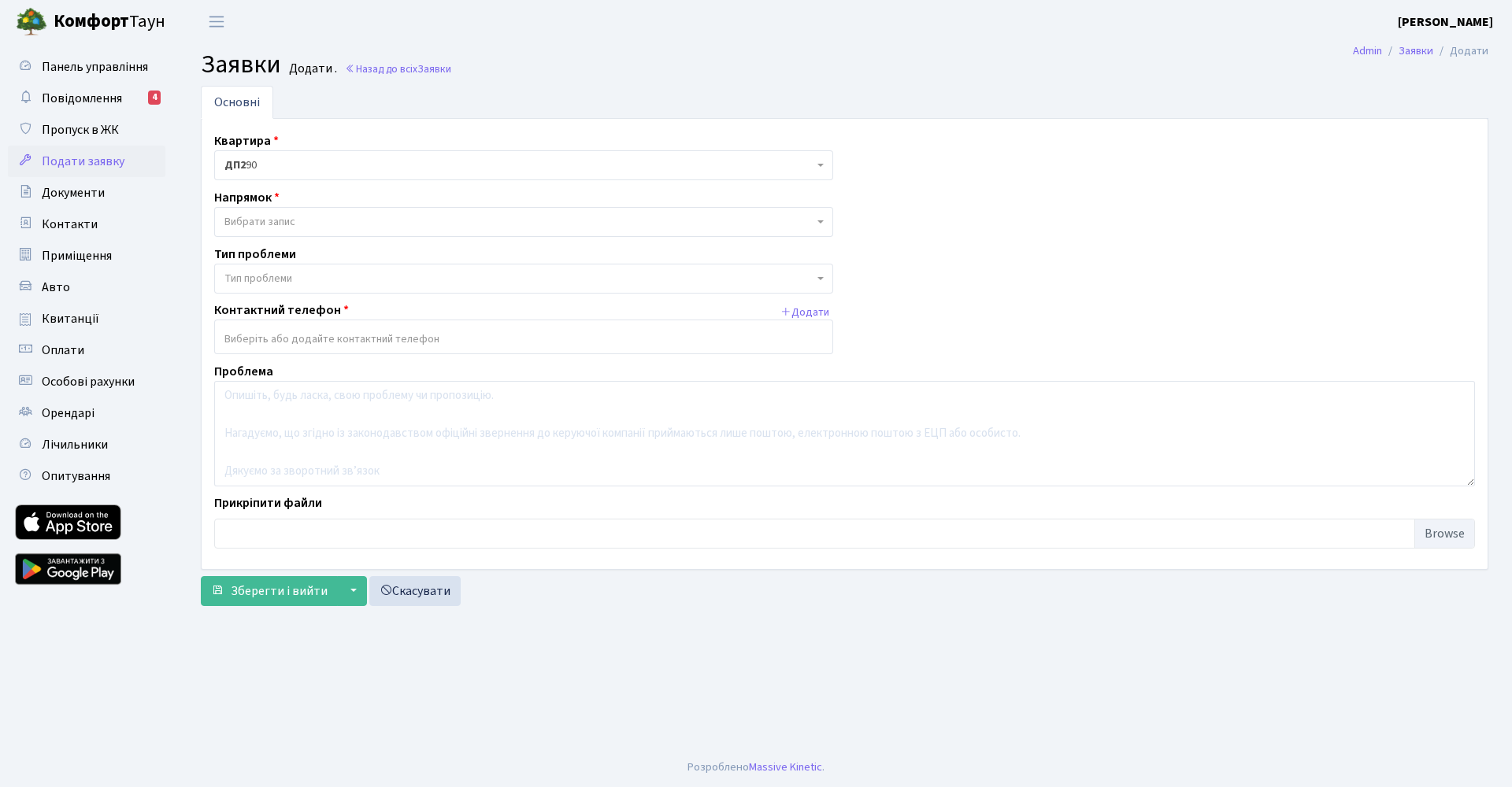
select select "37237"
click at [276, 222] on span "Вибрати запис" at bounding box center [260, 221] width 71 height 16
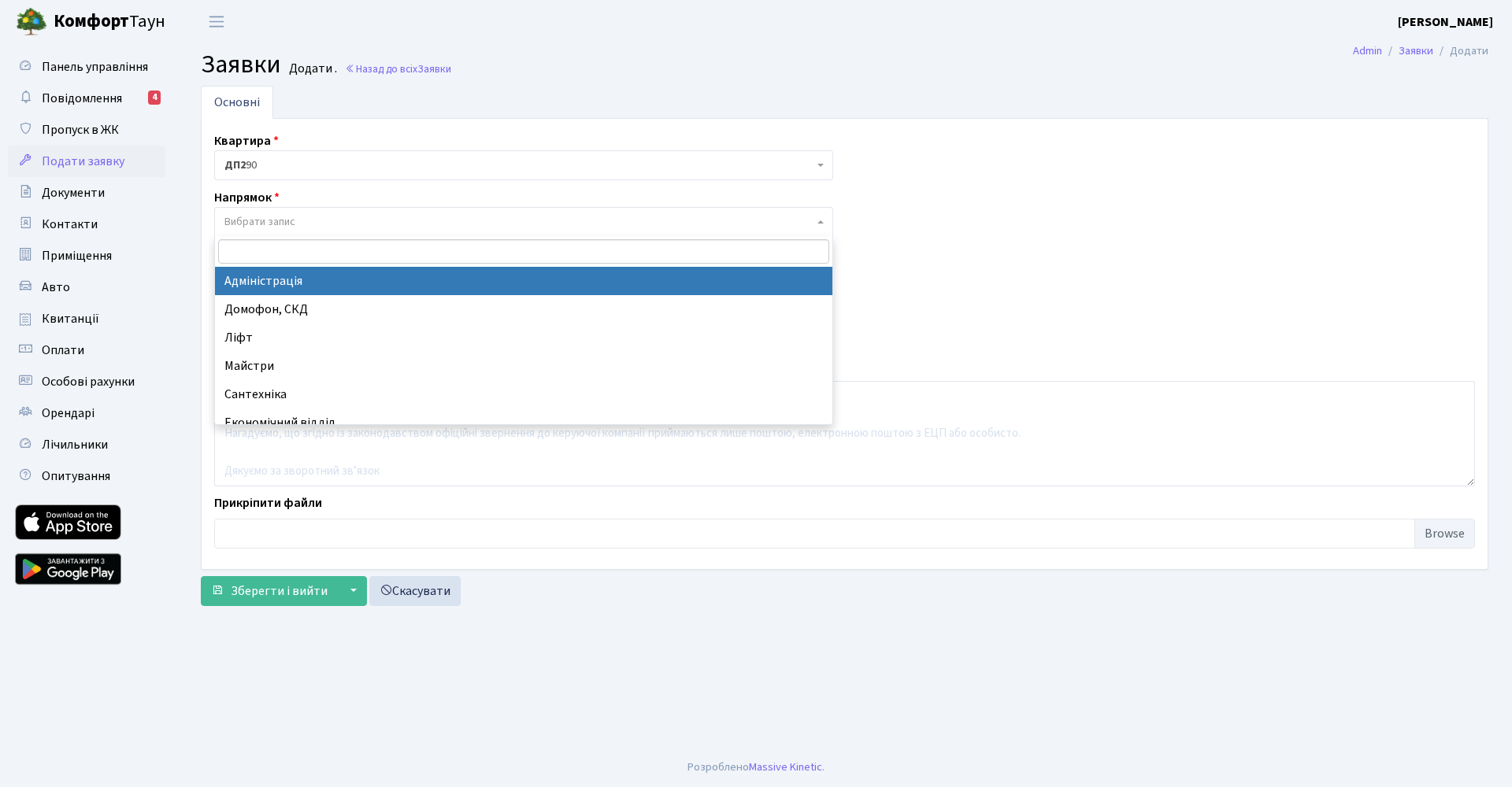
select select "5"
select select
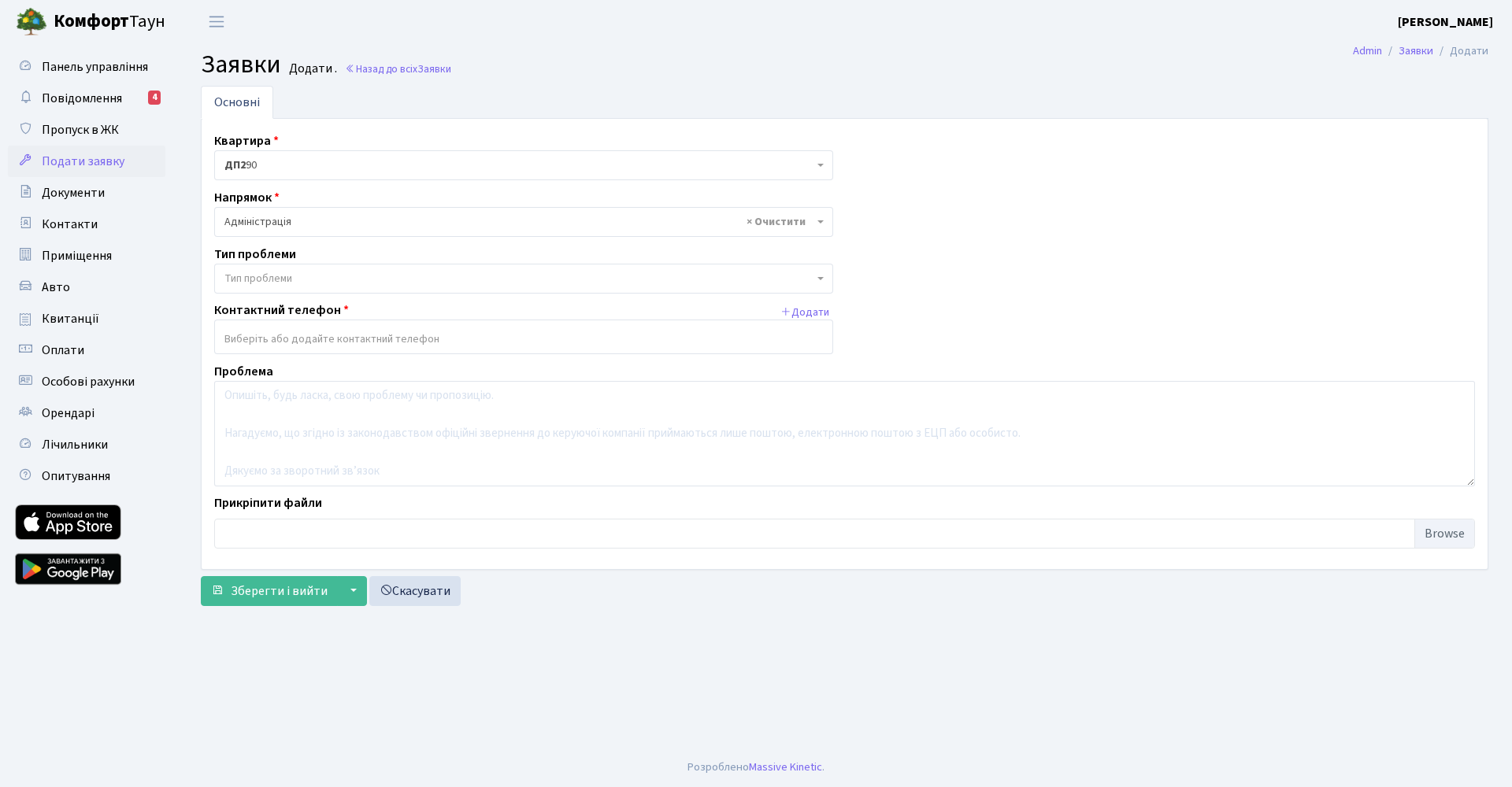
click at [270, 294] on div "Квартира <b>ДП2</b>&nbsp;&nbsp;&nbsp;Б124 <b>ДП2</b>&nbsp;&nbsp;&nbsp;90 <b>ДП5…" at bounding box center [845, 344] width 1284 height 425
click at [270, 274] on span "Тип проблеми" at bounding box center [258, 278] width 68 height 16
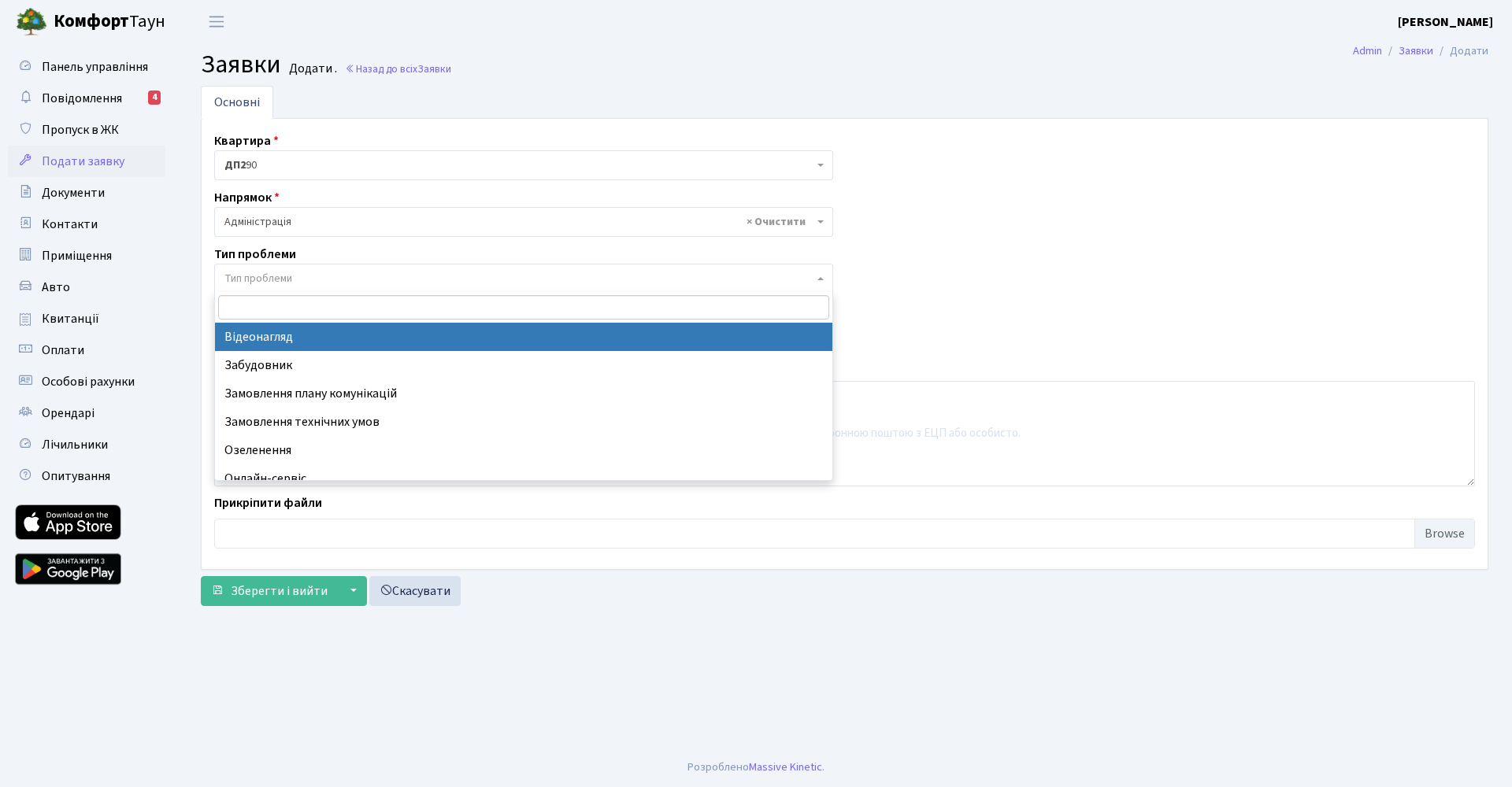
click at [260, 207] on span "× Адміністрація" at bounding box center [524, 222] width 619 height 30
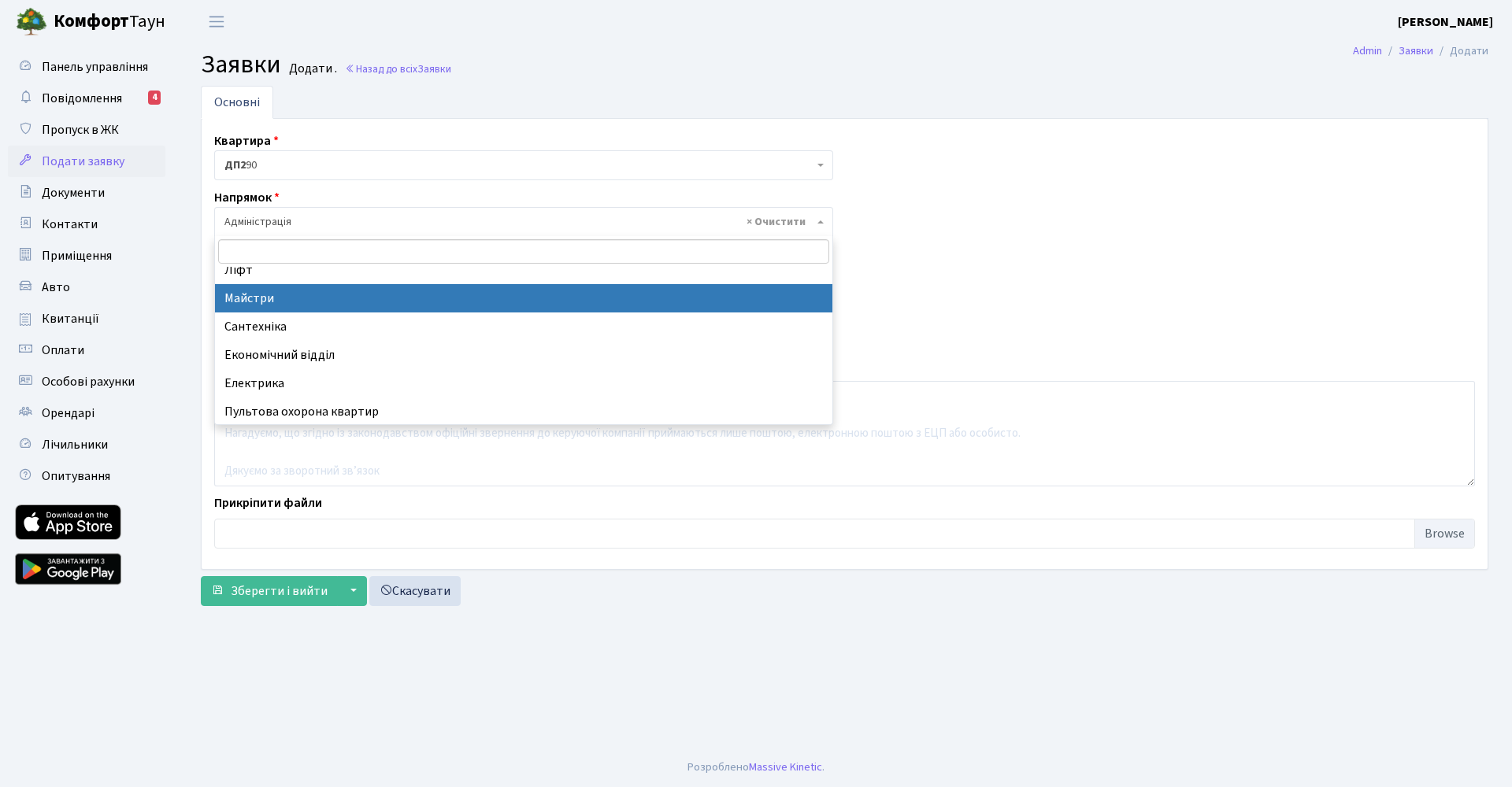
scroll to position [94, 0]
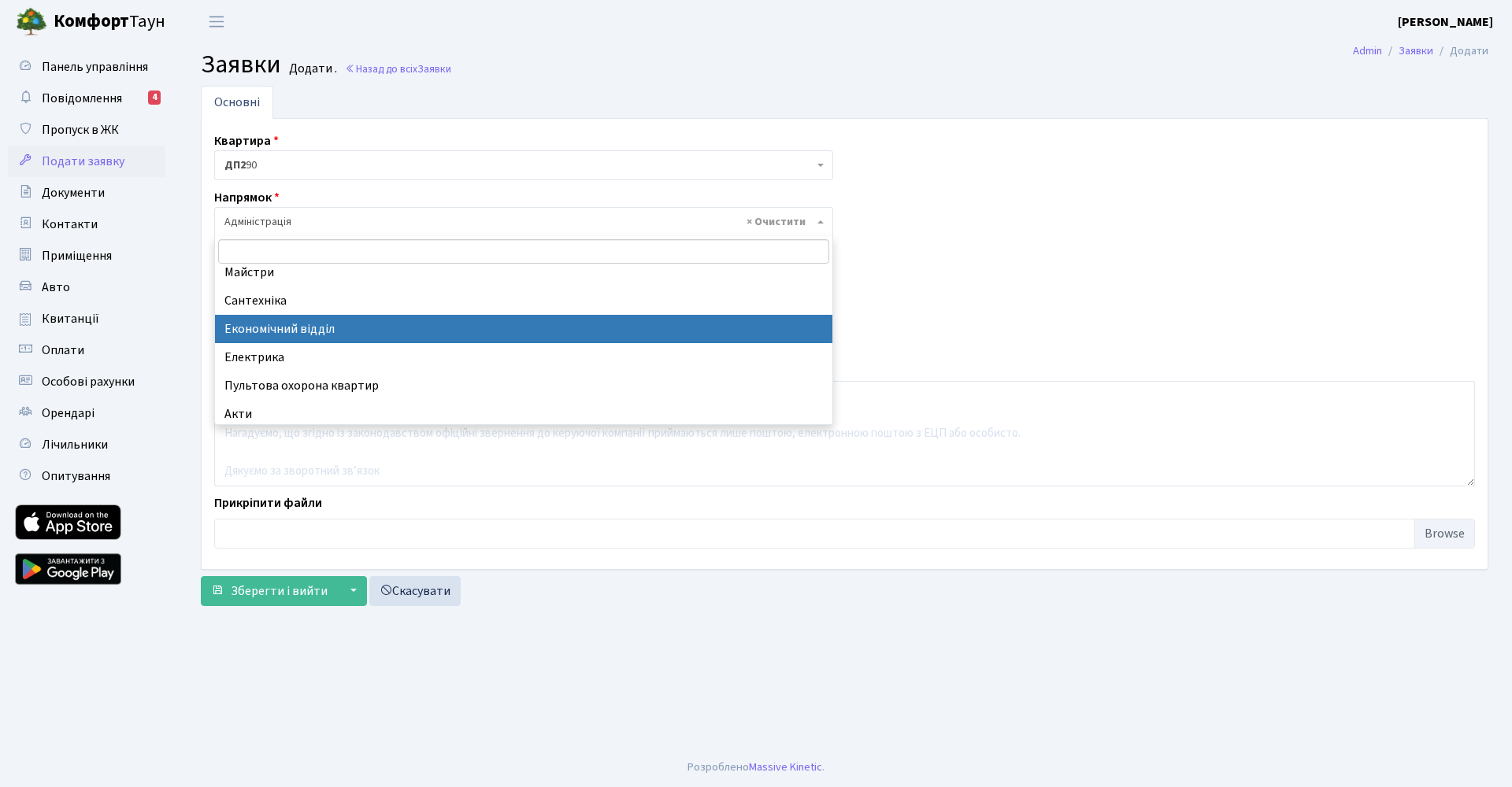
select select "9"
select select
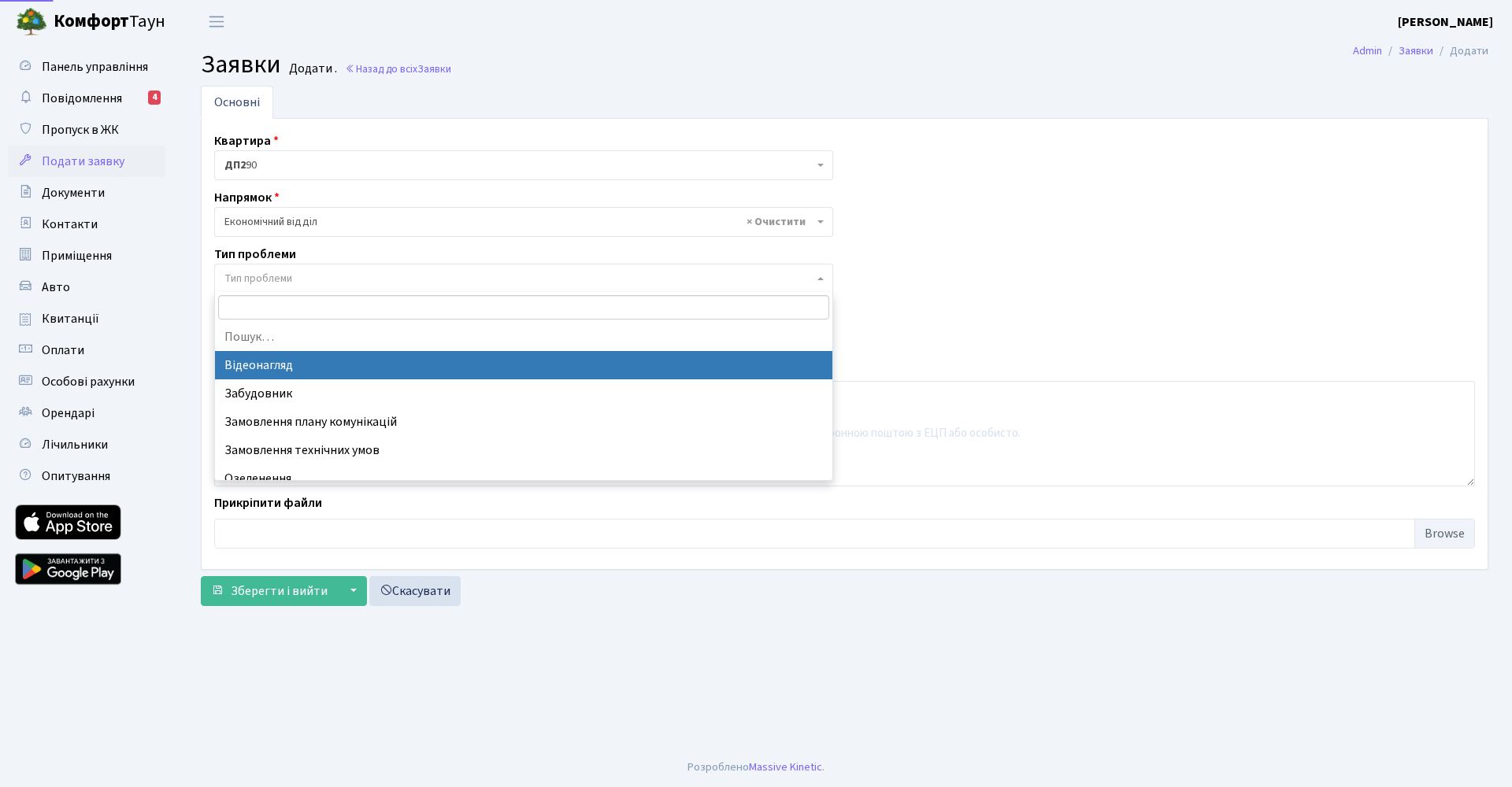
click at [243, 275] on span "Тип проблеми" at bounding box center [258, 278] width 68 height 16
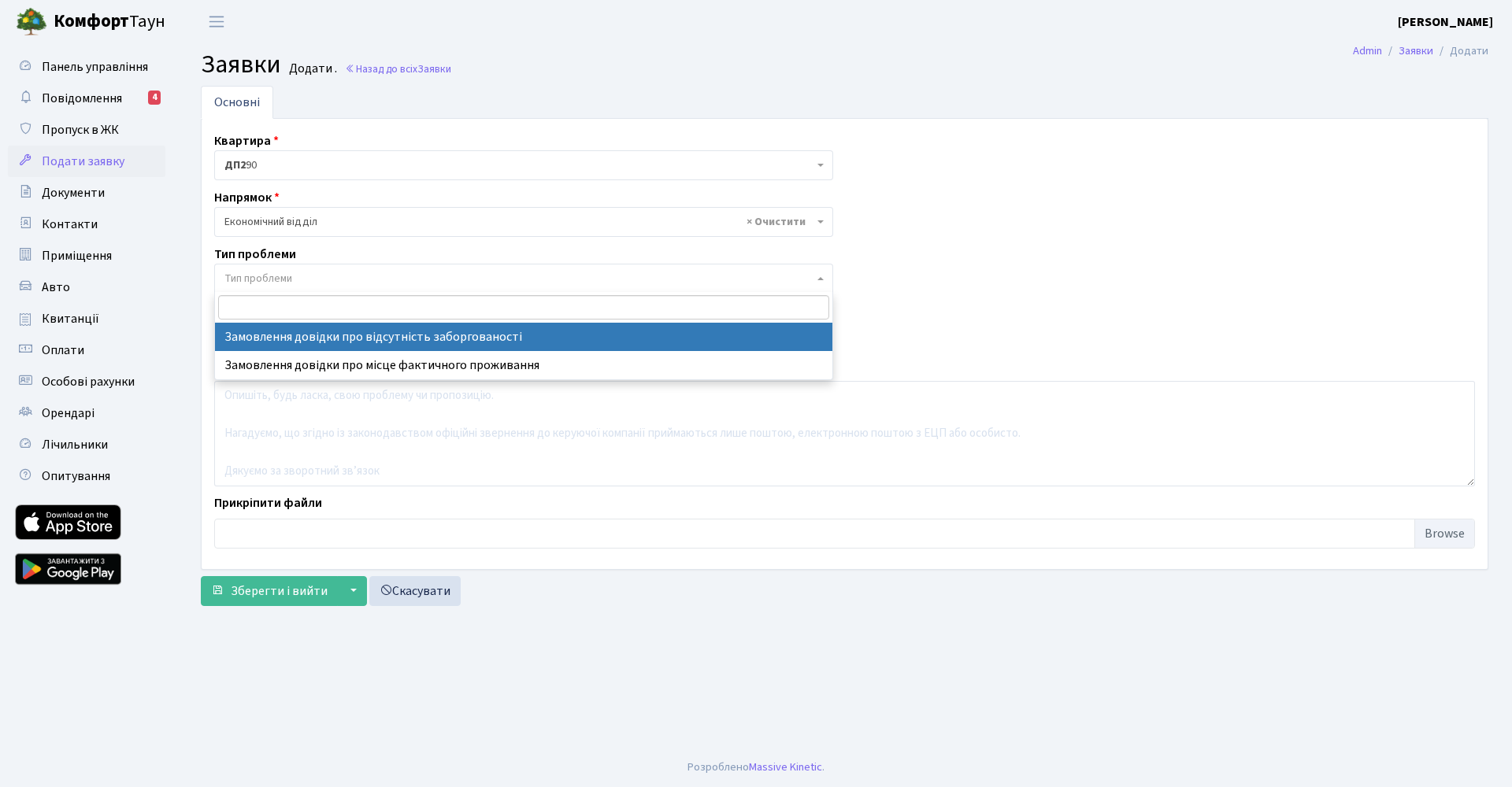
click at [239, 219] on span "× Економічний відділ" at bounding box center [519, 221] width 589 height 16
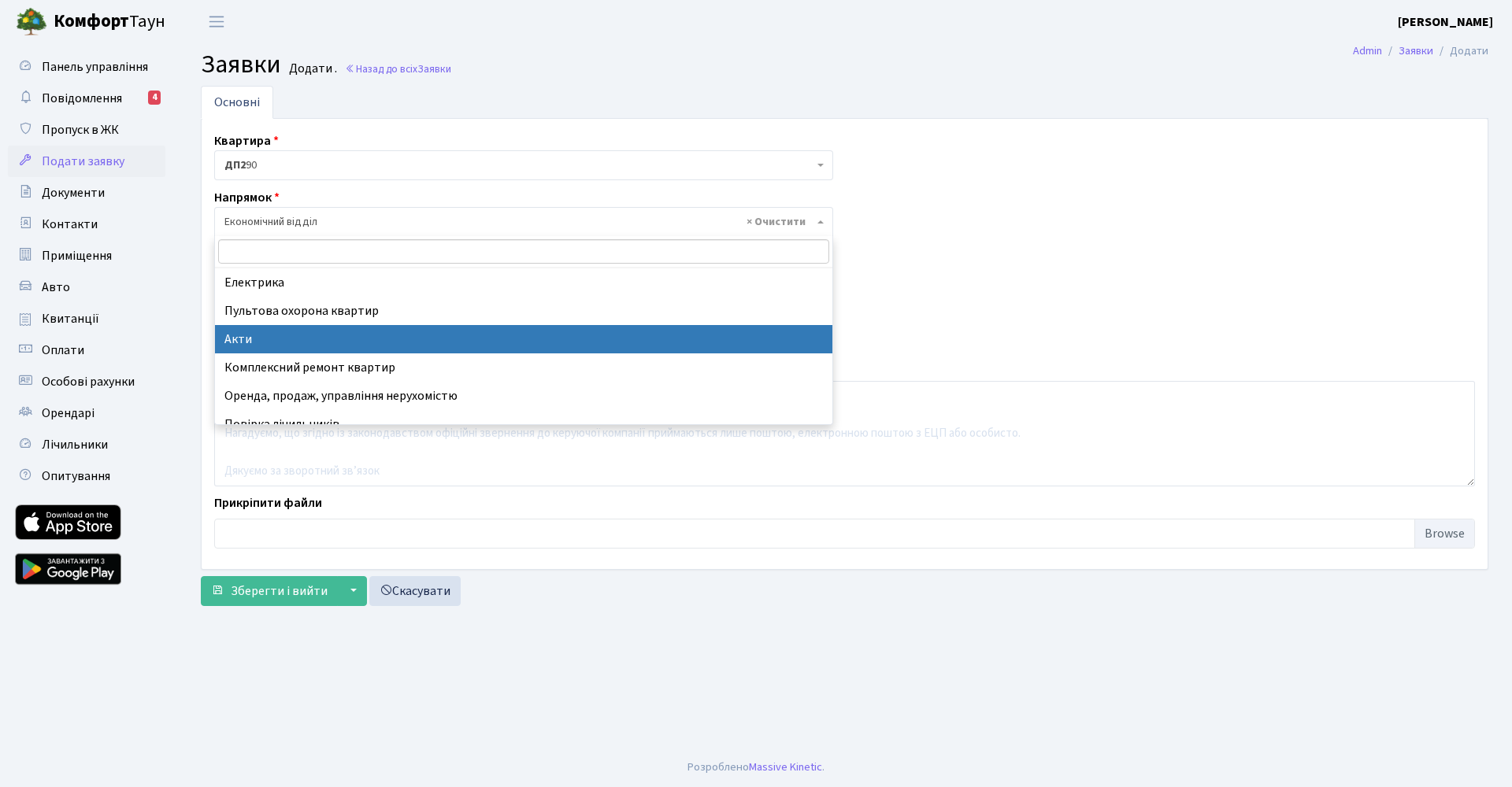
scroll to position [170, 0]
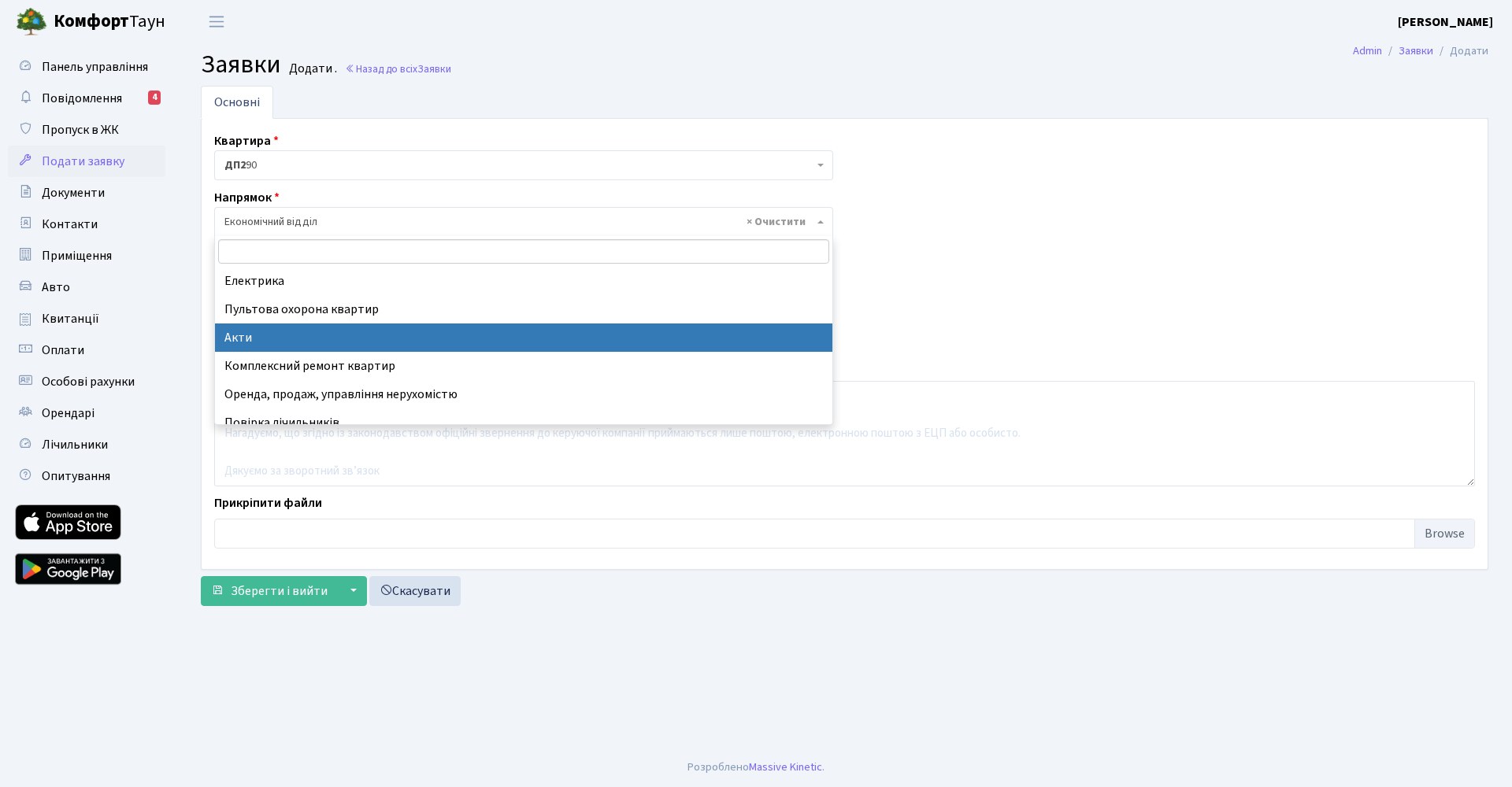
select select "31"
select select
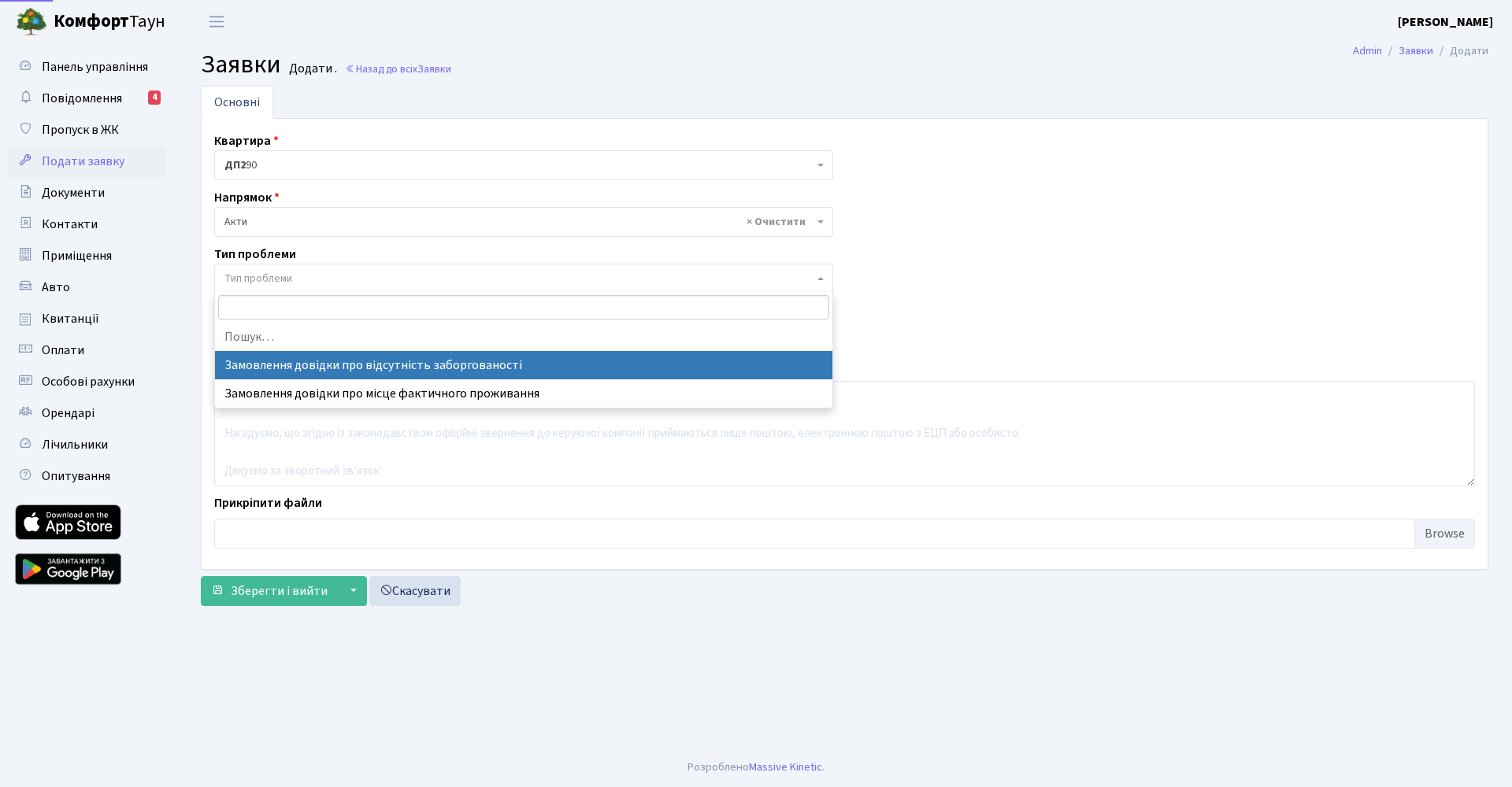
click at [260, 273] on span "Тип проблеми" at bounding box center [258, 278] width 68 height 16
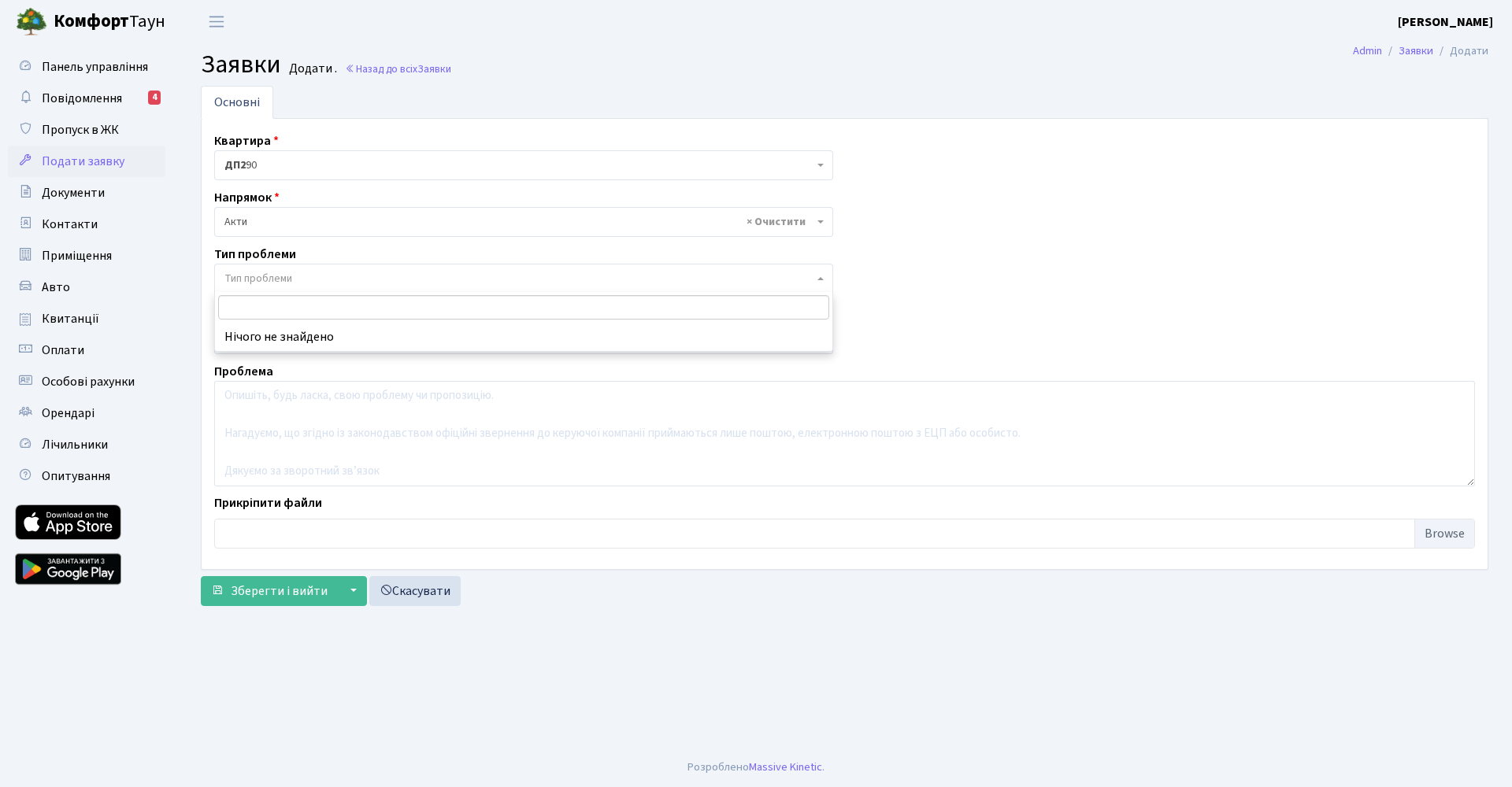
click at [260, 282] on span "Тип проблеми" at bounding box center [258, 278] width 68 height 16
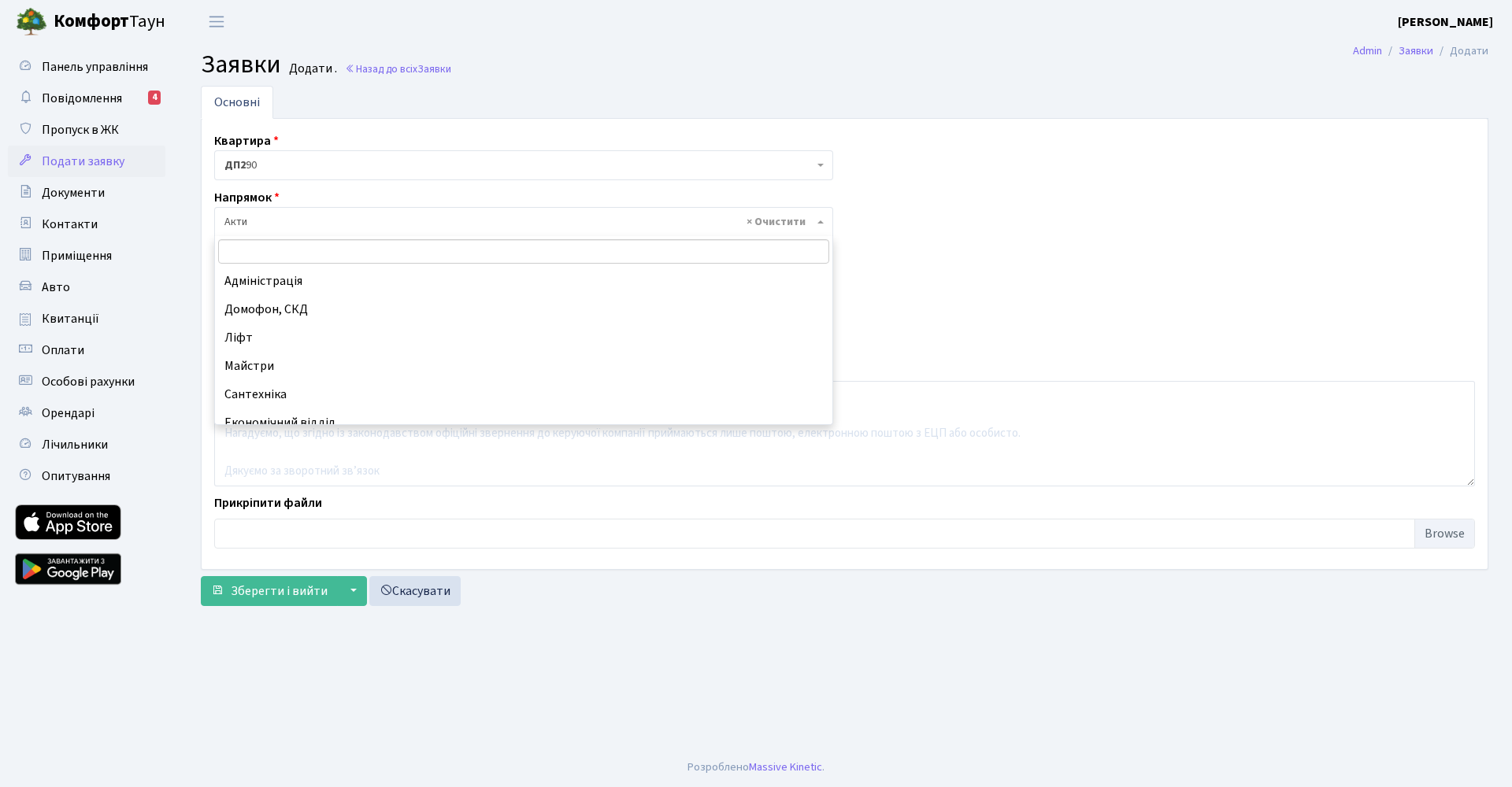
click at [242, 217] on span "× Акти" at bounding box center [519, 221] width 589 height 16
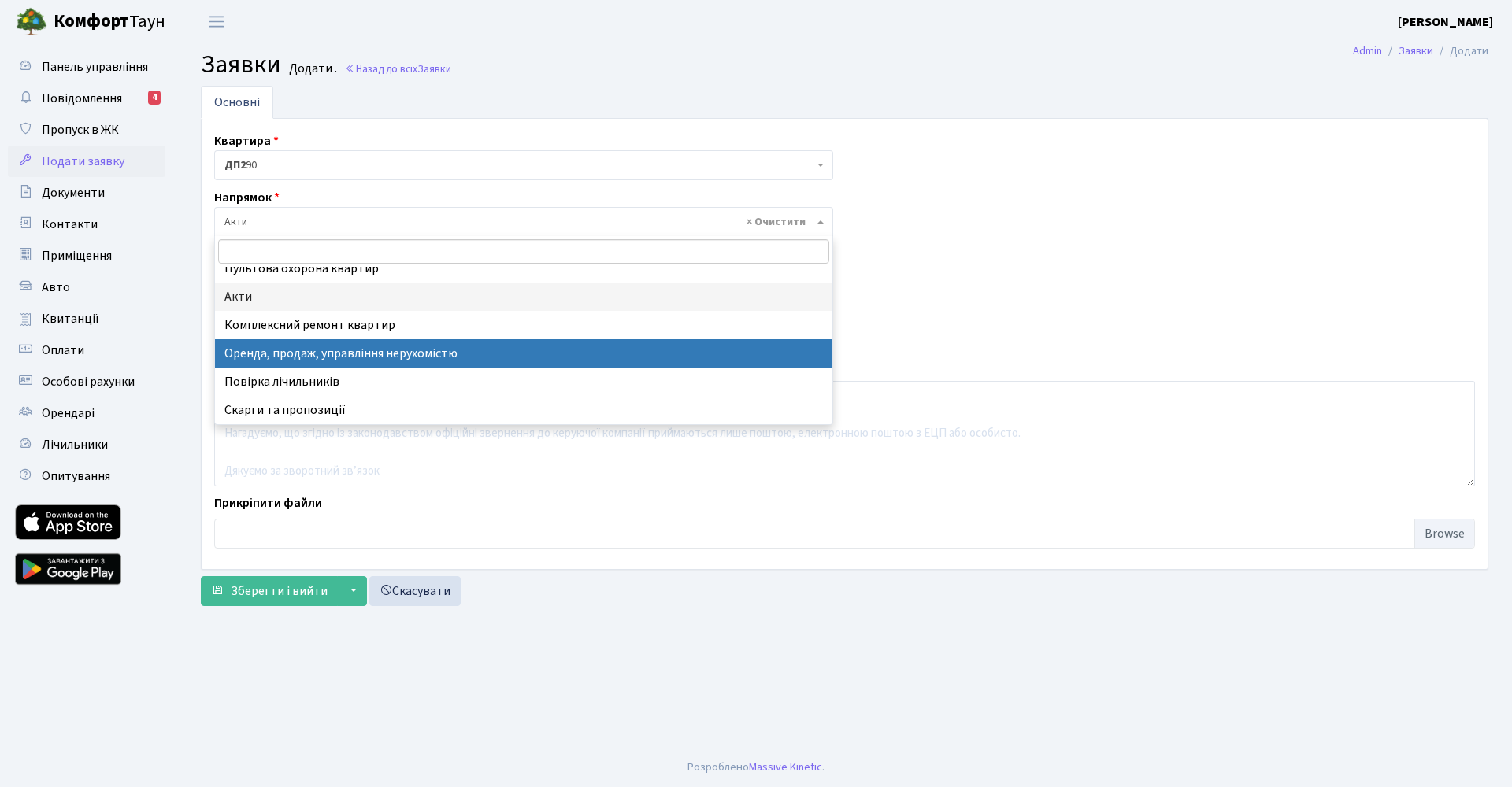
scroll to position [211, 0]
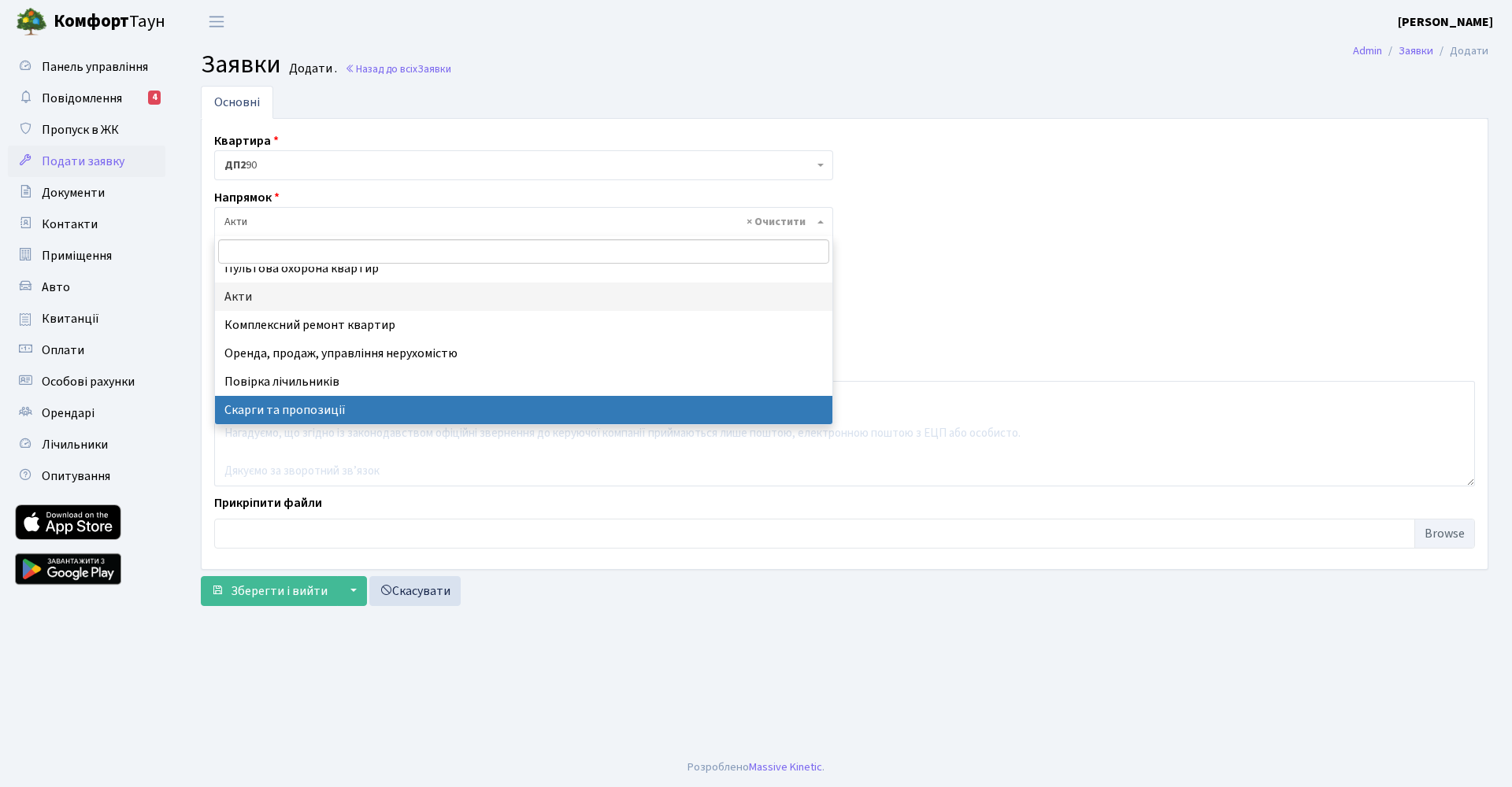
select select "37"
select select
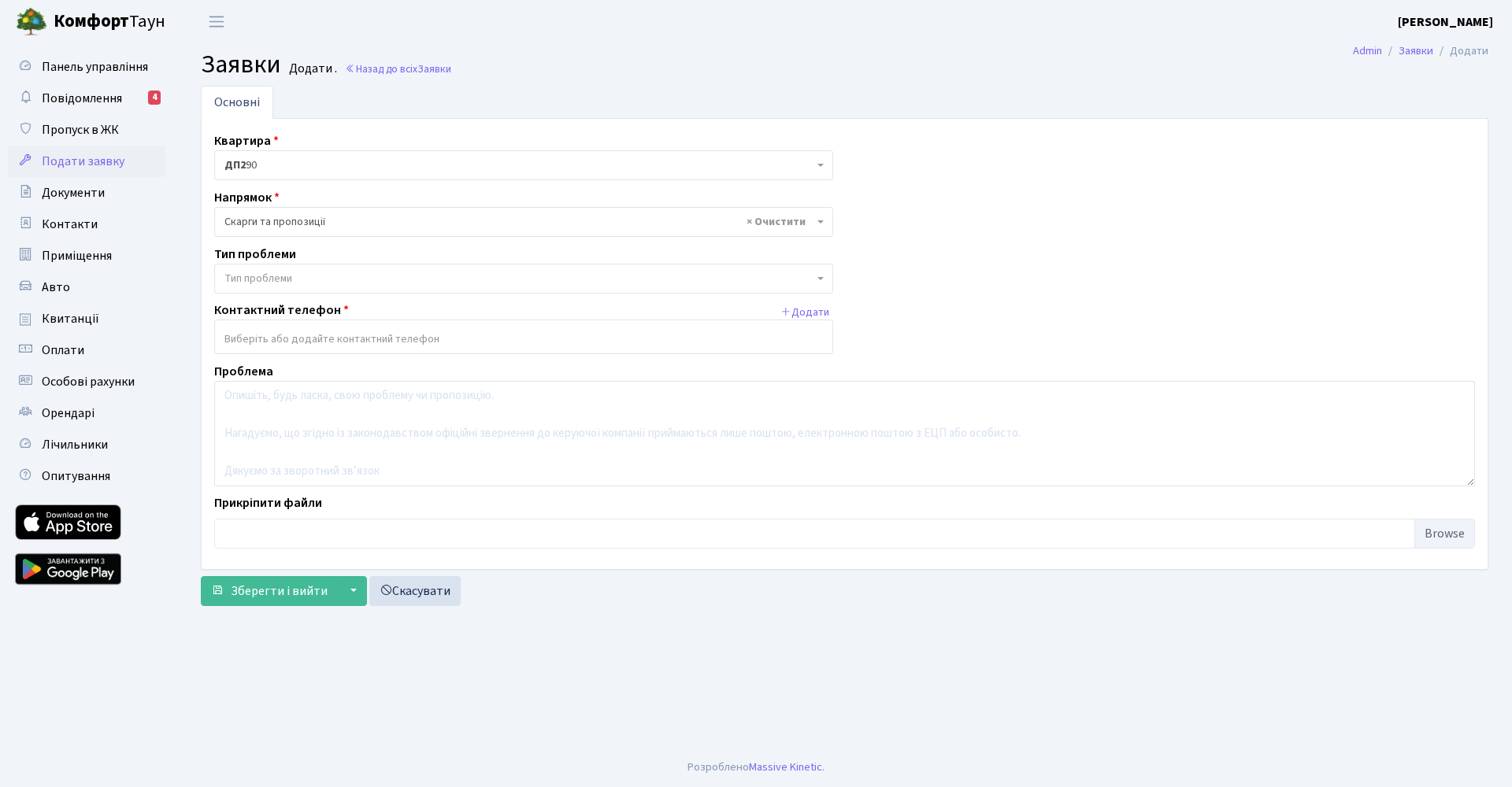
click at [267, 293] on body "Комфорт Таун Андрієнко В. Ю. Мій обліковий запис Вийти Панель управління Повідо…" at bounding box center [756, 394] width 1512 height 787
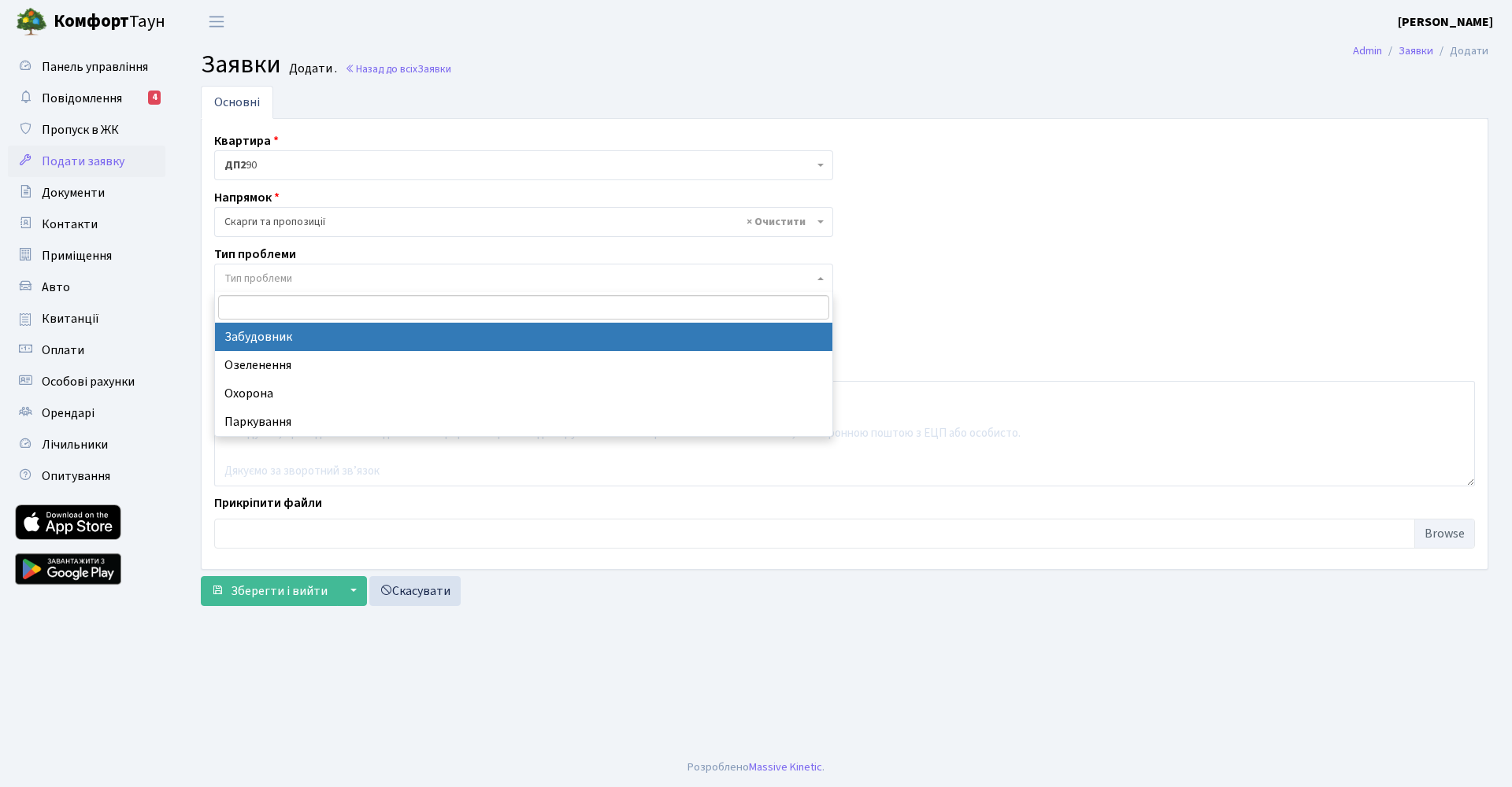
click at [260, 218] on span "× Скарги та пропозиції" at bounding box center [519, 221] width 589 height 16
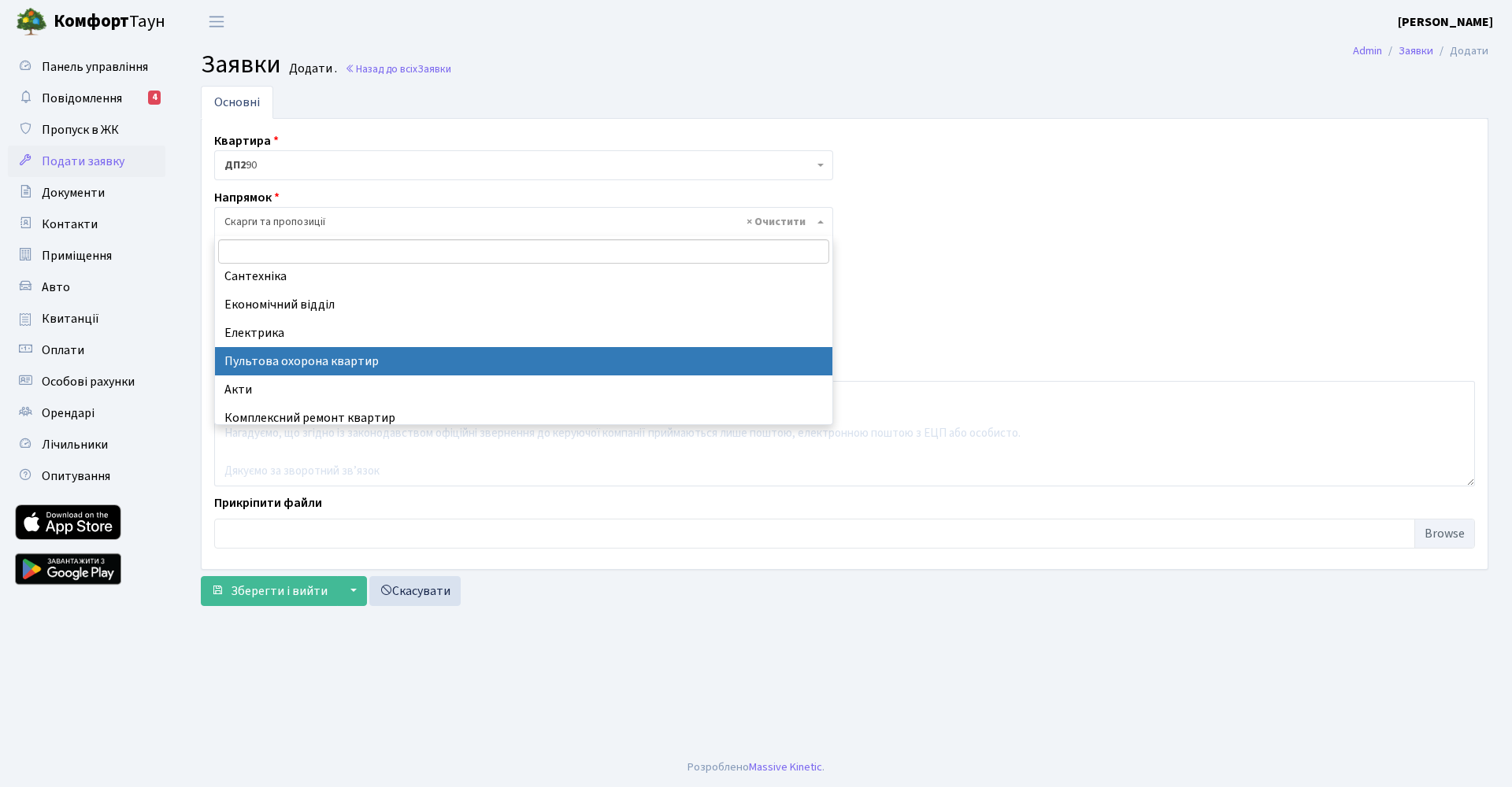
scroll to position [117, 0]
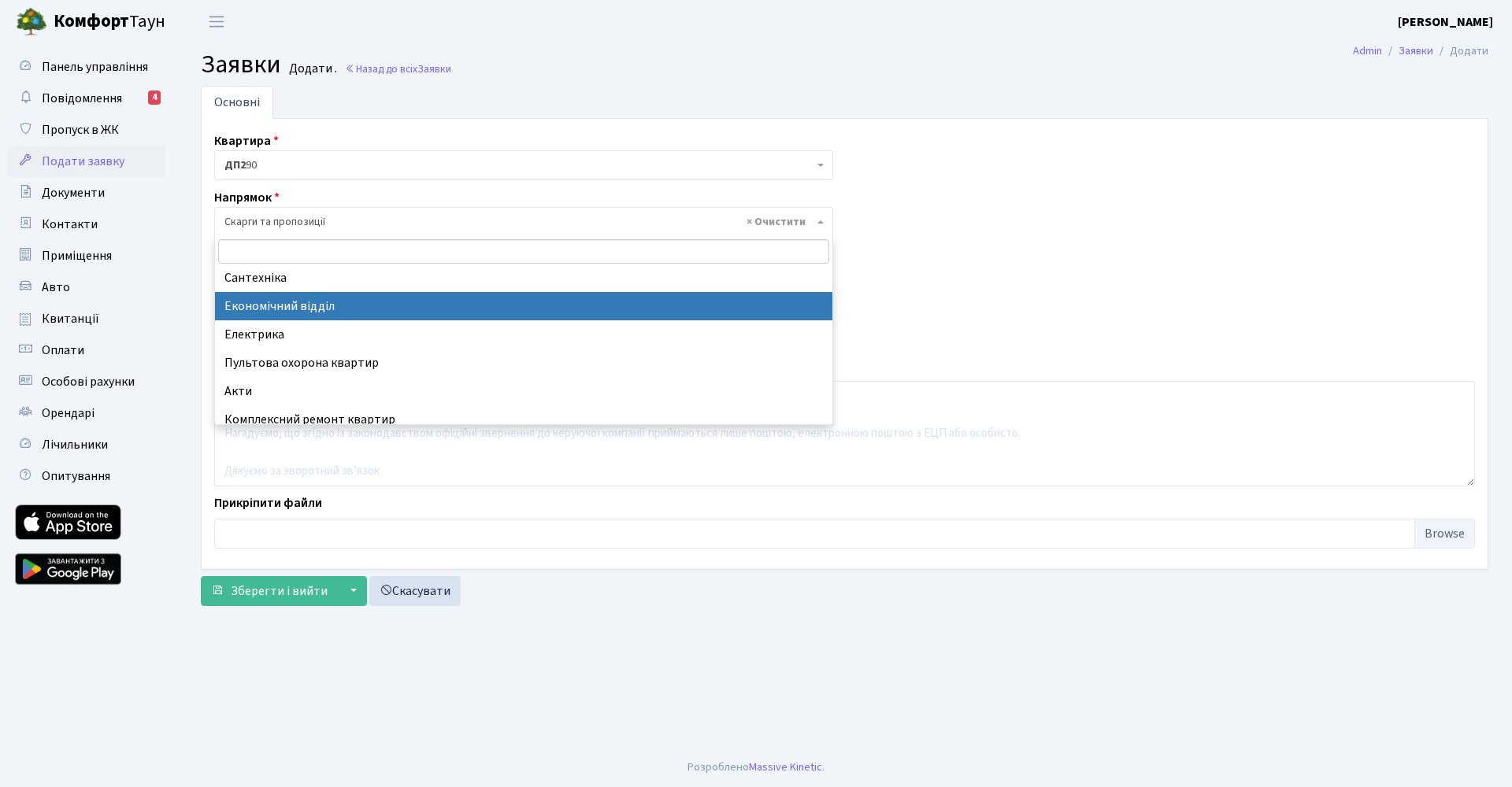
select select "9"
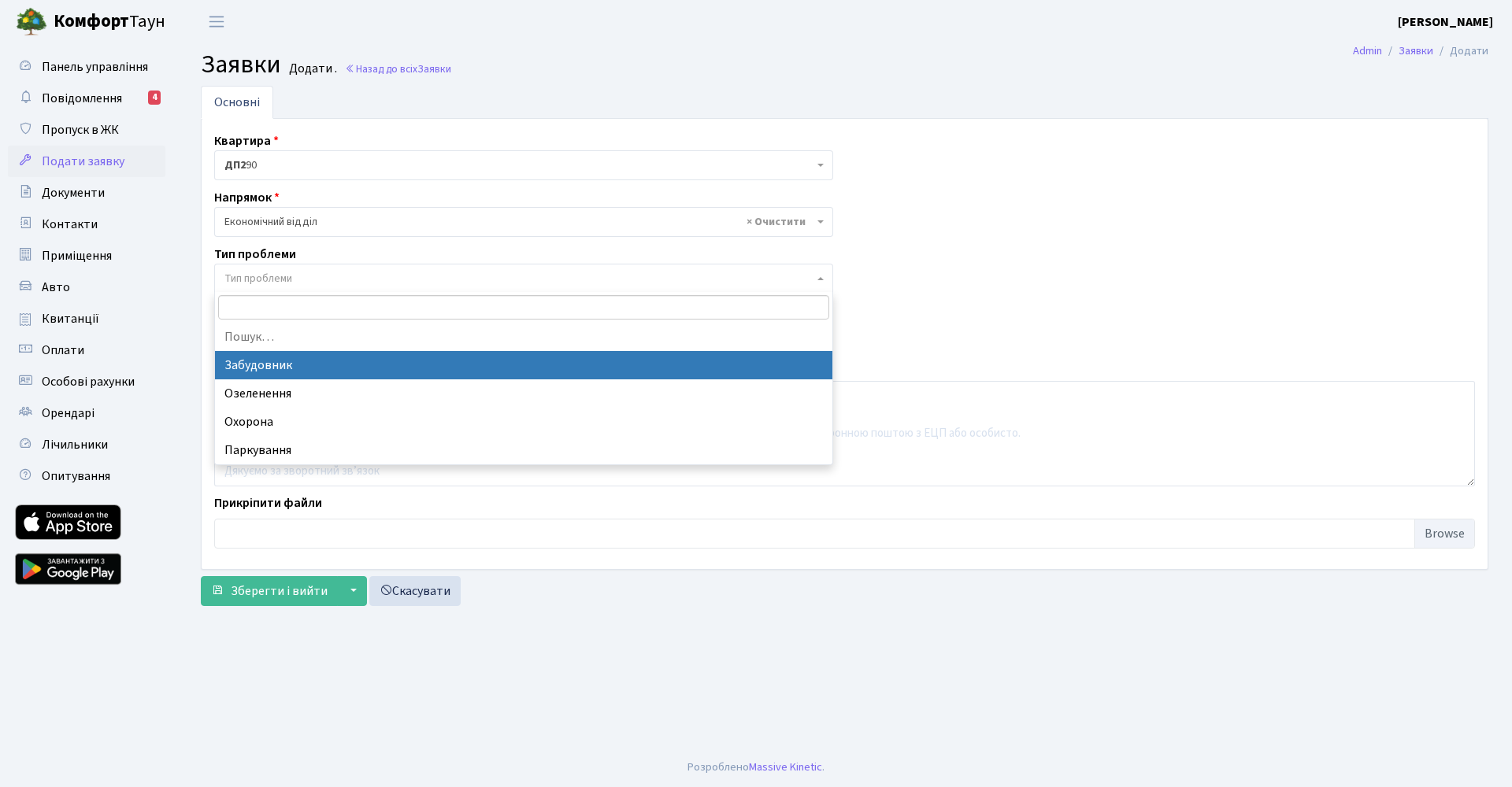
click at [260, 281] on span "Тип проблеми" at bounding box center [258, 278] width 68 height 16
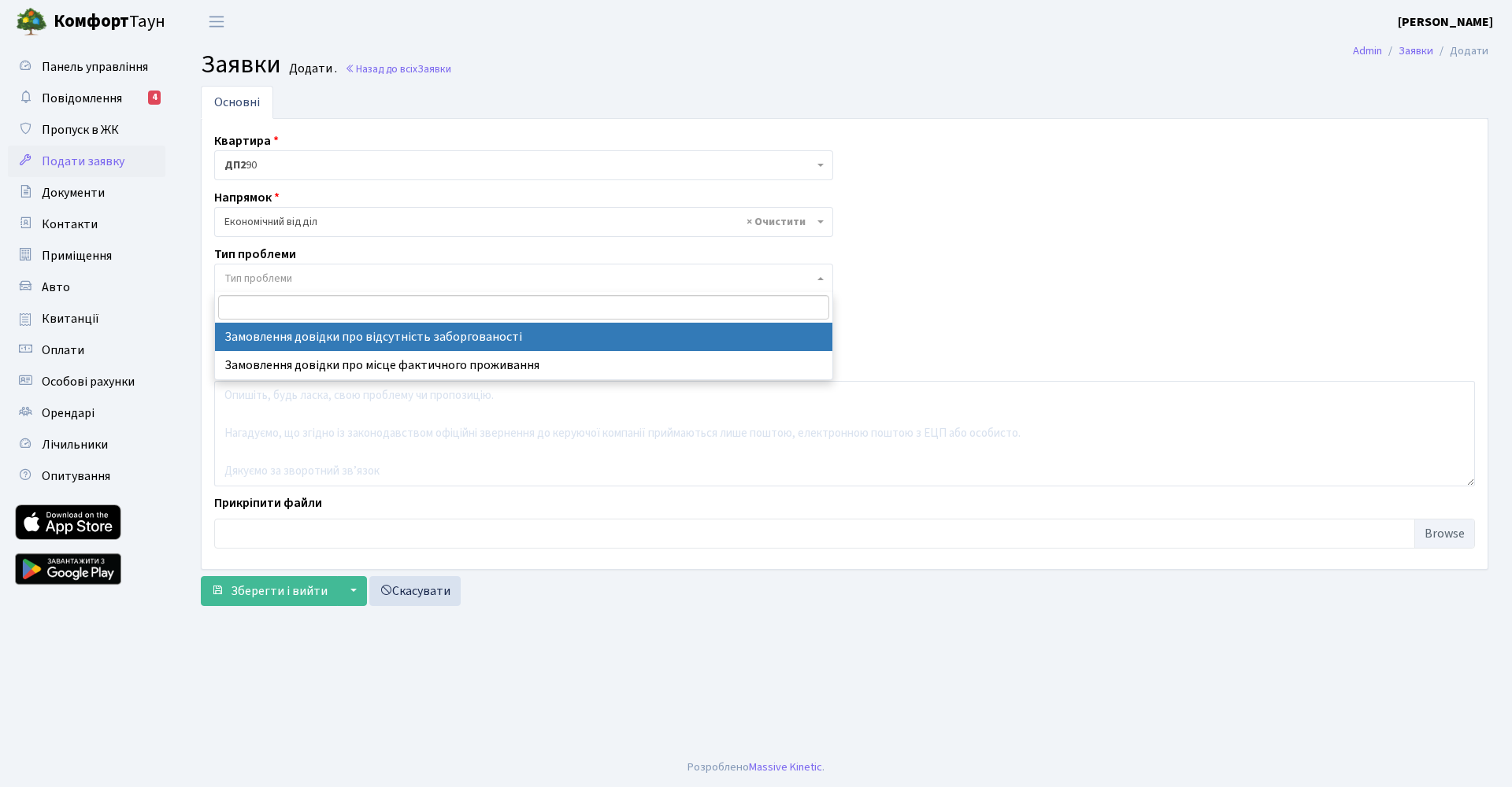
select select "35"
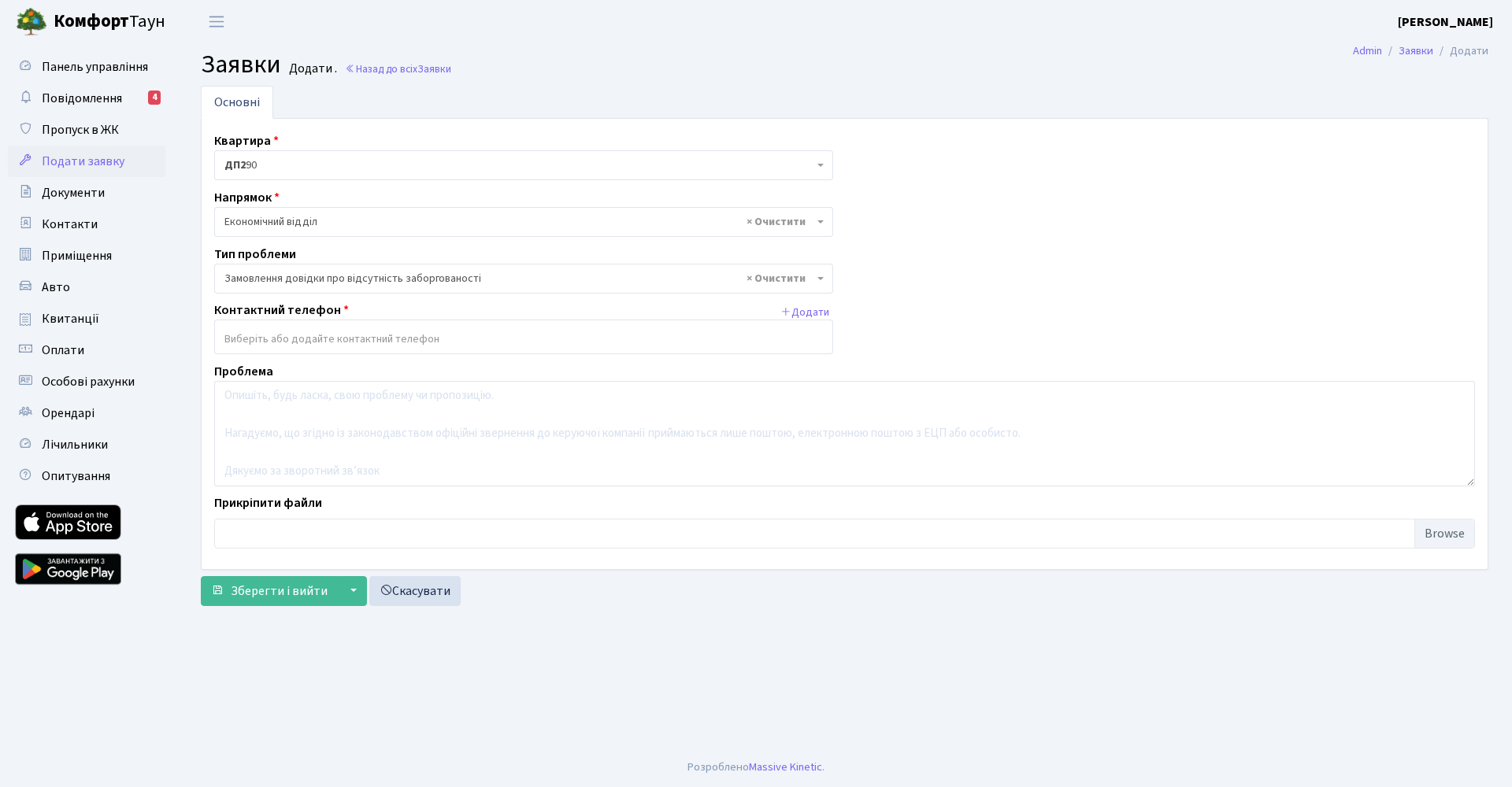
click at [278, 346] on input "search" at bounding box center [524, 339] width 618 height 29
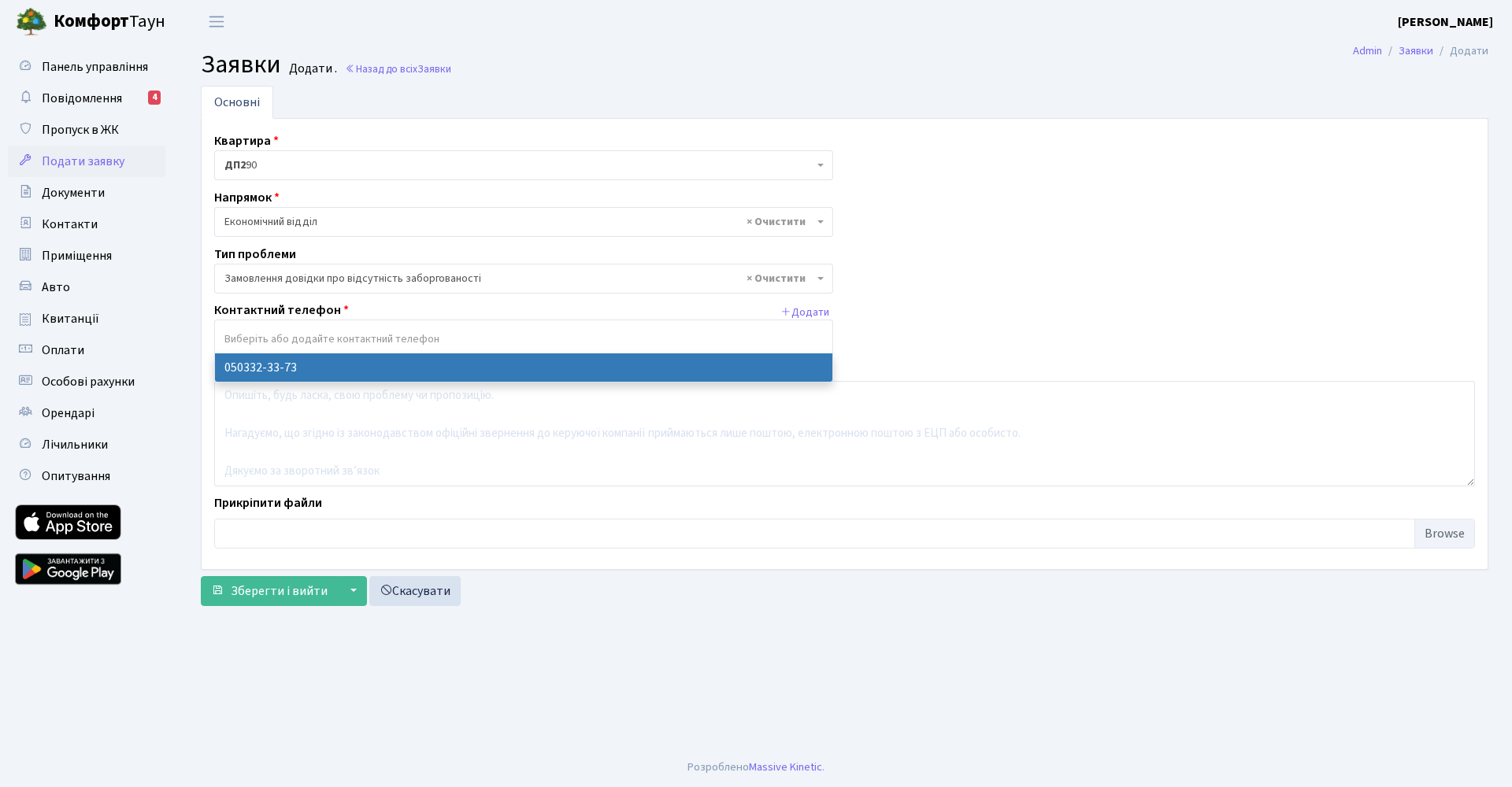
select select "90751"
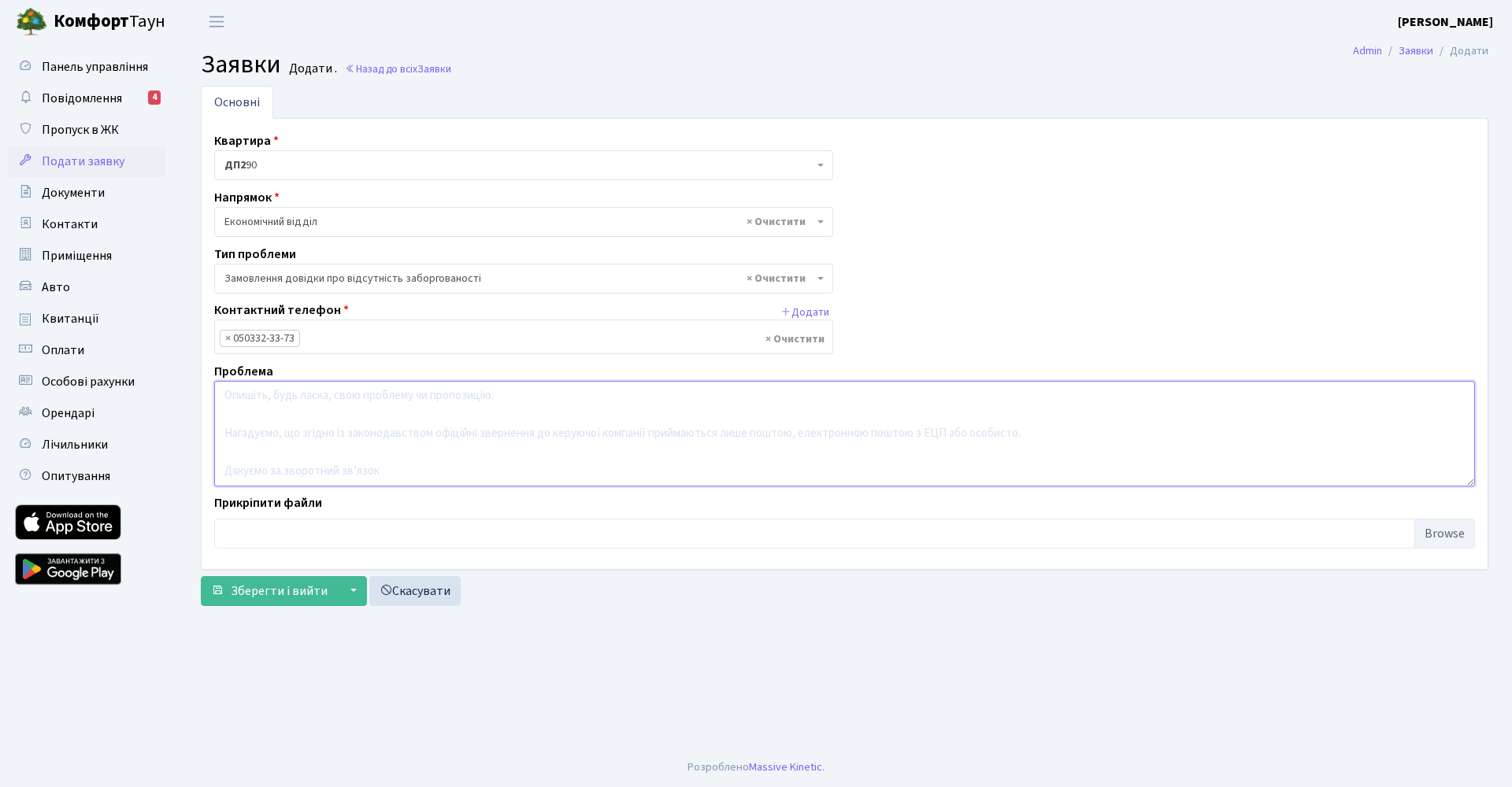
click at [280, 418] on textarea at bounding box center [844, 434] width 1260 height 105
click at [557, 416] on textarea "Вітаю, мені перестали приходити квитанції за обслуговування моєї клоадовки." at bounding box center [844, 434] width 1260 height 105
click at [556, 454] on textarea "Вітаю, мені перестали приходити квитанції за обслуговування моєї кладовки." at bounding box center [844, 434] width 1260 height 105
click at [628, 427] on textarea "Вітаю, мені перестали приходити квитанції за обслуговування моєї кладовки." at bounding box center [844, 434] width 1260 height 105
type textarea "Вітаю, мені перестали приходити квитанції за обслуговування моєї кладовки."
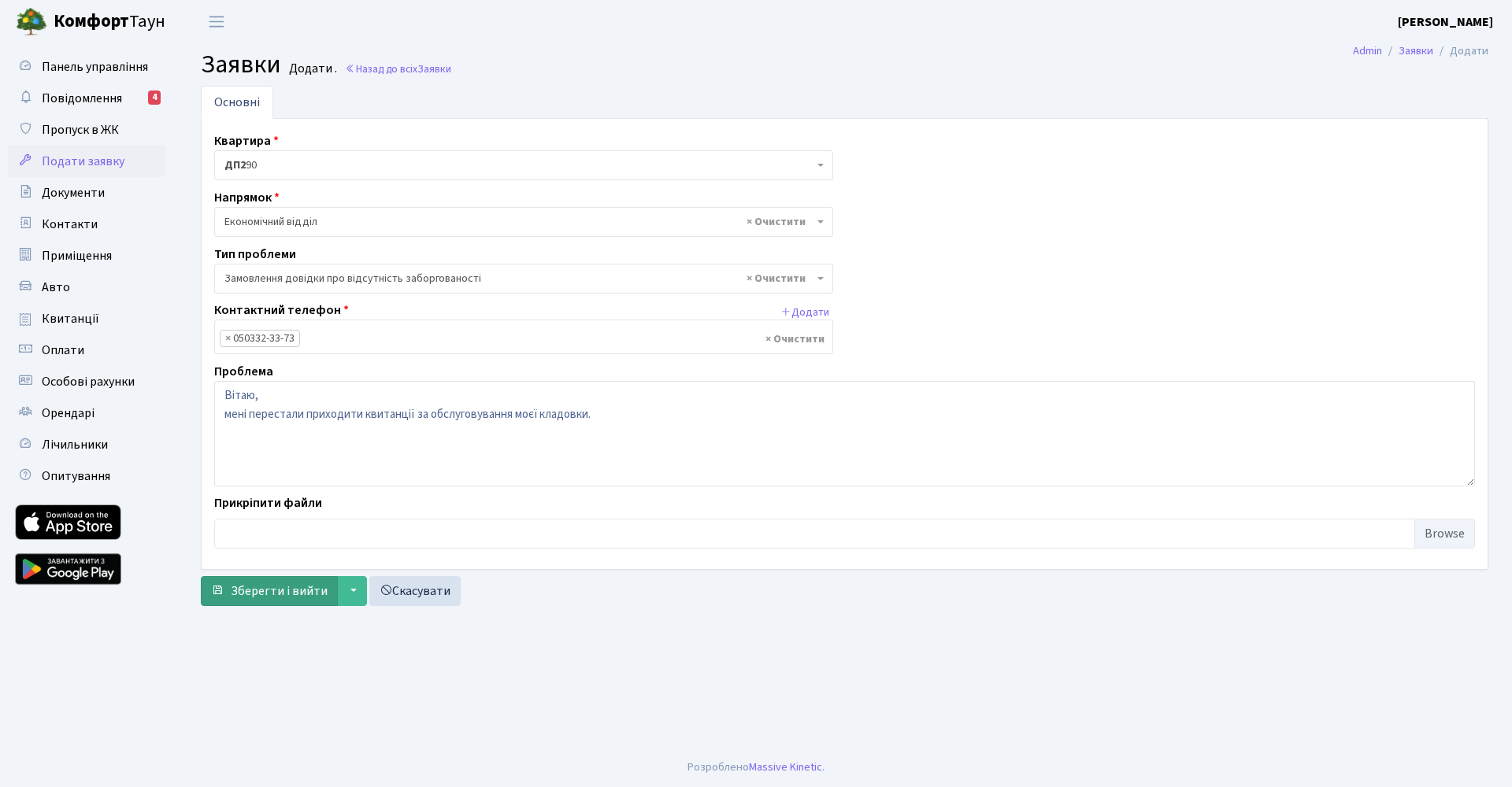
click at [248, 593] on span "Зберегти і вийти" at bounding box center [279, 590] width 97 height 17
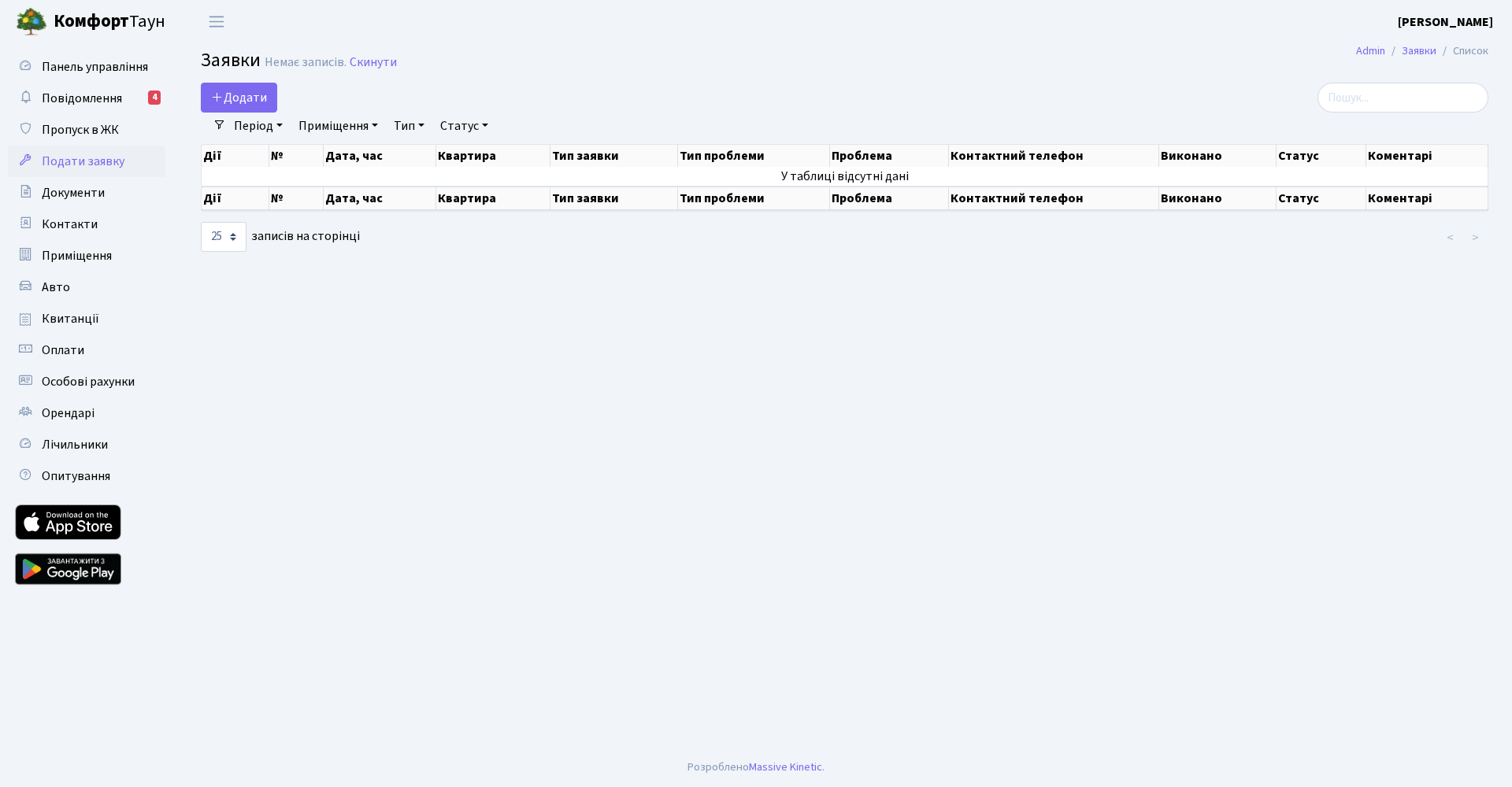
select select "25"
click at [418, 487] on main "Admin Заявки Список Заявки Немає записів. Скинути Додати Фільтри Період 15.10.2…" at bounding box center [845, 395] width 1335 height 705
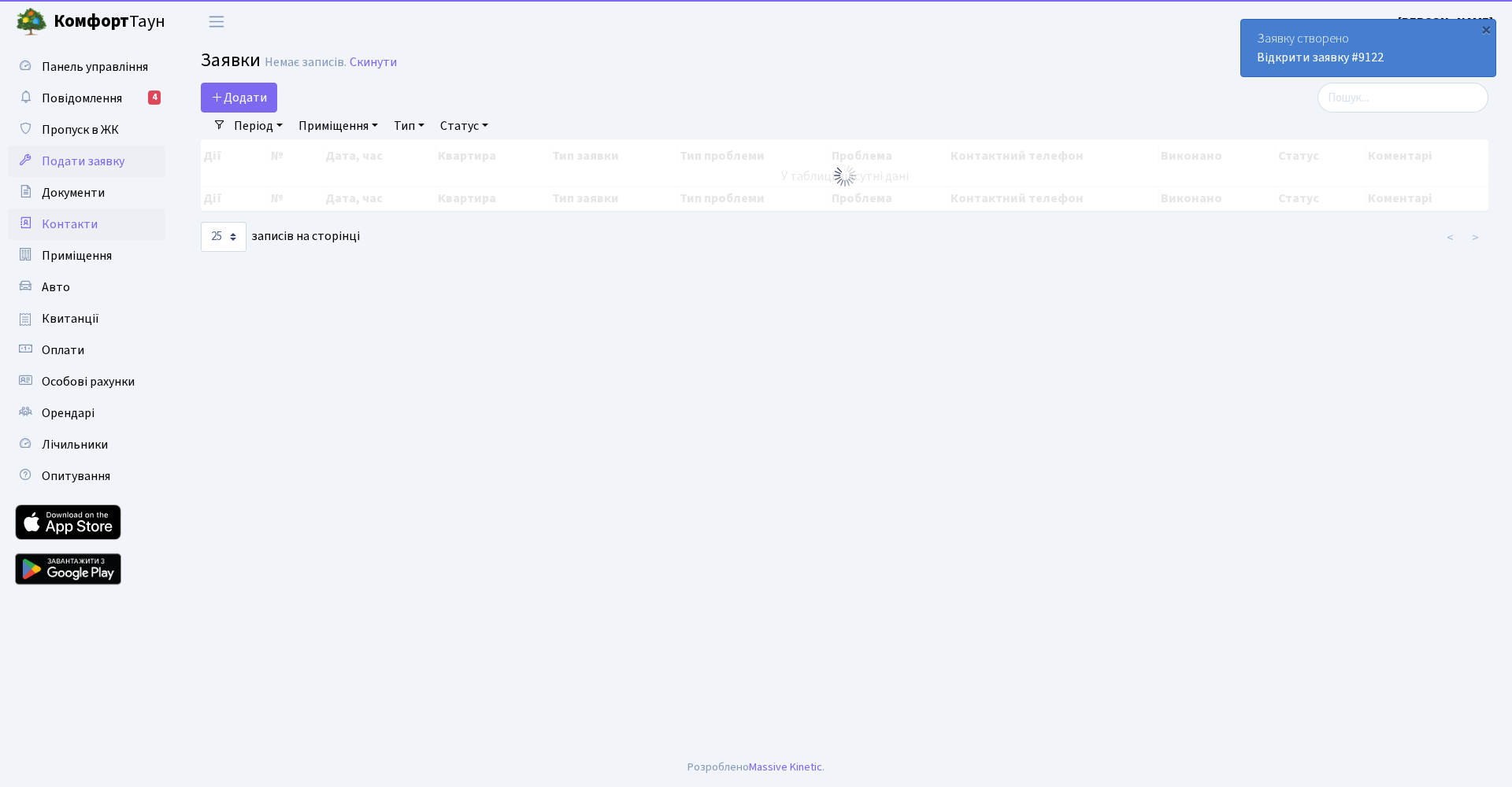
click at [65, 219] on span "Контакти" at bounding box center [69, 224] width 56 height 17
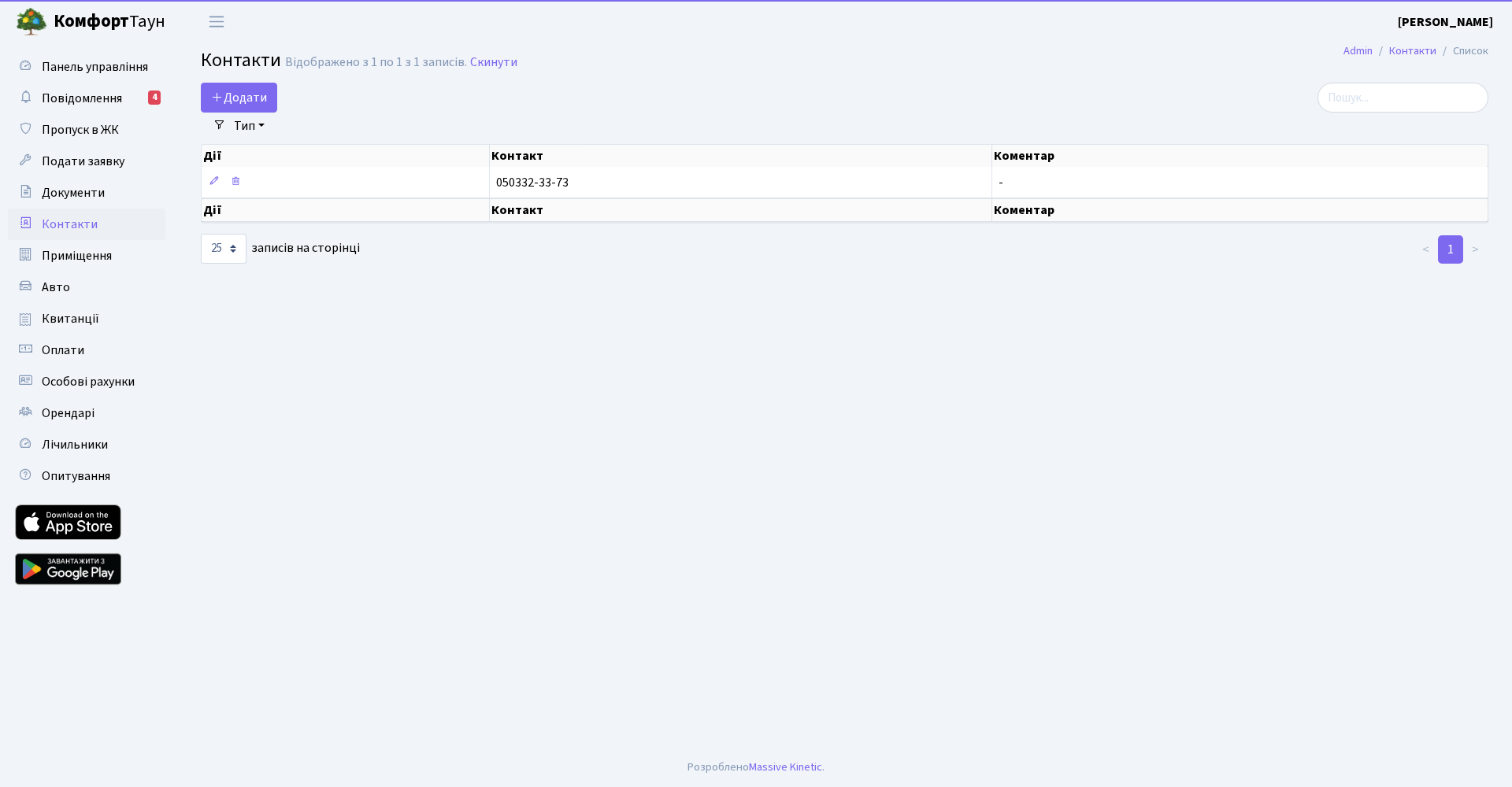
select select "25"
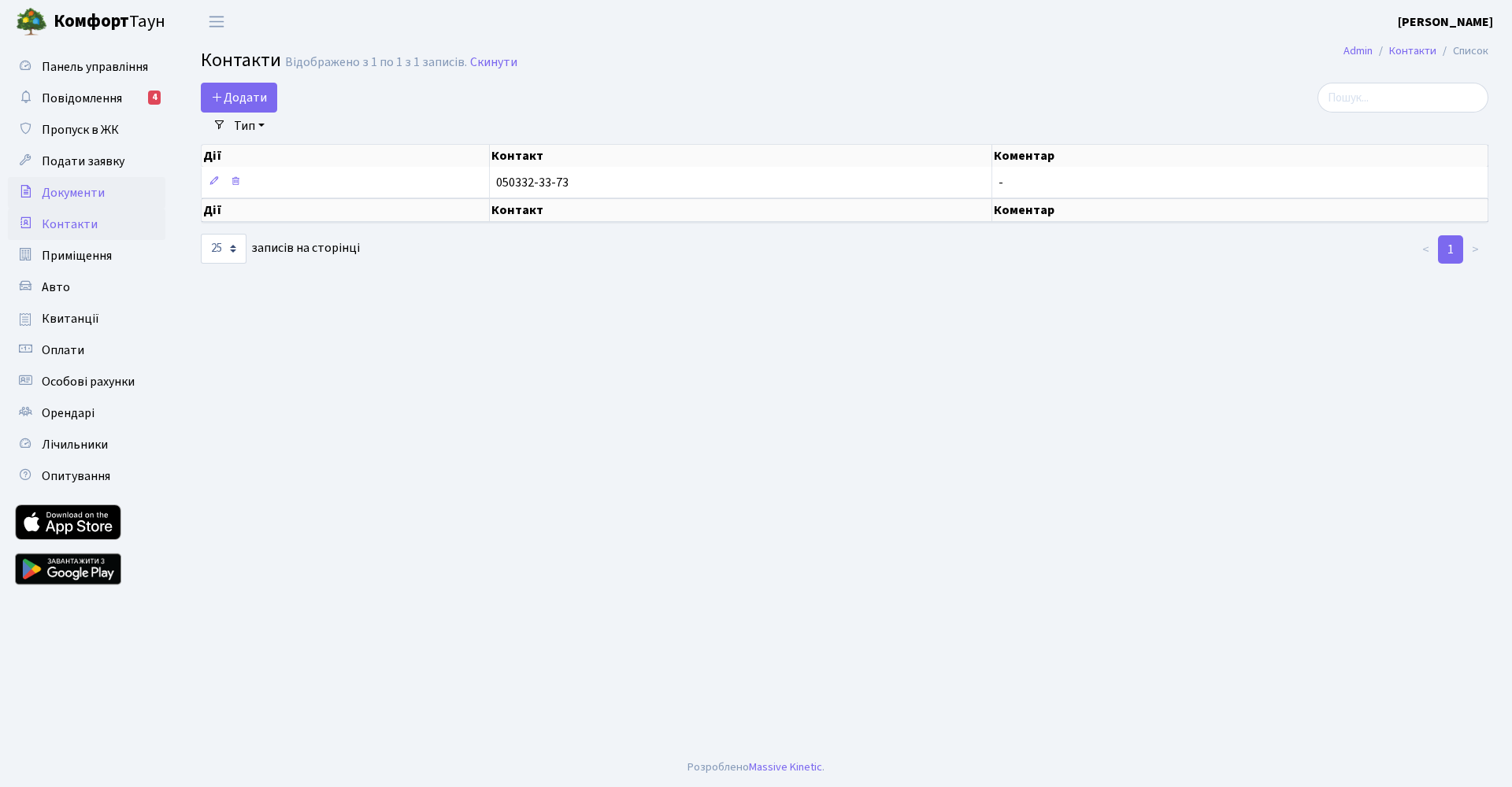
click at [65, 187] on span "Документи" at bounding box center [73, 193] width 63 height 17
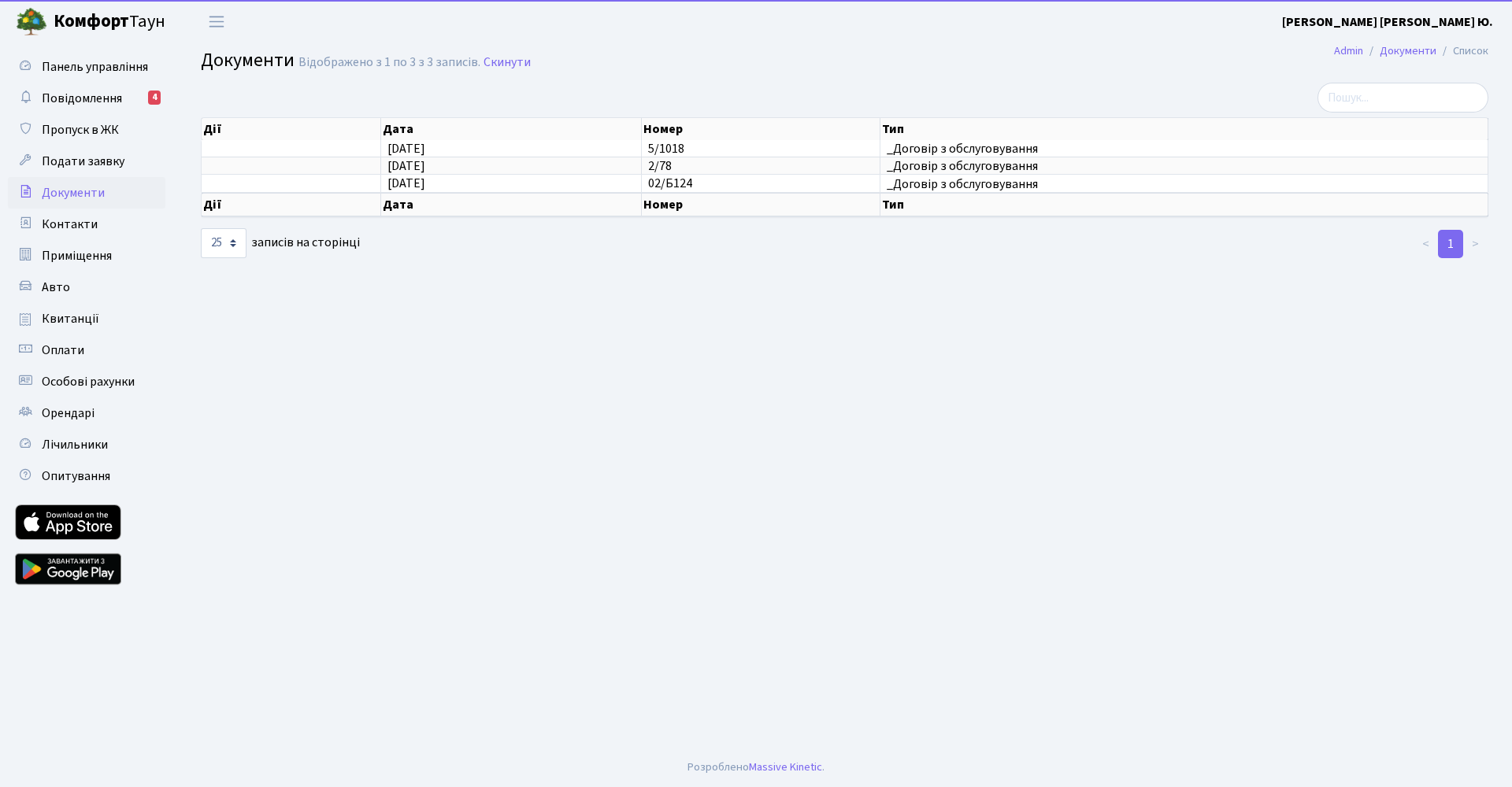
select select "25"
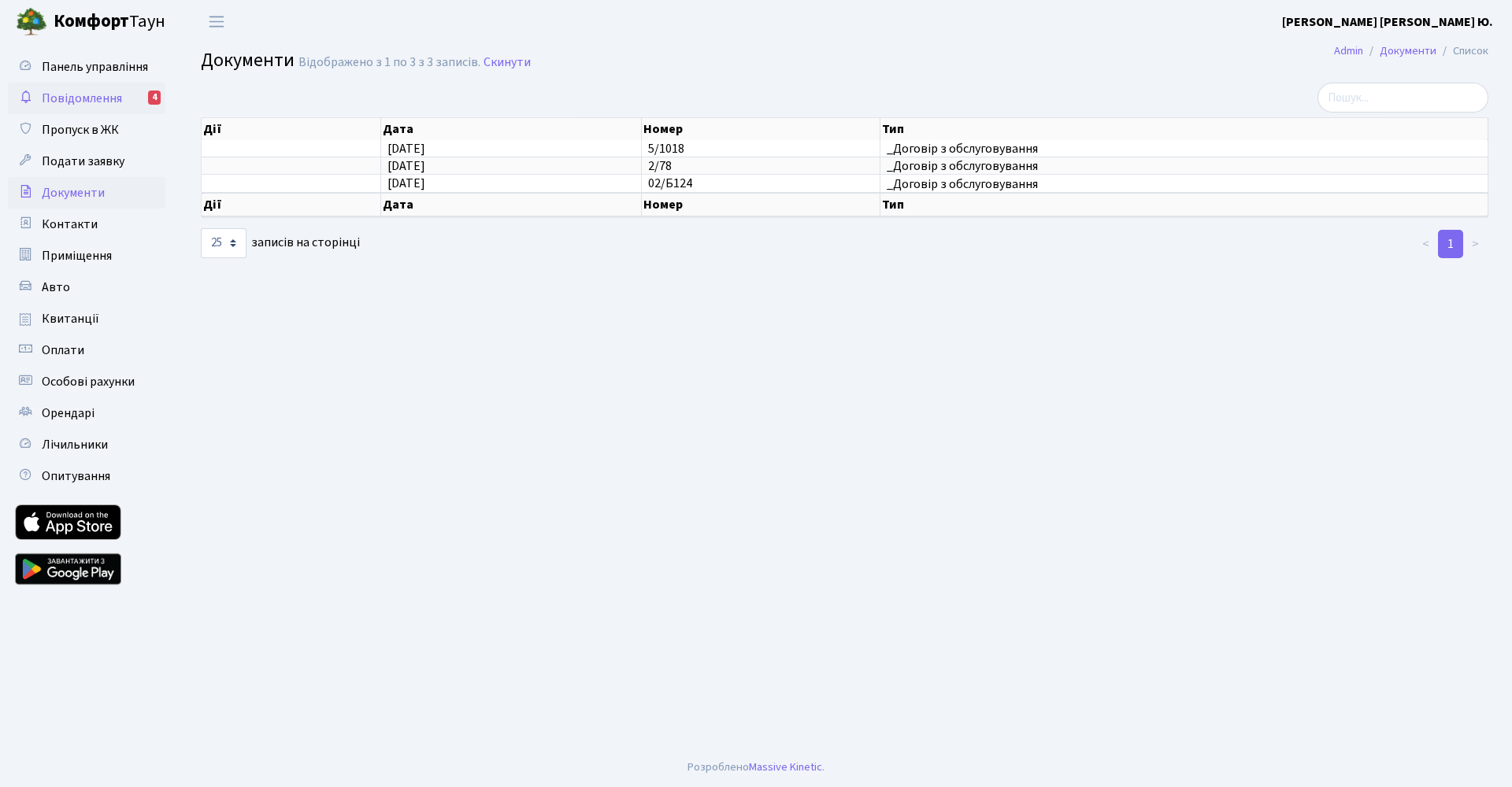
click at [58, 99] on span "Повідомлення" at bounding box center [82, 98] width 80 height 17
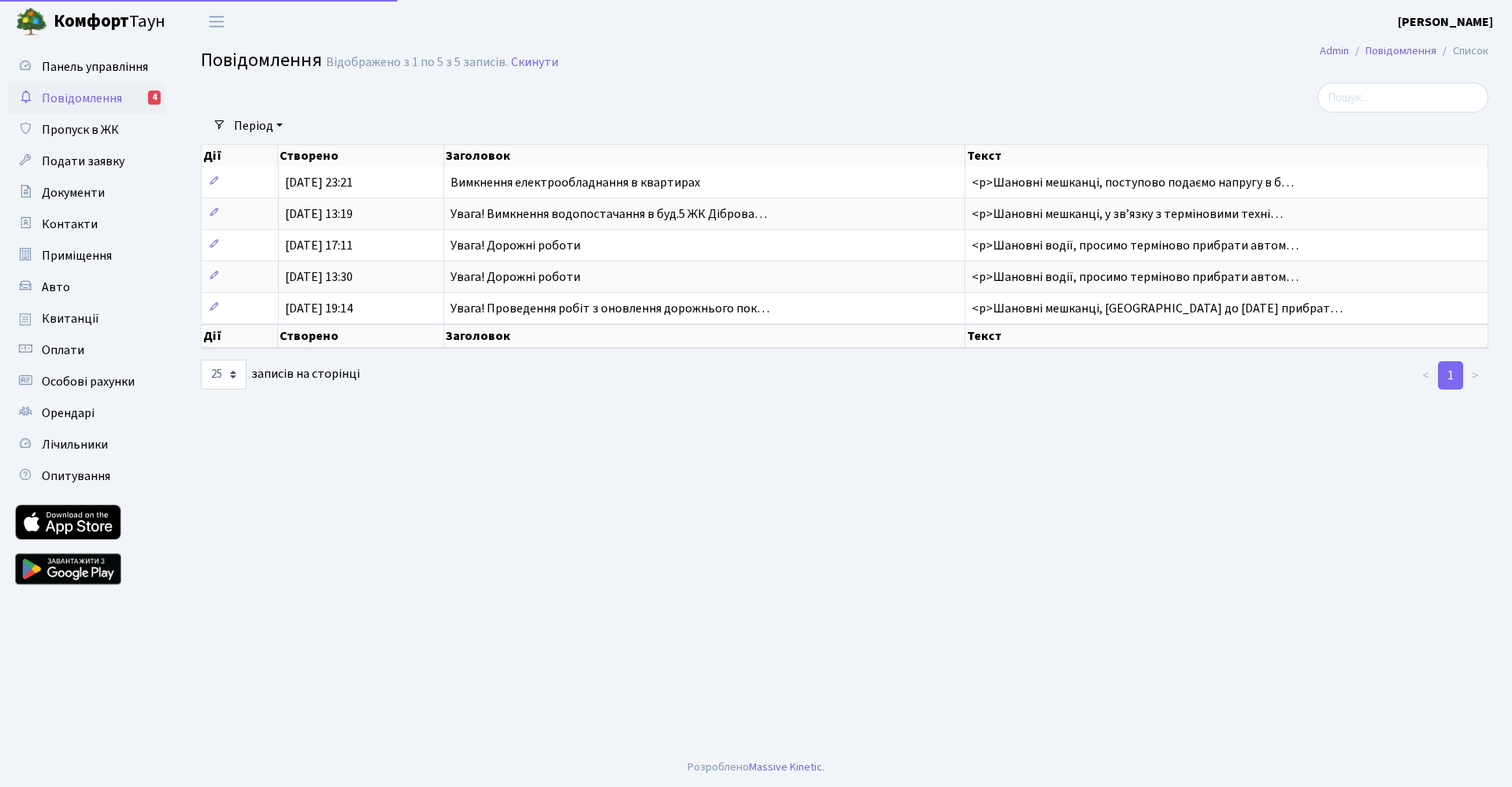
select select "25"
click at [53, 71] on span "Панель управління" at bounding box center [95, 66] width 106 height 17
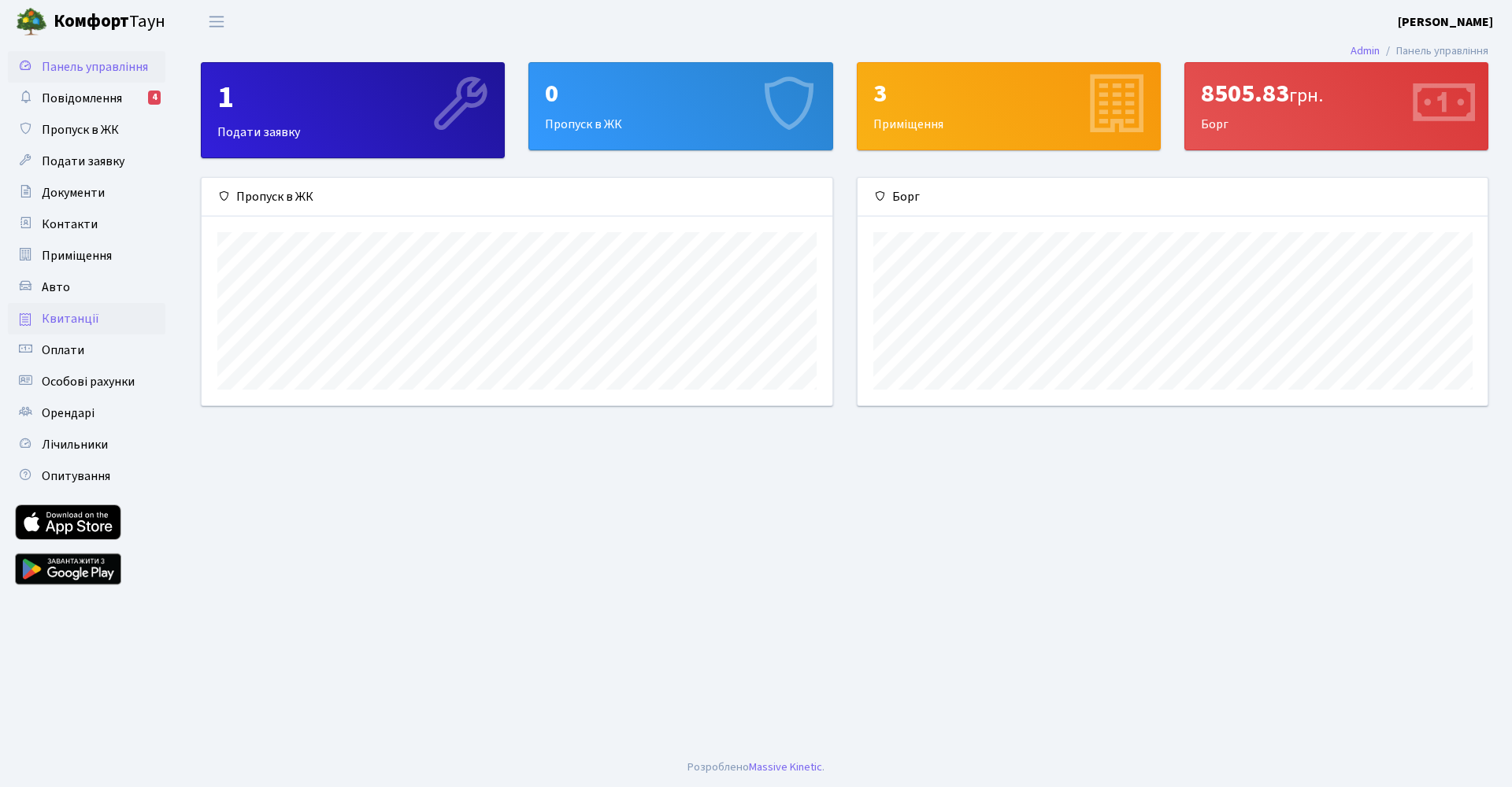
scroll to position [228, 630]
click at [573, 514] on main "Admin Панель управління 1 Подати заявку 0 Пропуск в [GEOGRAPHIC_DATA] 3 Приміще…" at bounding box center [845, 395] width 1335 height 705
click at [1267, 115] on div "8505.83 грн. [GEOGRAPHIC_DATA]" at bounding box center [1336, 106] width 302 height 87
click at [871, 598] on main "Admin Панель управління 1 Подати заявку 0 Пропуск в [GEOGRAPHIC_DATA] 3 Приміще…" at bounding box center [845, 395] width 1335 height 705
